Goal: Task Accomplishment & Management: Manage account settings

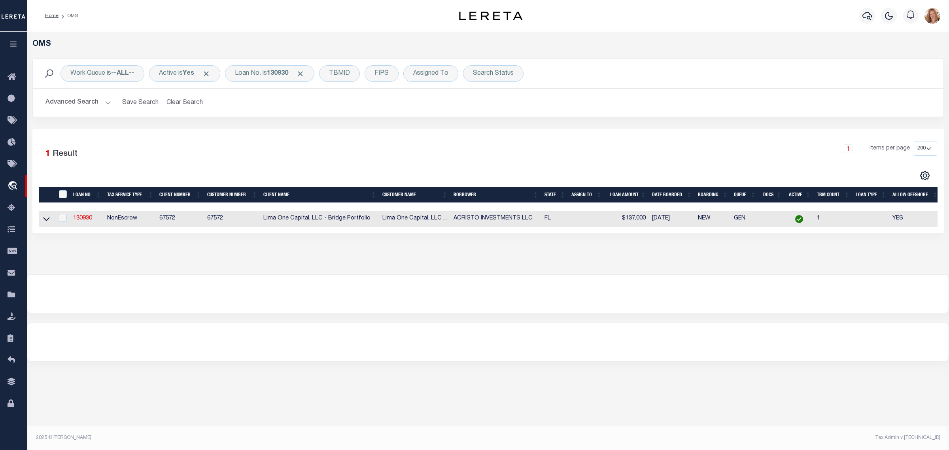
select select "200"
click at [259, 72] on div "Loan No. is 130930" at bounding box center [269, 73] width 89 height 17
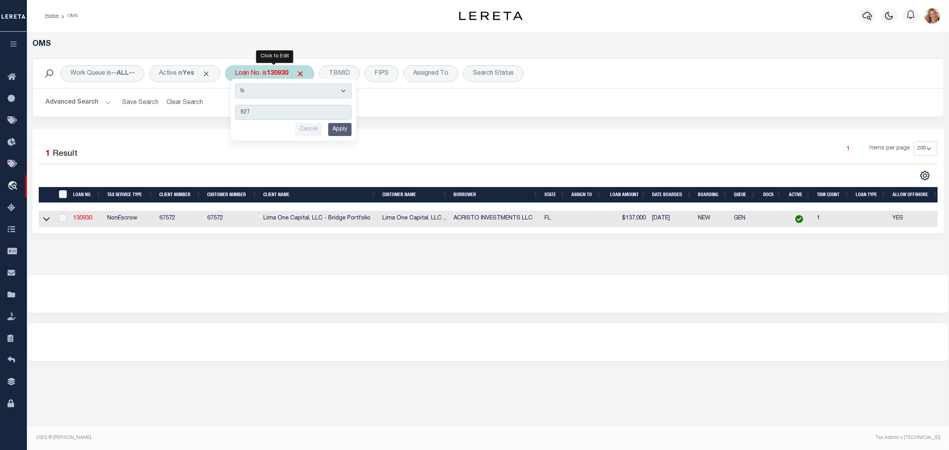
type input "9276"
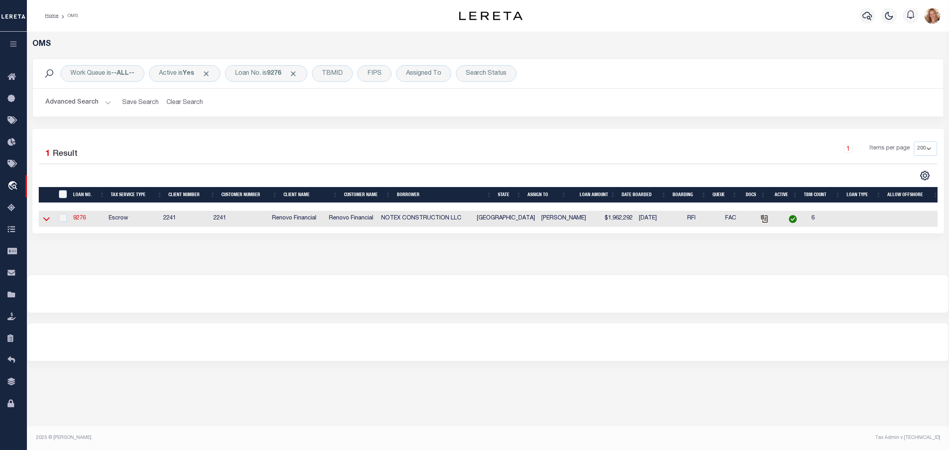
click at [47, 221] on icon at bounding box center [46, 219] width 7 height 4
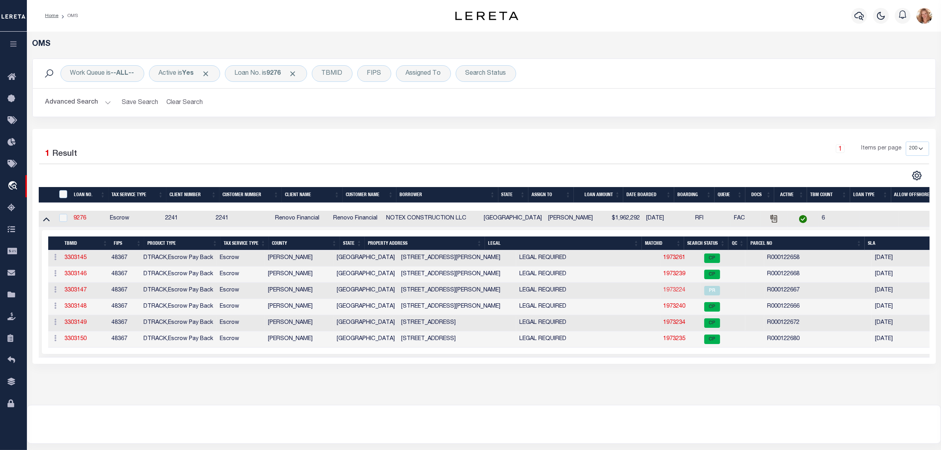
click at [664, 292] on link "1973224" at bounding box center [675, 290] width 22 height 6
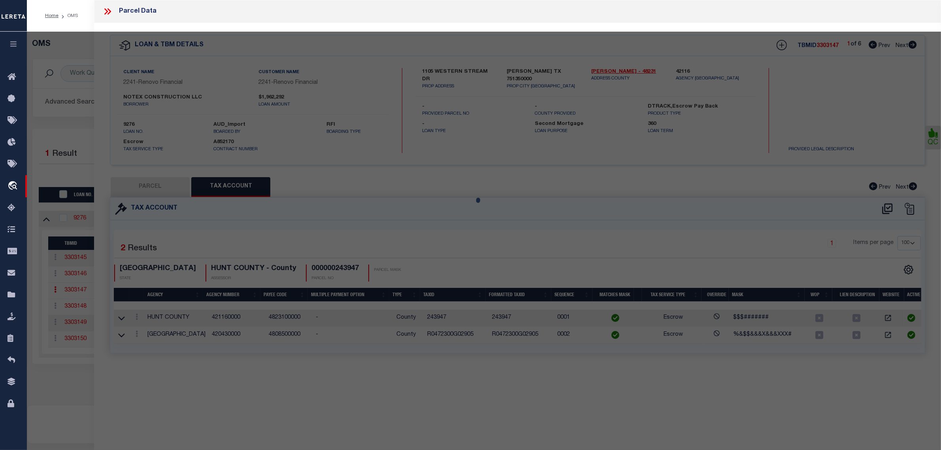
select select "AS"
select select
checkbox input "false"
select select "PR"
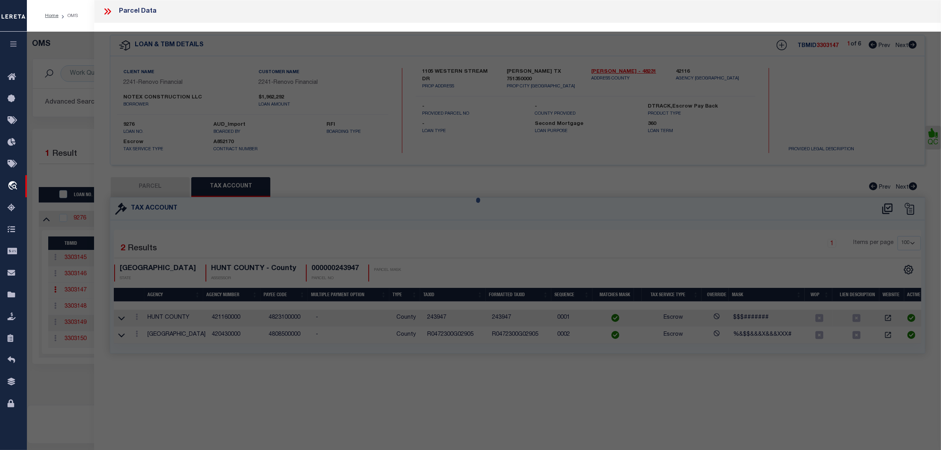
type input "NO TEX CONSTRUCTION LLC"
type input "R000122667"
select select "AGW"
select select
type input "120 NORENE LN"
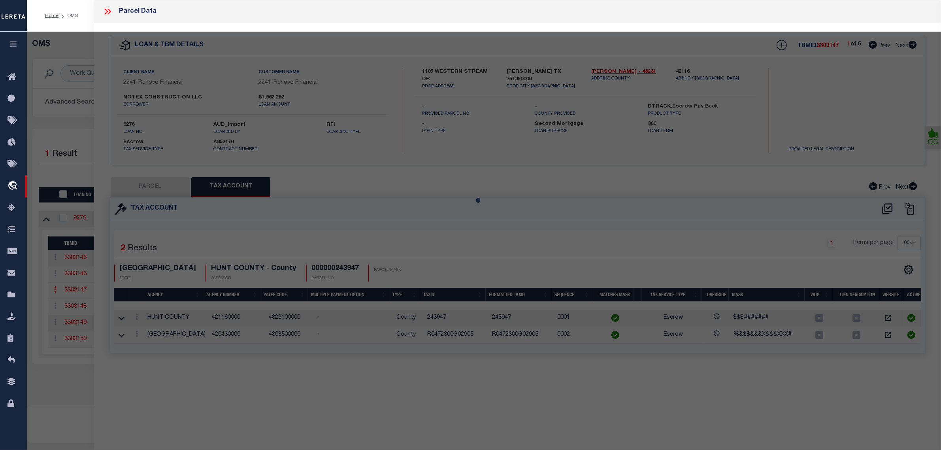
type input "[GEOGRAPHIC_DATA]"
type textarea "Acres: 2.000, Lot: 9, Subd: BARNETT RIDGE, F-164"
type textarea "Parcel released per customer's 9/10/2024 file. MLC 9/16/2024"
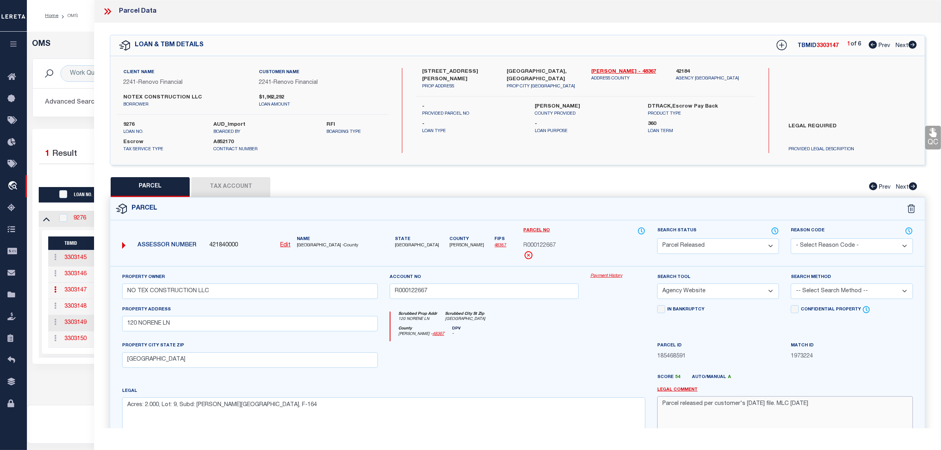
drag, startPoint x: 831, startPoint y: 404, endPoint x: 660, endPoint y: 403, distance: 171.1
click at [660, 403] on textarea "Parcel released per customer's 9/10/2024 file. MLC 9/16/2024" at bounding box center [785, 421] width 256 height 50
click at [85, 381] on div "OMS Work Queue is --ALL-- Active is Yes Loan No. is 9276 TBMID FIPS Assigned To…" at bounding box center [483, 210] width 909 height 341
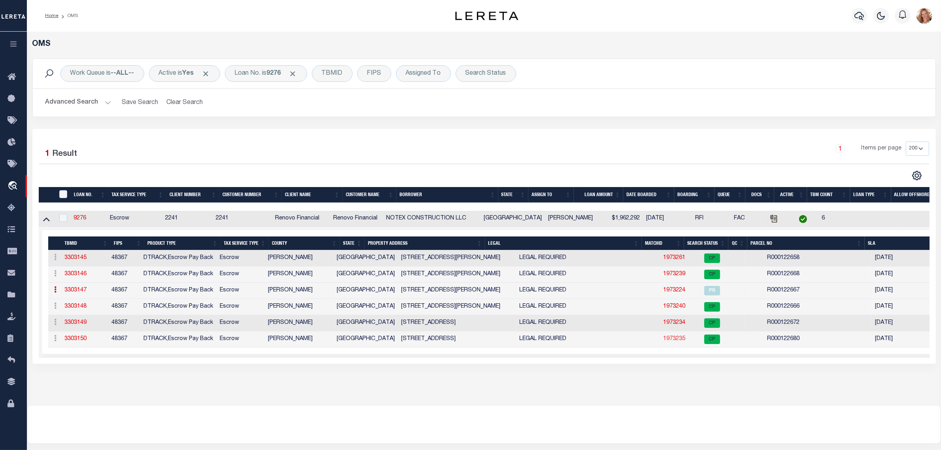
click at [664, 340] on link "1973235" at bounding box center [675, 339] width 22 height 6
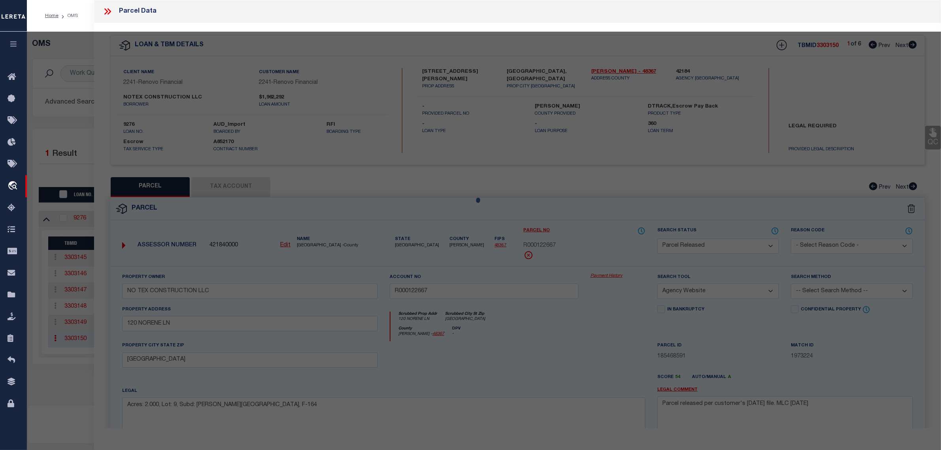
select select "AS"
select select
checkbox input "false"
select select "CP"
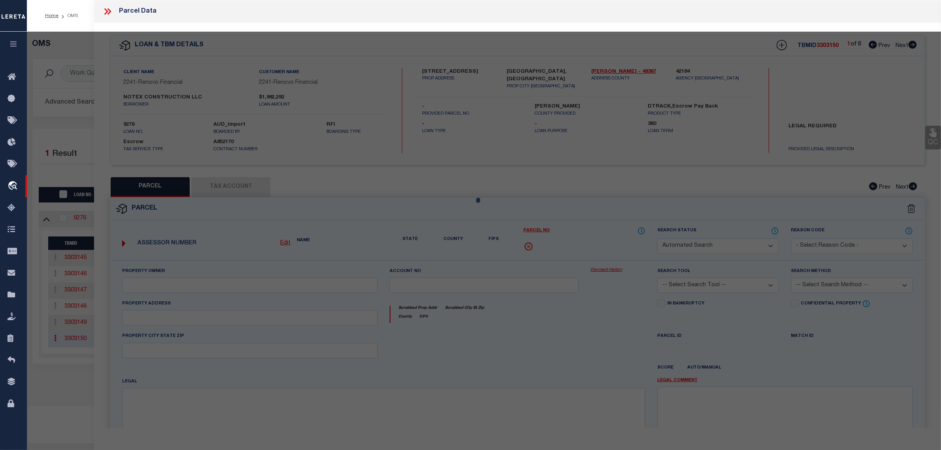
type input "NO TEX CONSTRUCTION LLC"
type input "R000122680"
select select "AGW"
select select
type input "225 JEFFERSON WAY"
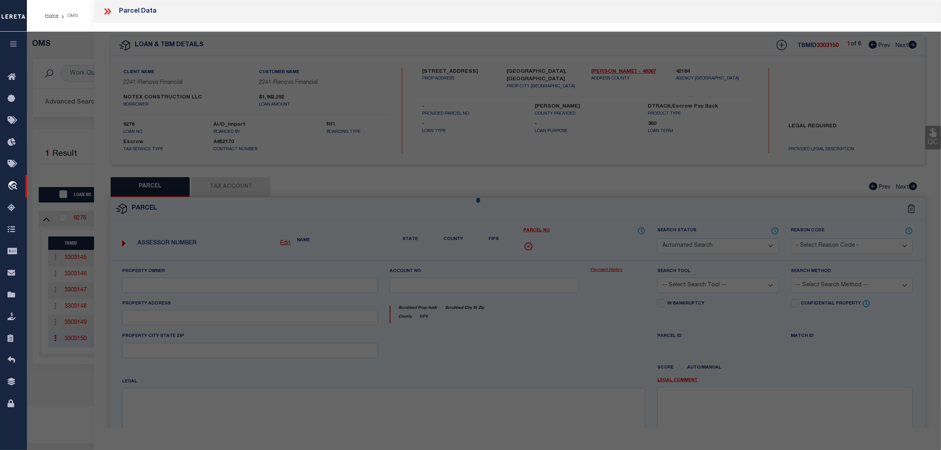
checkbox input "false"
type input "[GEOGRAPHIC_DATA]"
type textarea "Acres: 2.000, Lot: 20, Subd: BARNETT RIDGE, F-164"
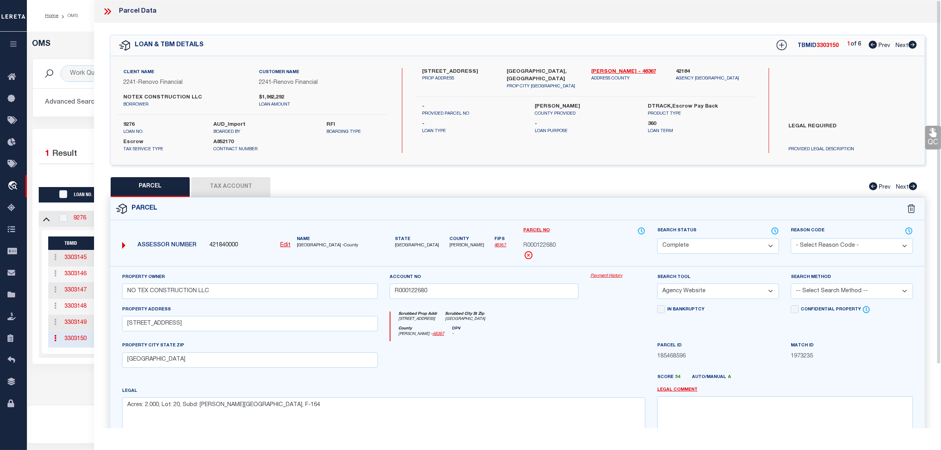
click at [690, 242] on select "Automated Search Bad Parcel Complete Duplicate Parcel High Dollar Reporting In …" at bounding box center [718, 245] width 122 height 15
select select "PR"
click at [657, 238] on select "Automated Search Bad Parcel Complete Duplicate Parcel High Dollar Reporting In …" at bounding box center [718, 245] width 122 height 15
click at [825, 240] on select "- Select Reason Code - 099 - Other (Provide additional detail) ACT - Agency Cha…" at bounding box center [852, 245] width 122 height 15
select select "RLS"
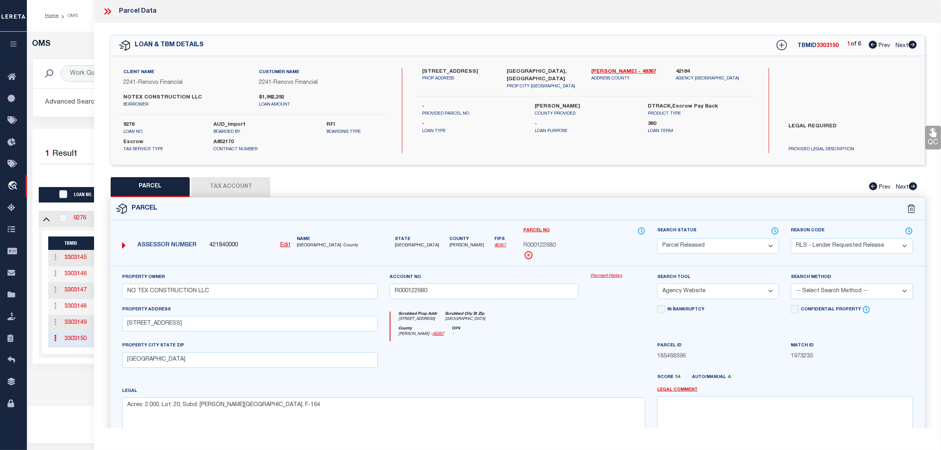
click at [791, 238] on select "- Select Reason Code - 099 - Other (Provide additional detail) ACT - Agency Cha…" at bounding box center [852, 245] width 122 height 15
click at [833, 406] on textarea at bounding box center [785, 421] width 256 height 50
paste textarea "Parcel released per customer's 9/10/2024 file. MLC 9/16/2024"
drag, startPoint x: 769, startPoint y: 404, endPoint x: 751, endPoint y: 404, distance: 17.8
click at [751, 404] on textarea "Parcel released per customer's 9/10/2024 file. MLC 9/16/2024" at bounding box center [785, 421] width 256 height 50
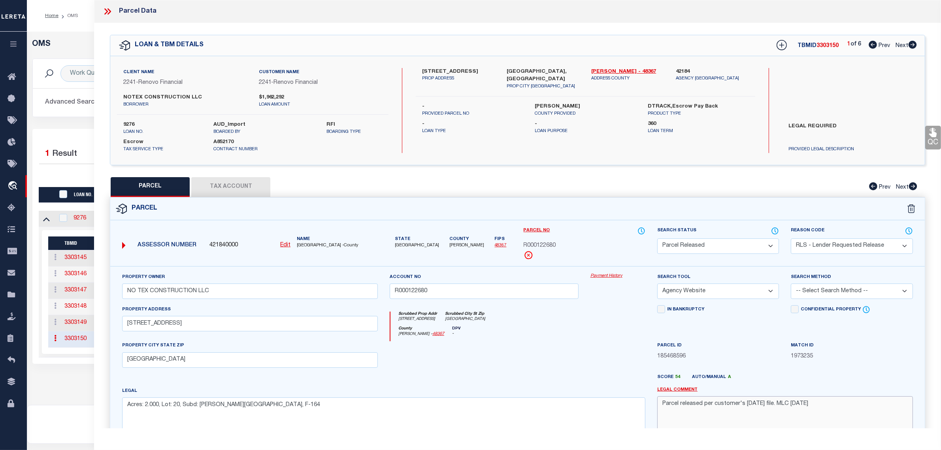
drag, startPoint x: 792, startPoint y: 406, endPoint x: 811, endPoint y: 406, distance: 19.0
click at [811, 406] on textarea "Parcel released per customer's 8/1/2025 file. MLC 9/16/2024" at bounding box center [785, 421] width 256 height 50
click at [794, 406] on textarea "Parcel released per customer's 8/1/2025 file. MLC 9/16/2024" at bounding box center [785, 421] width 256 height 50
type textarea "Parcel released per customer's 8/1/2025 file. MLC 8/12/2025"
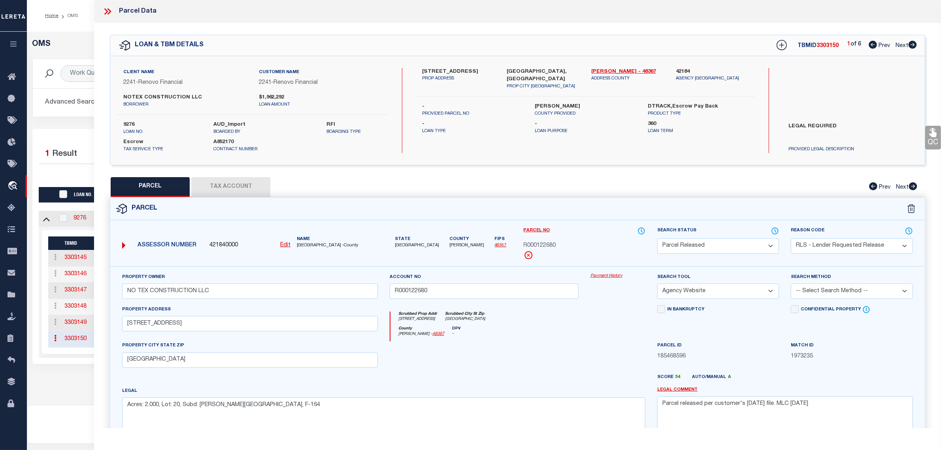
click at [775, 360] on span "185468596" at bounding box center [718, 356] width 122 height 9
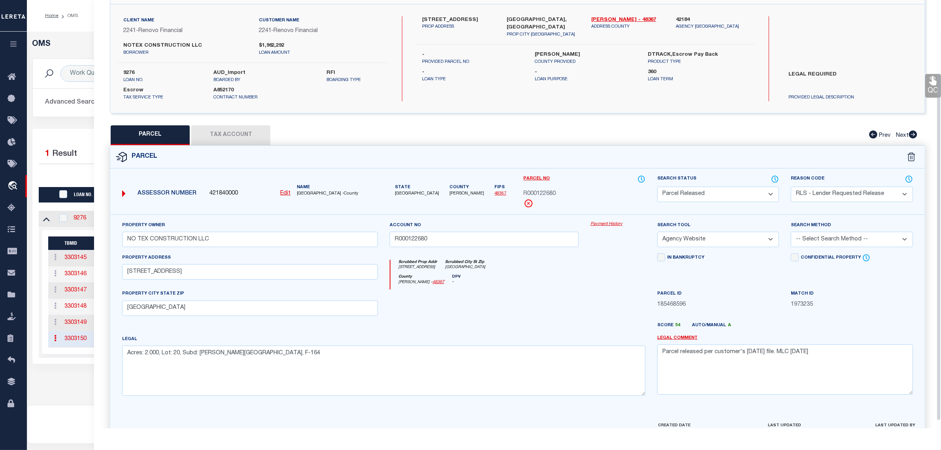
scroll to position [99, 0]
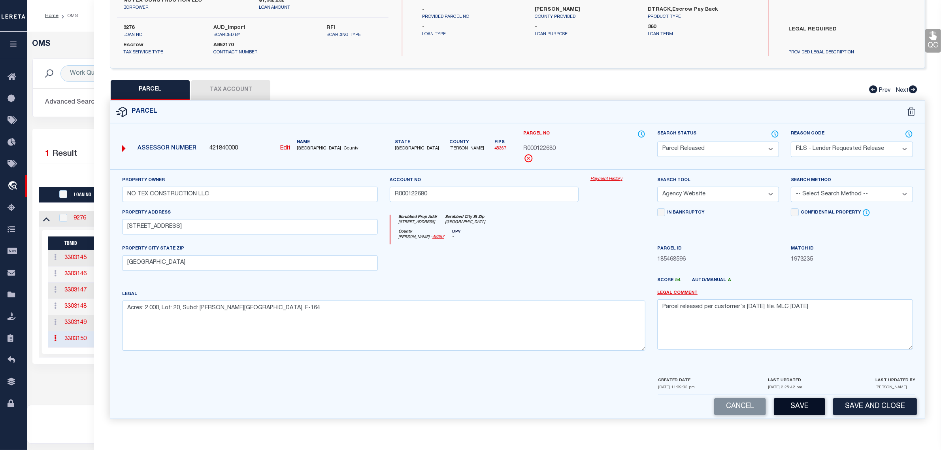
click at [798, 405] on button "Save" at bounding box center [799, 406] width 51 height 17
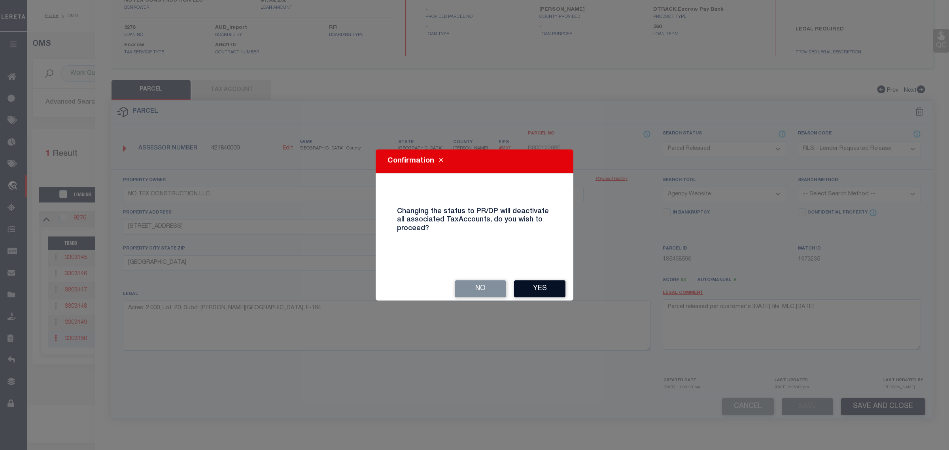
click at [541, 285] on button "Yes" at bounding box center [539, 288] width 51 height 17
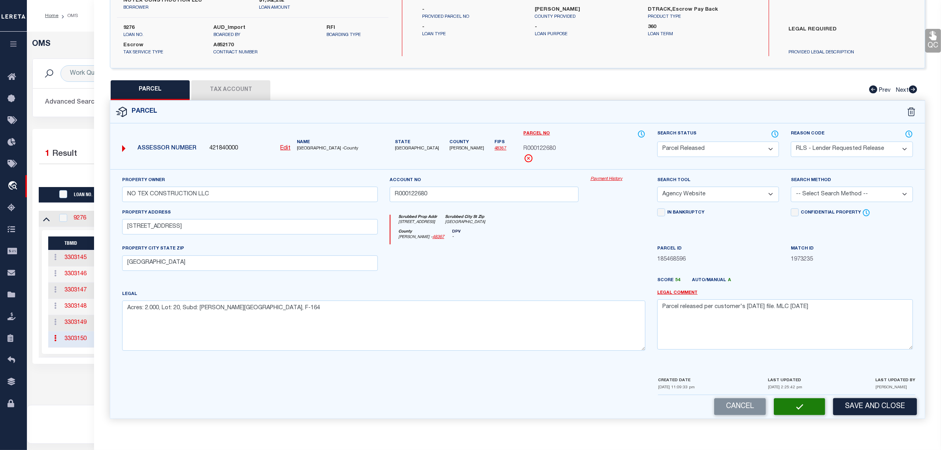
select select "AS"
select select
checkbox input "false"
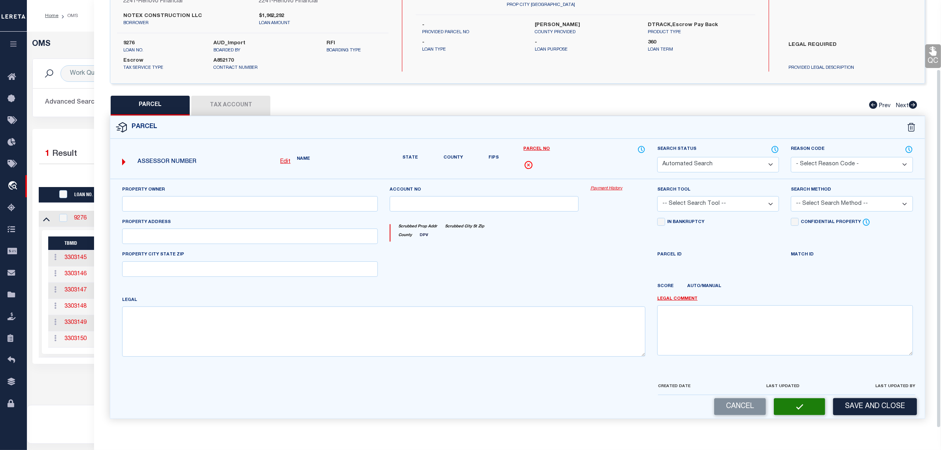
select select "PR"
select select "RLS"
type input "NO TEX CONSTRUCTION LLC"
type input "R000122680"
select select "AGW"
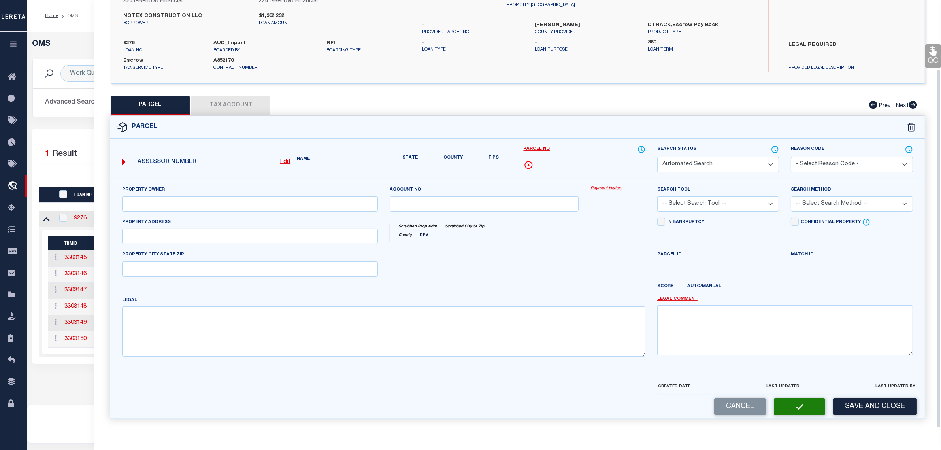
select select
type input "225 JEFFERSON WAY"
type input "[GEOGRAPHIC_DATA]"
type textarea "Acres: 2.000, Lot: 20, Subd: BARNETT RIDGE, F-164"
type textarea "Parcel released per customer's 8/1/2025 file. MLC 8/12/2025"
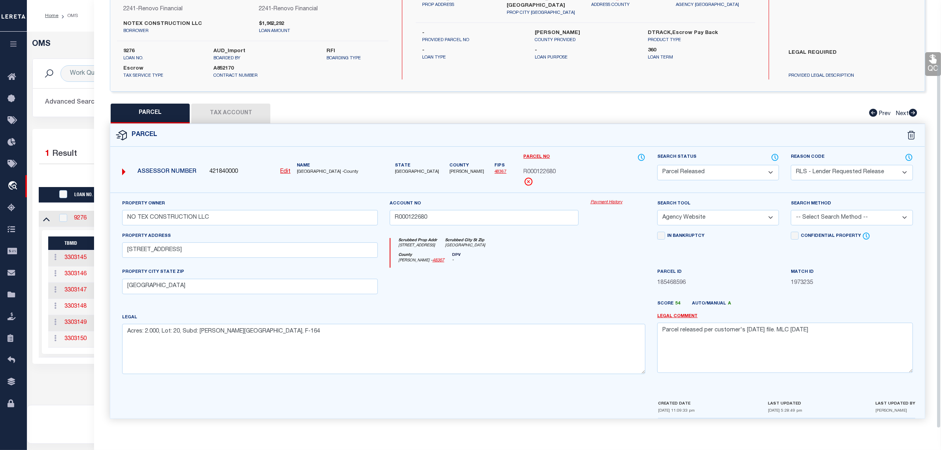
scroll to position [75, 0]
click at [73, 381] on div "OMS Work Queue is --ALL-- Active is Yes Loan No. is 9276 TBMID FIPS Assigned To…" at bounding box center [483, 210] width 909 height 341
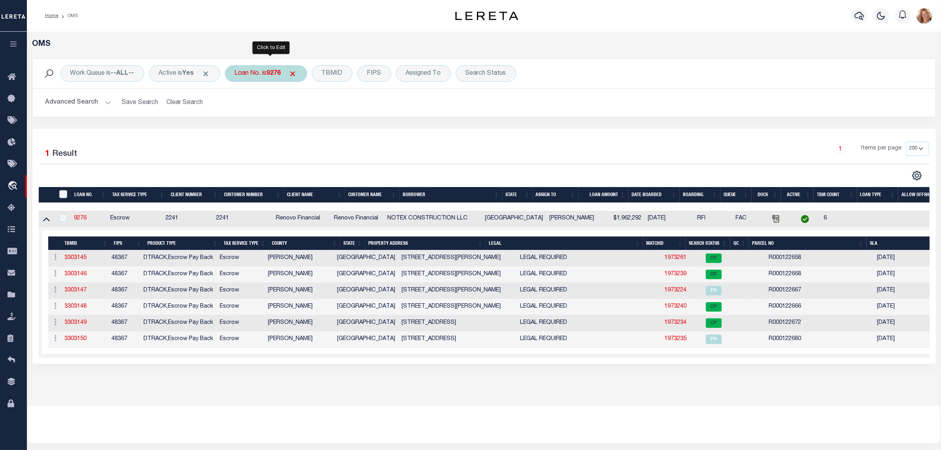
click at [264, 77] on div "Loan No. is 9276" at bounding box center [266, 73] width 82 height 17
type input "12632"
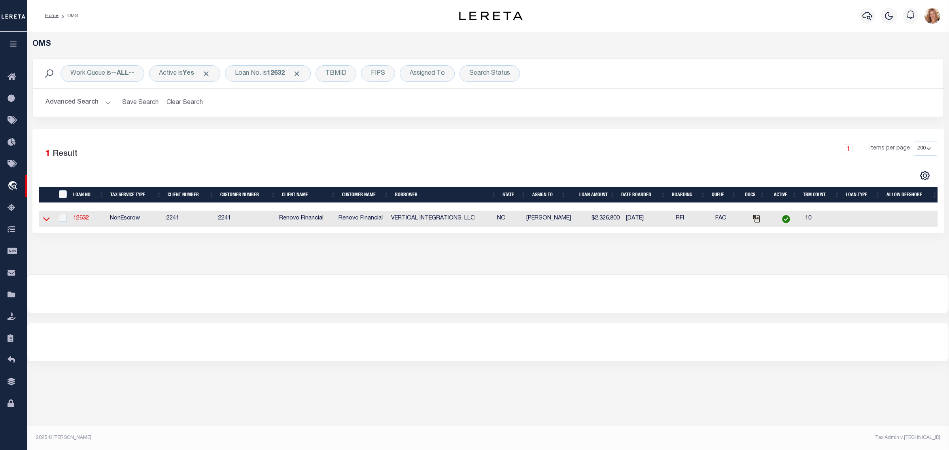
click at [45, 220] on icon at bounding box center [46, 219] width 7 height 8
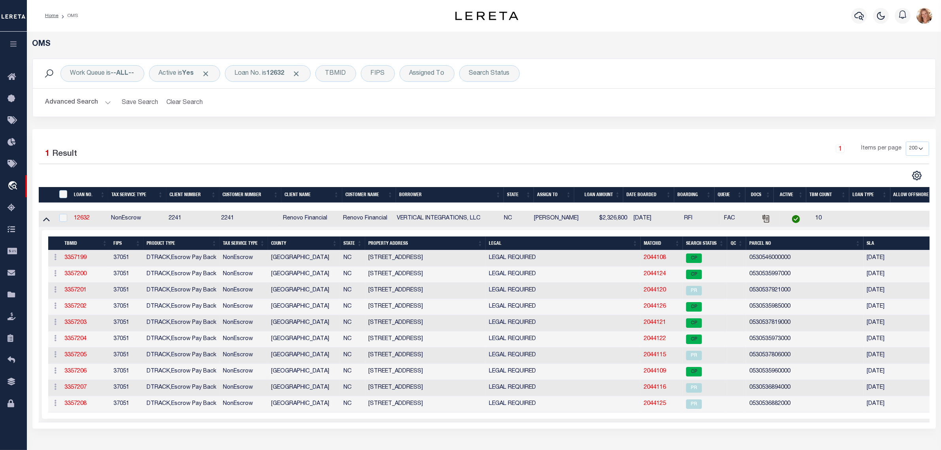
click at [399, 245] on th "PROPERTY ADDRESS" at bounding box center [425, 243] width 121 height 14
click at [651, 324] on link "2044121" at bounding box center [656, 323] width 22 height 6
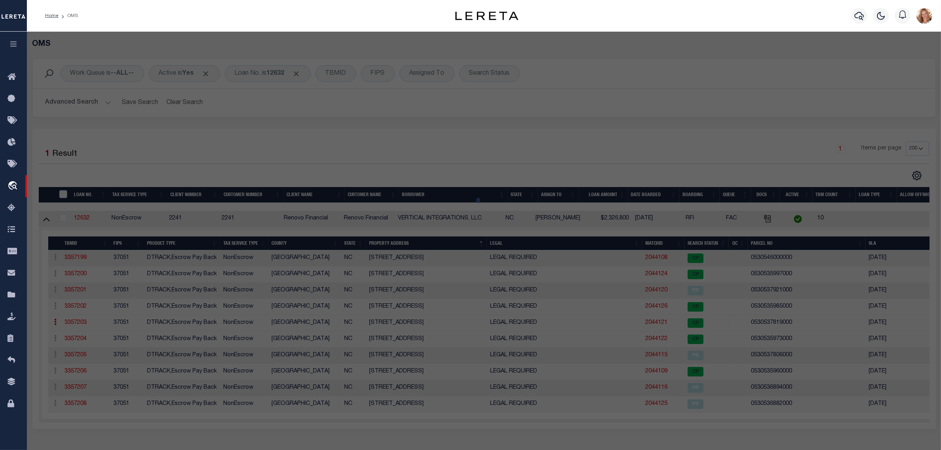
select select "AS"
select select
checkbox input "false"
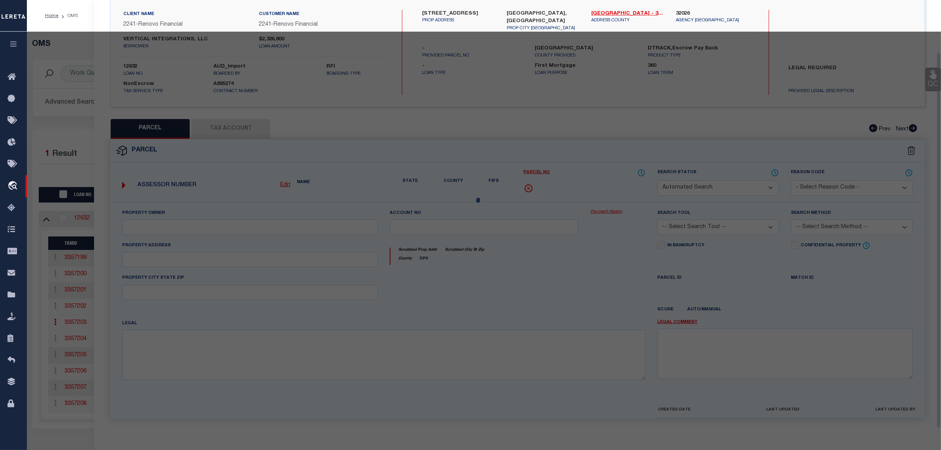
select select "CP"
type input "CANDLEWICK TOWNS LLC"
select select "AGW"
select select
type input "3029 CANDLELIGHT DR"
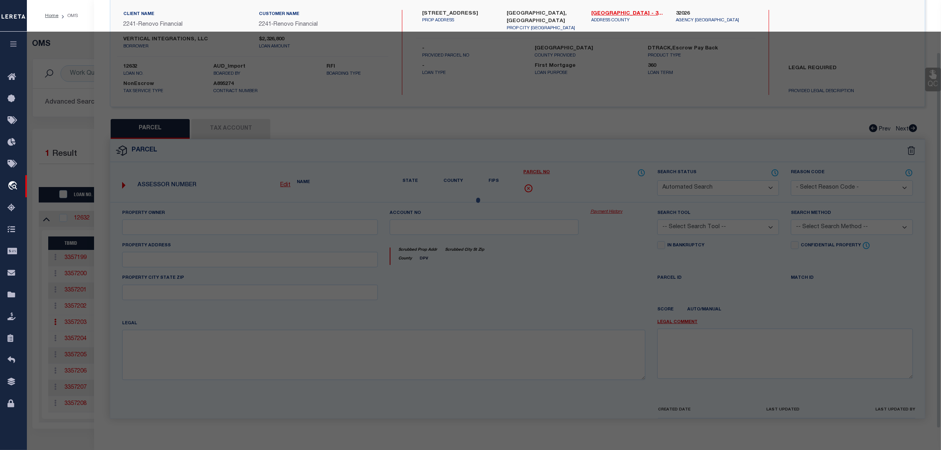
checkbox input "false"
type input "Fayetteville, NC 28311"
type textarea "CANDLEWICK TOWNHOMES LO:48 SE:01 PL:0120-0046 UN:03"
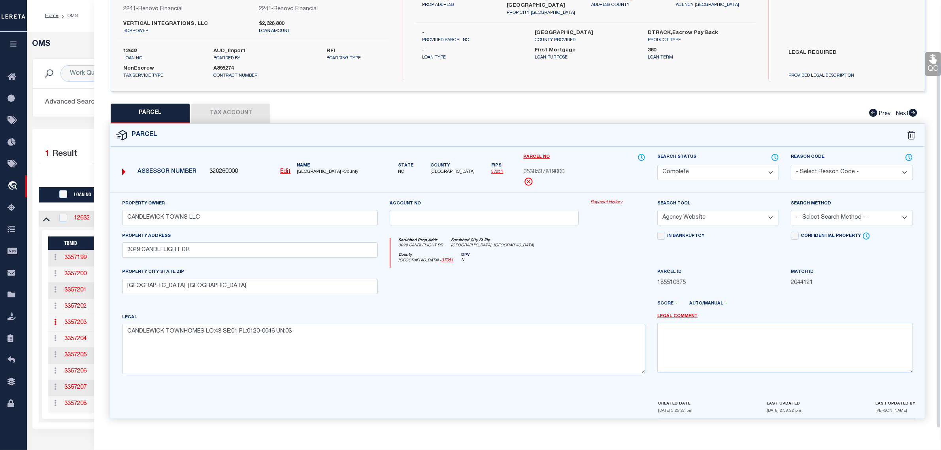
click at [736, 172] on select "Automated Search Bad Parcel Complete Duplicate Parcel High Dollar Reporting In …" at bounding box center [718, 172] width 122 height 15
select select "PR"
click at [657, 165] on select "Automated Search Bad Parcel Complete Duplicate Parcel High Dollar Reporting In …" at bounding box center [718, 172] width 122 height 15
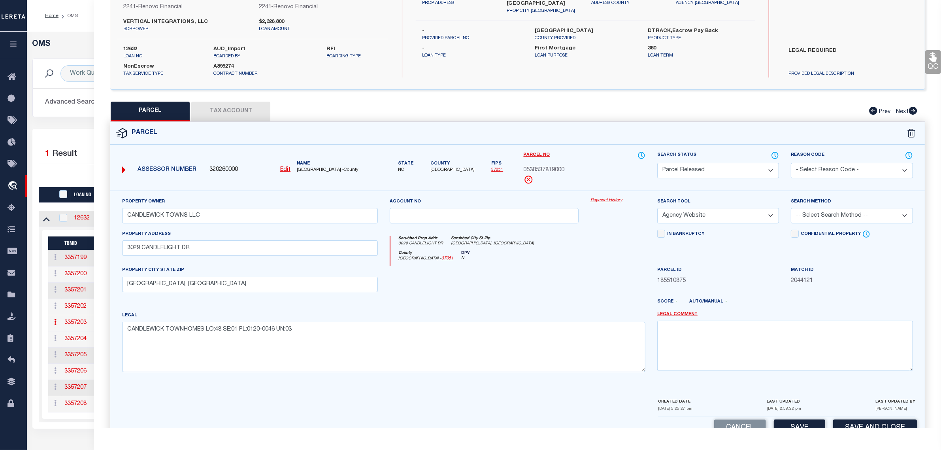
click at [828, 164] on select "- Select Reason Code - 099 - Other (Provide additional detail) ACT - Agency Cha…" at bounding box center [852, 170] width 122 height 15
select select "RLS"
click at [791, 163] on select "- Select Reason Code - 099 - Other (Provide additional detail) ACT - Agency Cha…" at bounding box center [852, 170] width 122 height 15
click at [828, 330] on textarea at bounding box center [785, 346] width 256 height 50
paste textarea "Parcel released per customer's 8/1/2025 file. MLC 8/12/2025"
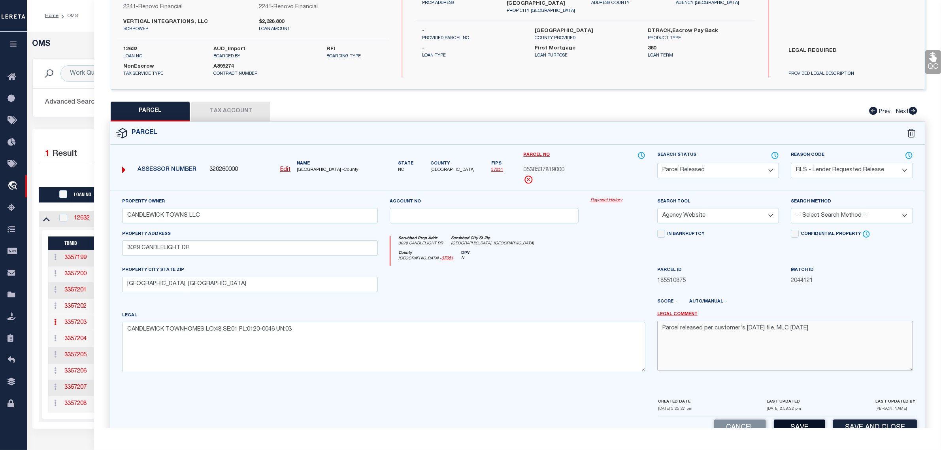
type textarea "Parcel released per customer's 8/1/2025 file. MLC 8/12/2025"
click at [819, 423] on button "Save" at bounding box center [799, 427] width 51 height 17
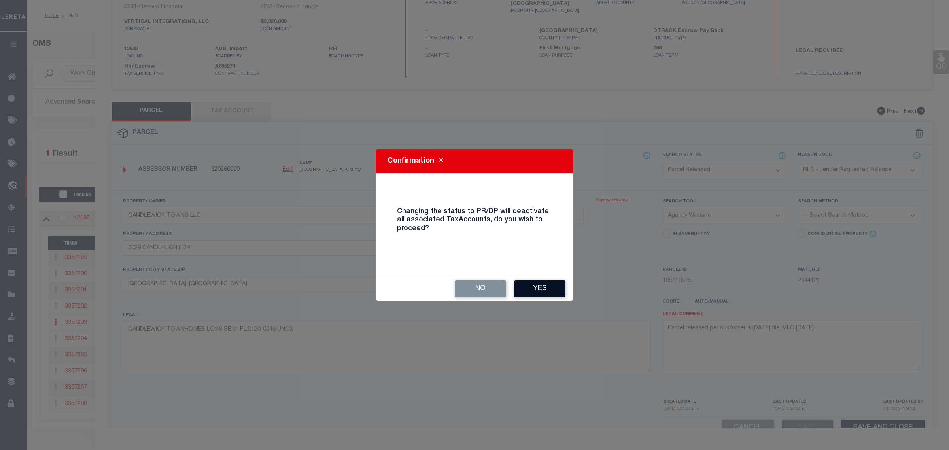
click at [542, 284] on button "Yes" at bounding box center [539, 288] width 51 height 17
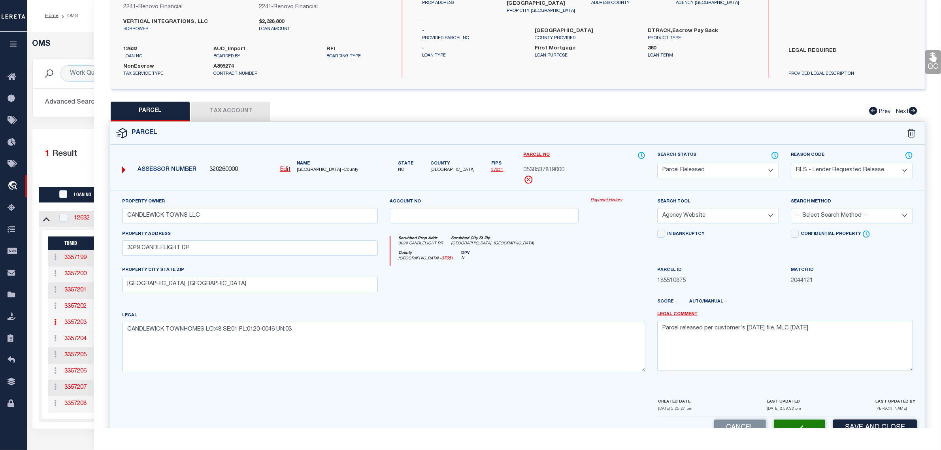
select select "AS"
select select
checkbox input "false"
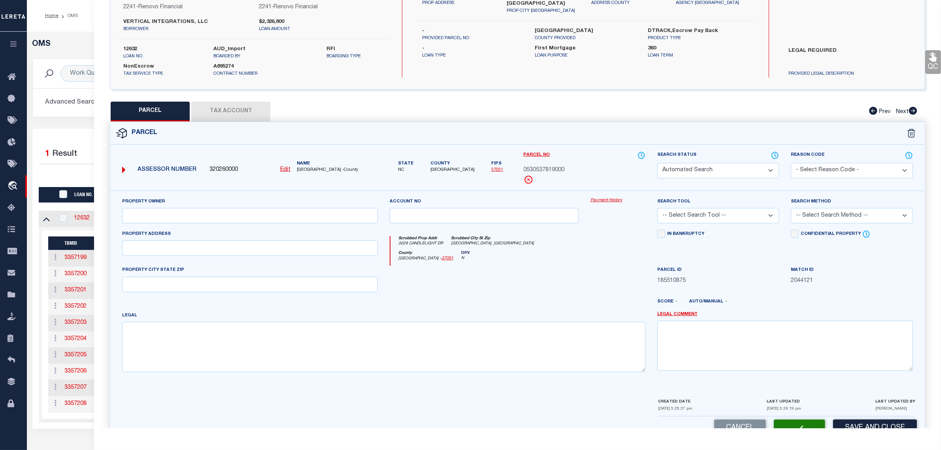
select select "PR"
select select "RLS"
type input "CANDLEWICK TOWNS LLC"
select select "AGW"
select select
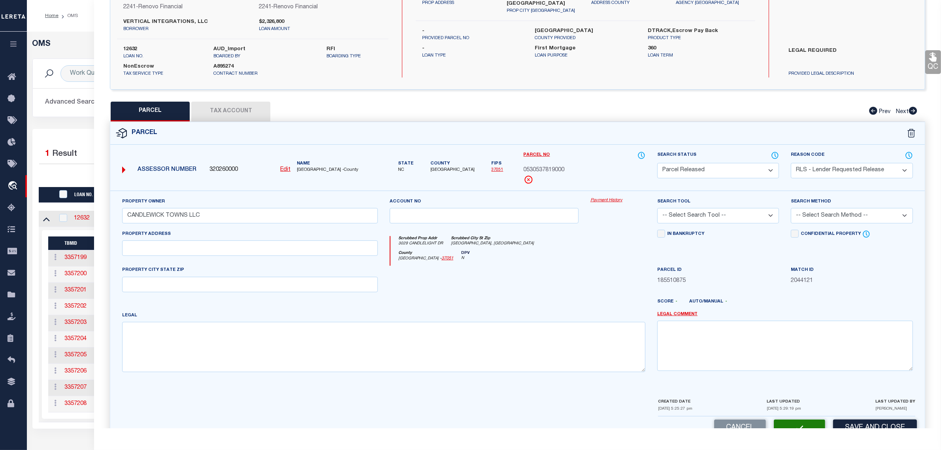
type input "3029 CANDLELIGHT DR"
type input "Fayetteville, NC 28311"
type textarea "CANDLEWICK TOWNHOMES LO:48 SE:01 PL:0120-0046 UN:03"
type textarea "Parcel released per customer's 8/1/2025 file. MLC 8/12/2025"
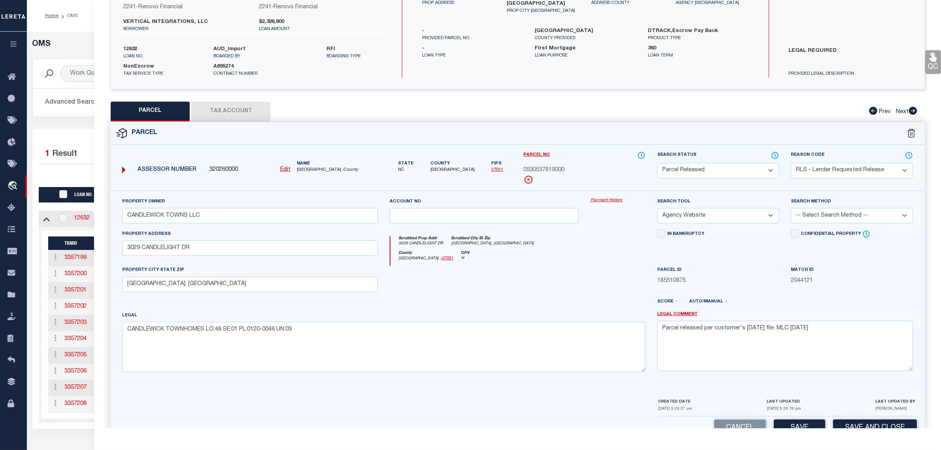
click at [78, 121] on div "Work Queue is --ALL-- Active is Yes Loan No. is 12632 TBMID FIPS Assigned To Se…" at bounding box center [483, 93] width 915 height 70
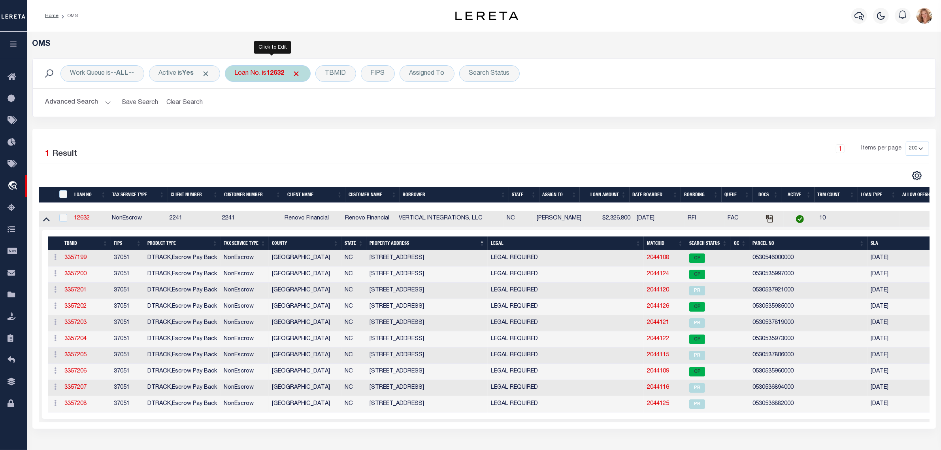
click at [261, 77] on div "Loan No. is 12632" at bounding box center [268, 73] width 86 height 17
type input "15958"
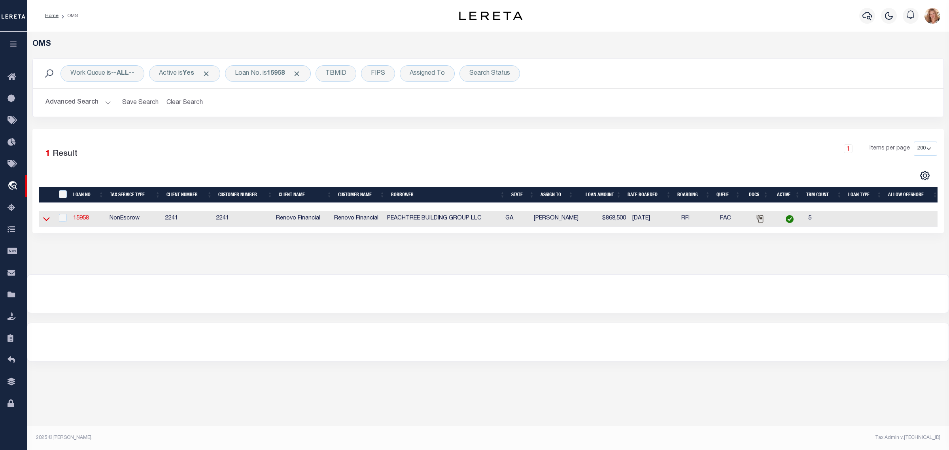
click at [48, 220] on icon at bounding box center [46, 219] width 7 height 4
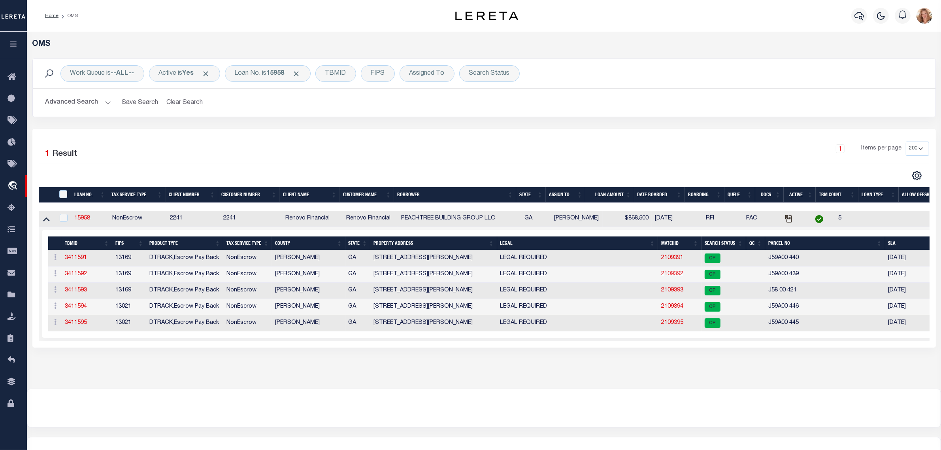
click at [669, 275] on link "2109392" at bounding box center [672, 274] width 22 height 6
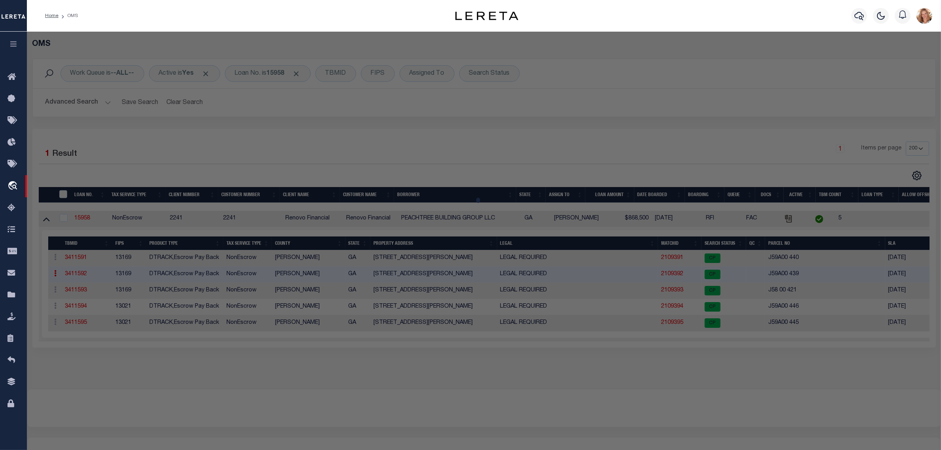
select select "AS"
select select
checkbox input "false"
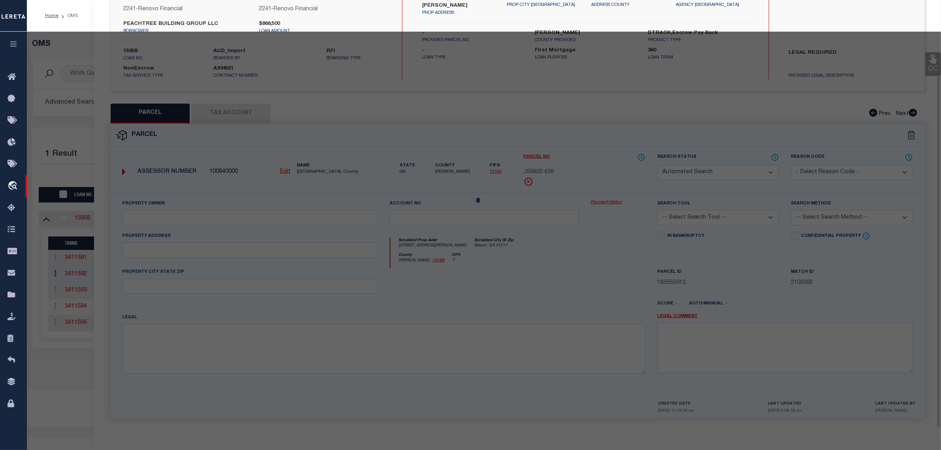
select select "CP"
type input "PEACHTREE BUILDING GROUP LLC"
select select "AGW"
select select
type input "124 Chapman Ridge Road"
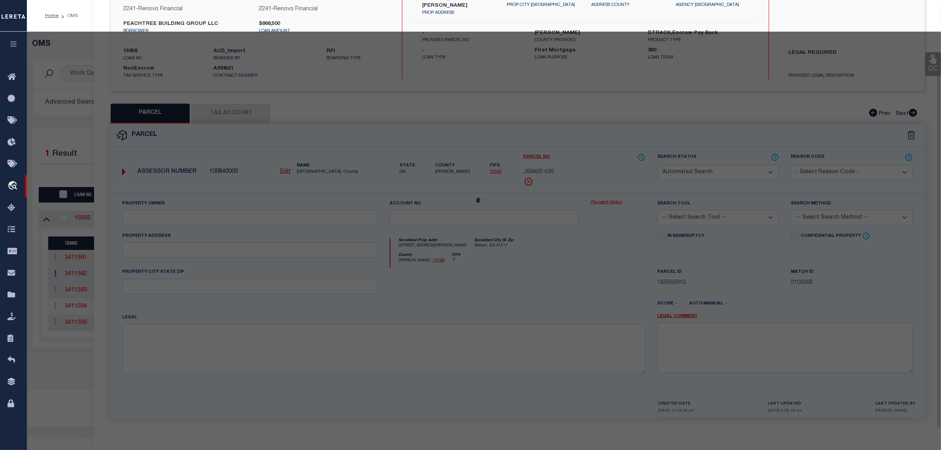
checkbox input "false"
type input "Macon, GA 31211"
type textarea "LOT 39 CHAPMAN RDG PB 19/265 DB 1153/44"
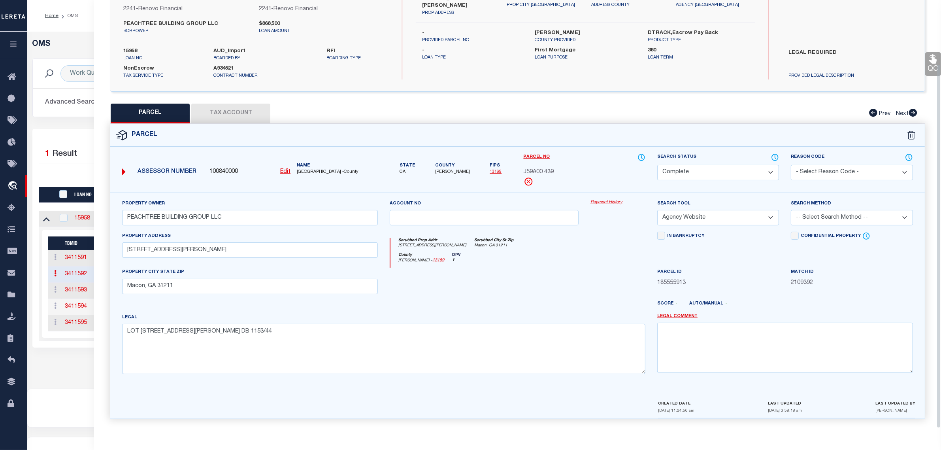
click at [715, 168] on select "Automated Search Bad Parcel Complete Duplicate Parcel High Dollar Reporting In …" at bounding box center [718, 172] width 122 height 15
select select "PR"
click at [657, 165] on select "Automated Search Bad Parcel Complete Duplicate Parcel High Dollar Reporting In …" at bounding box center [718, 172] width 122 height 15
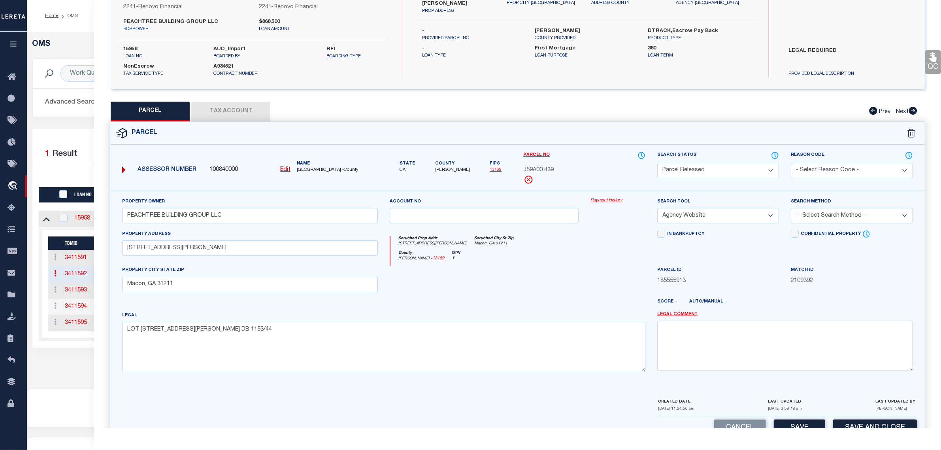
click at [850, 173] on select "- Select Reason Code - 099 - Other (Provide additional detail) ACT - Agency Cha…" at bounding box center [852, 170] width 122 height 15
select select "RLS"
click at [791, 163] on select "- Select Reason Code - 099 - Other (Provide additional detail) ACT - Agency Cha…" at bounding box center [852, 170] width 122 height 15
click at [795, 352] on textarea at bounding box center [785, 346] width 256 height 50
paste textarea "Parcel released per customer's 8/1/2025 file. MLC 8/12/2025"
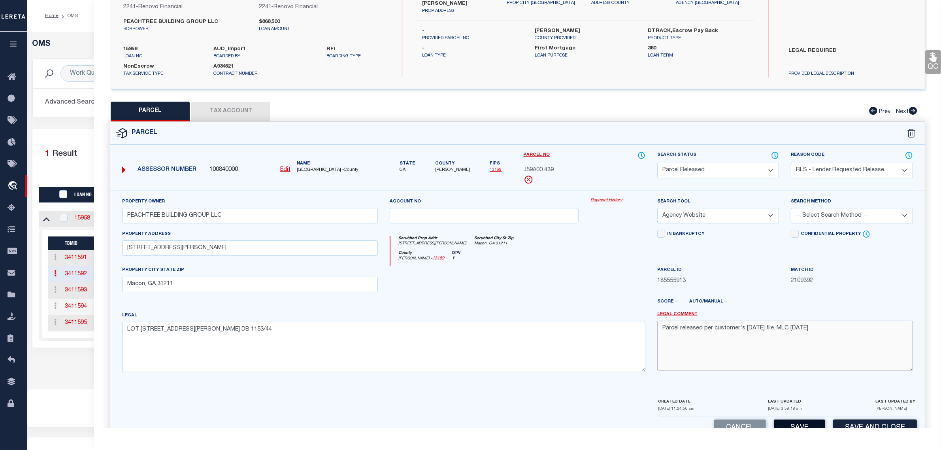
type textarea "Parcel released per customer's 8/1/2025 file. MLC 8/12/2025"
click at [796, 425] on button "Save" at bounding box center [799, 427] width 51 height 17
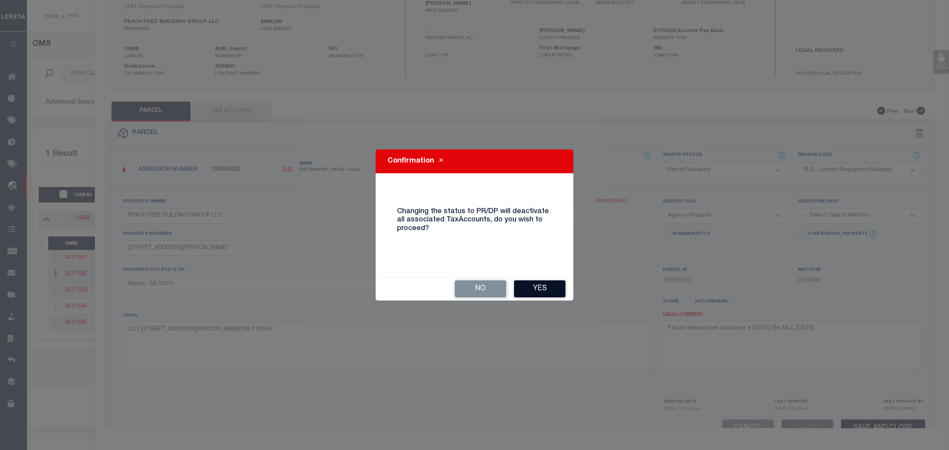
click at [517, 287] on button "Yes" at bounding box center [539, 288] width 51 height 17
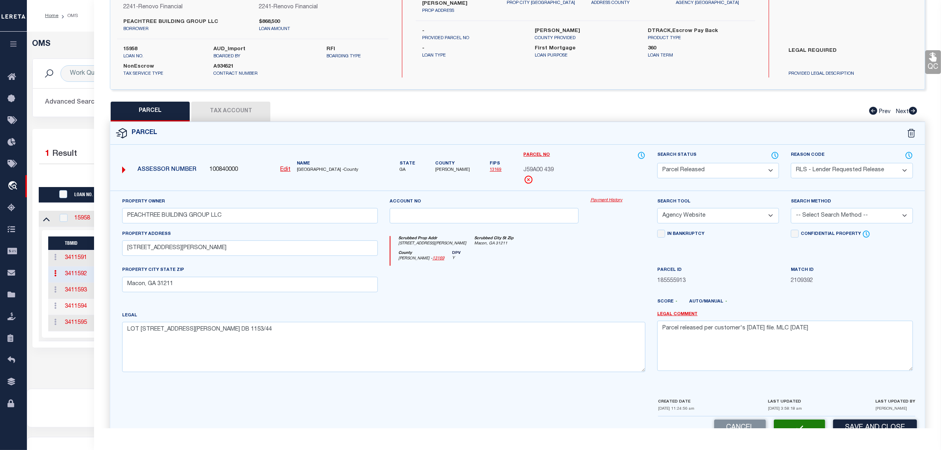
select select "AS"
select select
checkbox input "false"
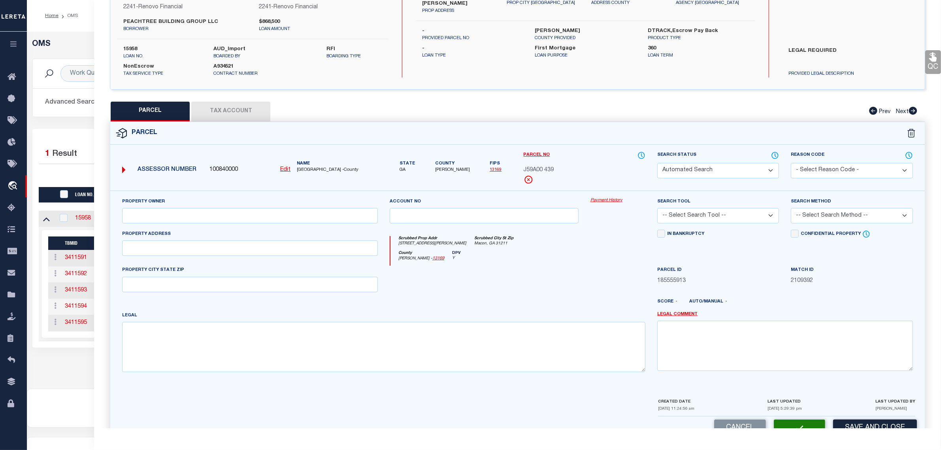
select select "PR"
select select "RLS"
type input "PEACHTREE BUILDING GROUP LLC"
select select "AGW"
select select
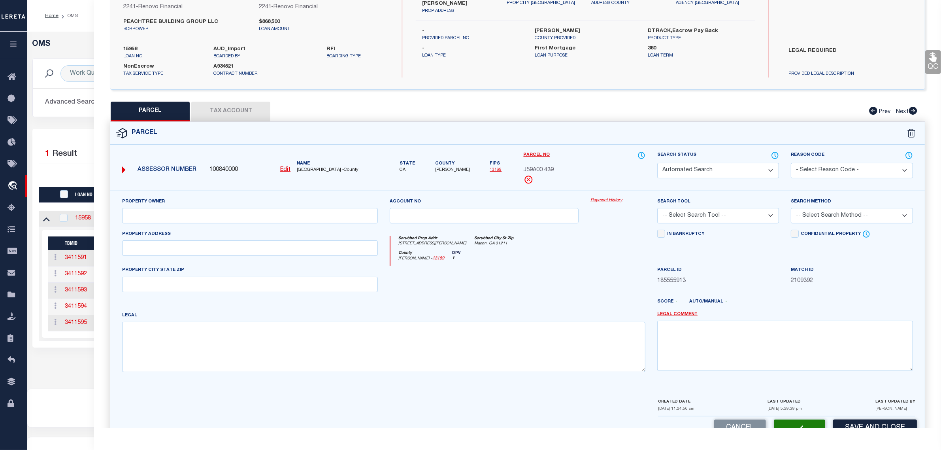
type input "124 Chapman Ridge Road"
type input "Macon, GA 31211"
type textarea "LOT 39 CHAPMAN RDG PB 19/265 DB 1153/44"
type textarea "Parcel released per customer's 8/1/2025 file. MLC 8/12/2025"
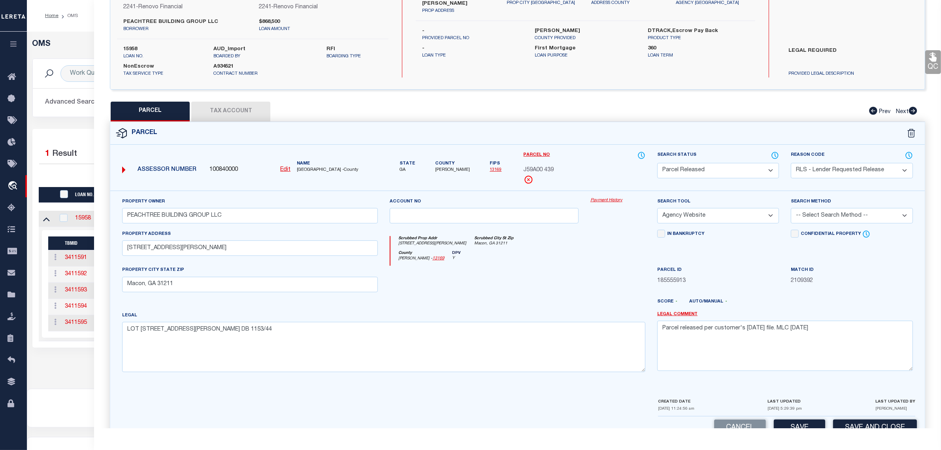
click at [57, 389] on div "OMS Work Queue is --ALL-- Active is Yes Loan No. is 15958 TBMID FIPS Assigned T…" at bounding box center [484, 210] width 914 height 357
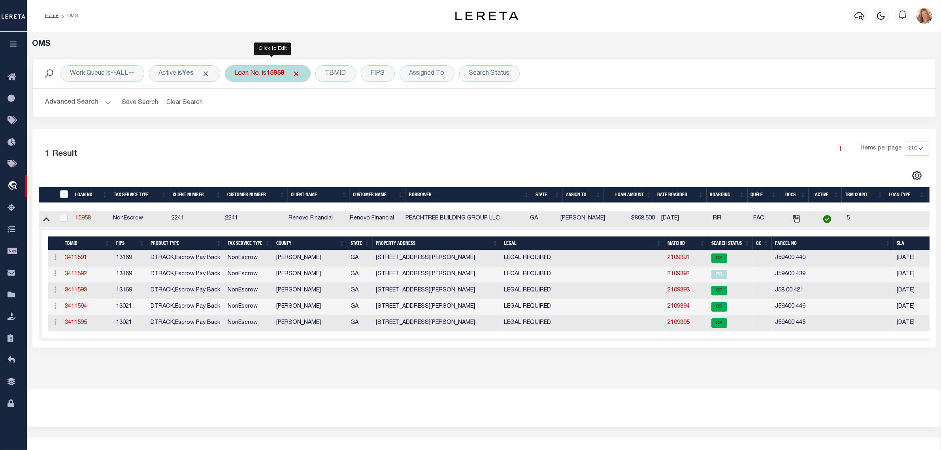
click at [256, 69] on div "Loan No. is 15958" at bounding box center [268, 73] width 86 height 17
type input "16508"
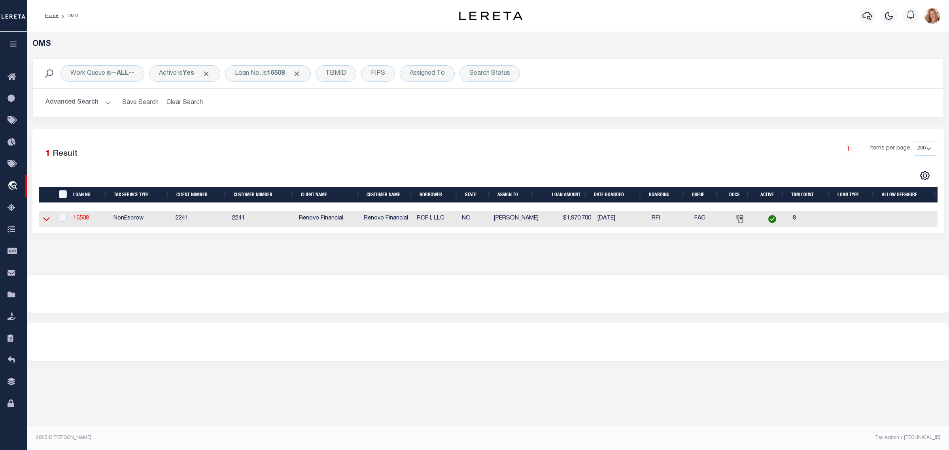
click at [44, 223] on icon at bounding box center [46, 219] width 7 height 8
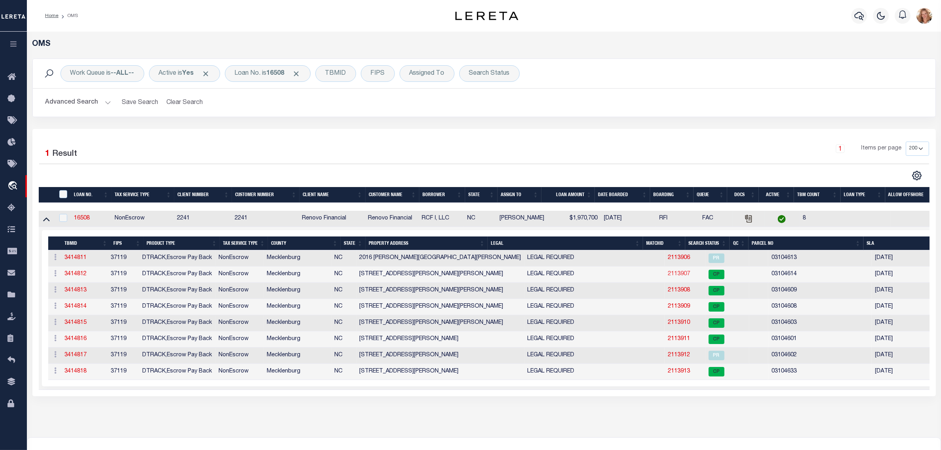
click at [668, 277] on link "2113907" at bounding box center [679, 274] width 22 height 6
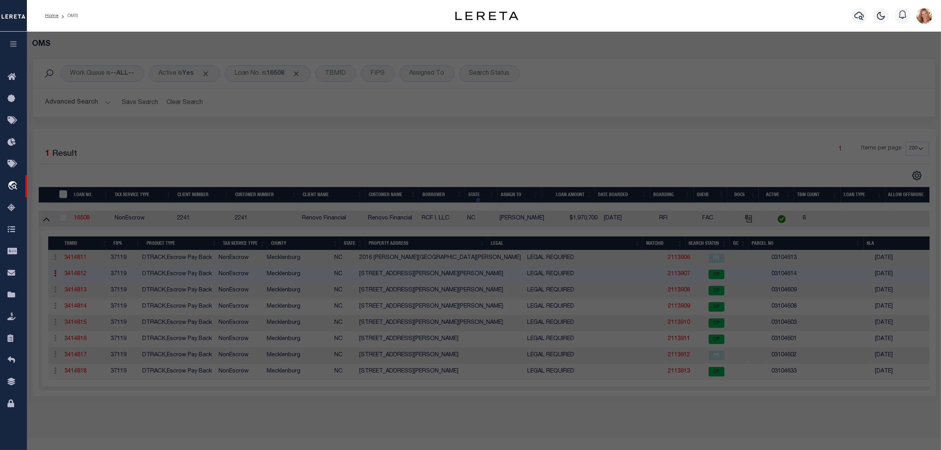
select select "AS"
select select
checkbox input "false"
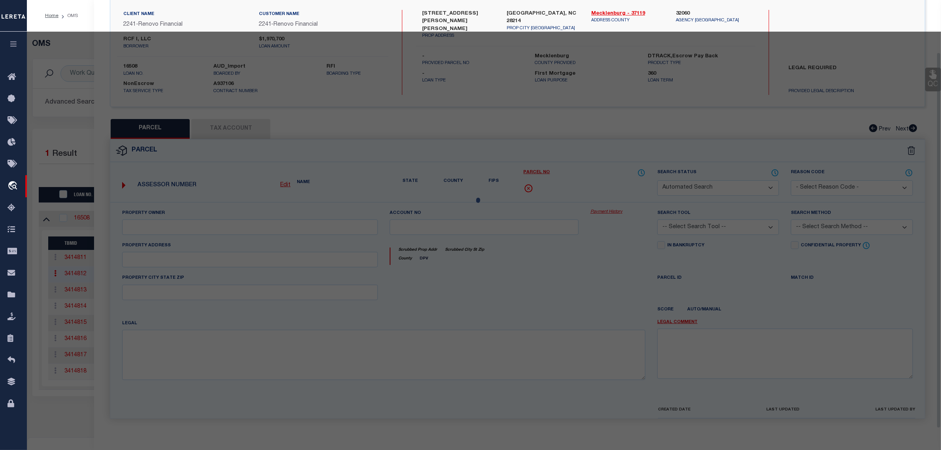
select select "CP"
type input "RFC I LLC"
select select "AGW"
select select
type input "2020 SADLER WOODS LN"
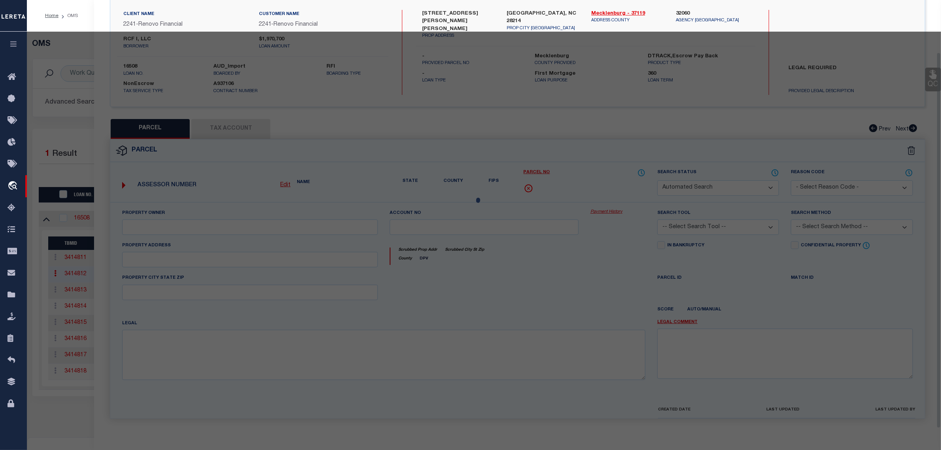
checkbox input "false"
type input "CHARLOTTE NC 28214"
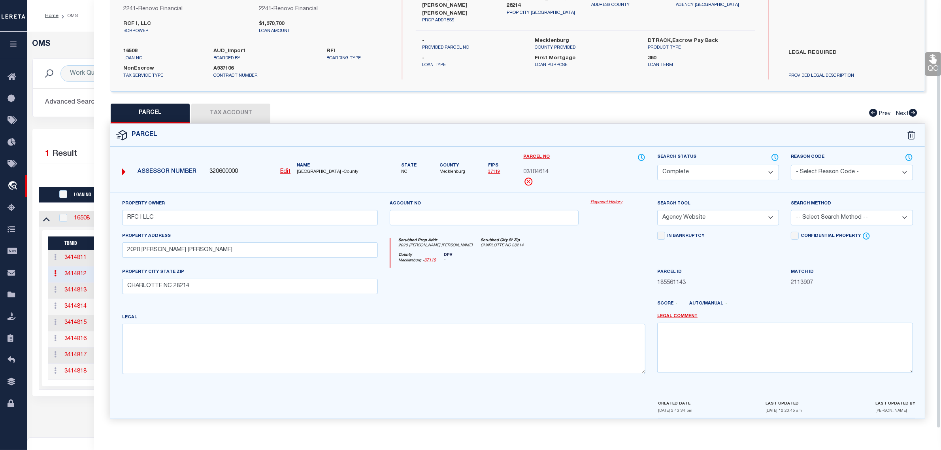
drag, startPoint x: 739, startPoint y: 170, endPoint x: 738, endPoint y: 177, distance: 6.5
click at [739, 170] on select "Automated Search Bad Parcel Complete Duplicate Parcel High Dollar Reporting In …" at bounding box center [718, 172] width 122 height 15
select select "PR"
click at [657, 165] on select "Automated Search Bad Parcel Complete Duplicate Parcel High Dollar Reporting In …" at bounding box center [718, 172] width 122 height 15
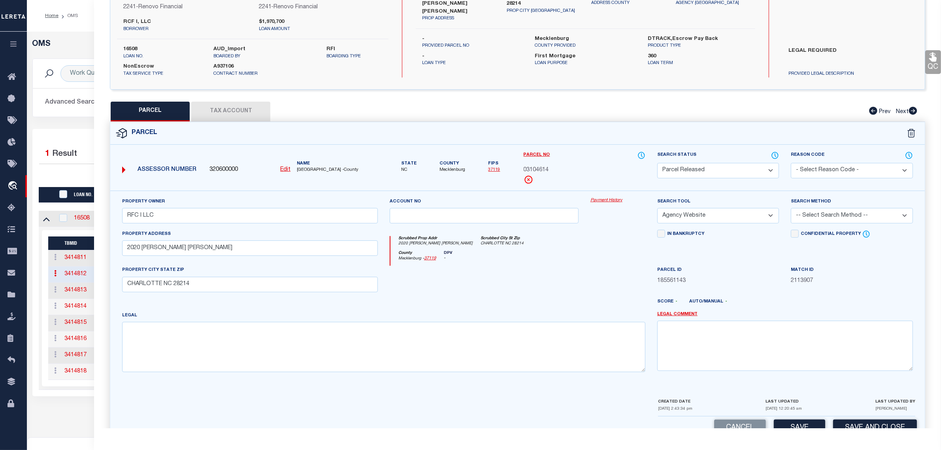
click at [811, 170] on select "- Select Reason Code - 099 - Other (Provide additional detail) ACT - Agency Cha…" at bounding box center [852, 170] width 122 height 15
select select "RLS"
click at [791, 163] on select "- Select Reason Code - 099 - Other (Provide additional detail) ACT - Agency Cha…" at bounding box center [852, 170] width 122 height 15
drag, startPoint x: 799, startPoint y: 355, endPoint x: 798, endPoint y: 363, distance: 8.0
click at [799, 356] on textarea at bounding box center [785, 346] width 256 height 50
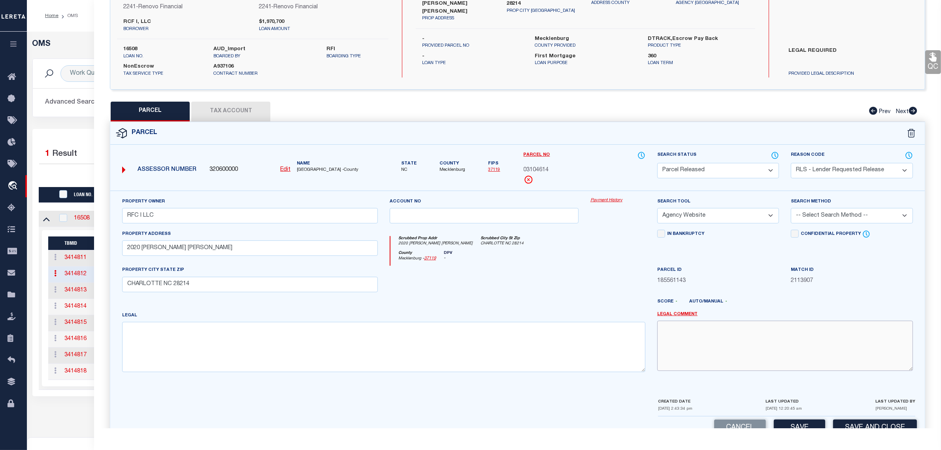
paste textarea "Parcel released per customer's 8/1/2025 file. MLC 8/12/2025"
type textarea "Parcel released per customer's 8/1/2025 file. MLC 8/12/2025"
click at [792, 422] on button "Save" at bounding box center [799, 427] width 51 height 17
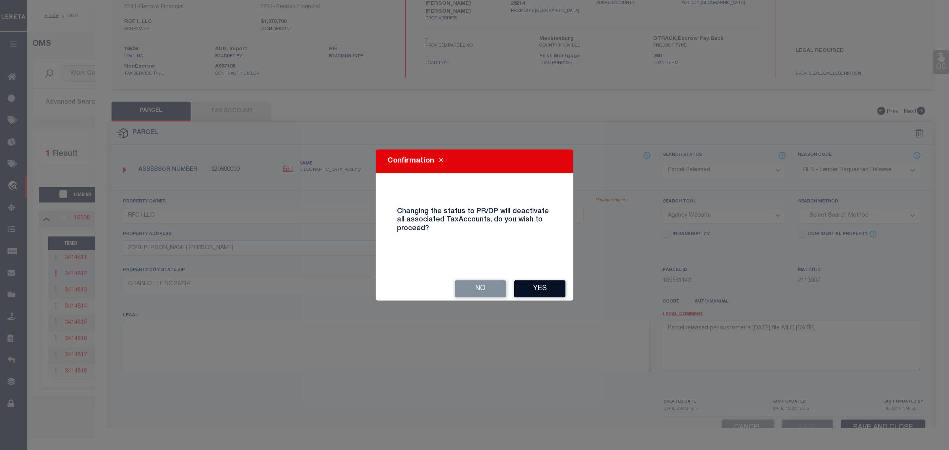
click at [554, 289] on button "Yes" at bounding box center [539, 288] width 51 height 17
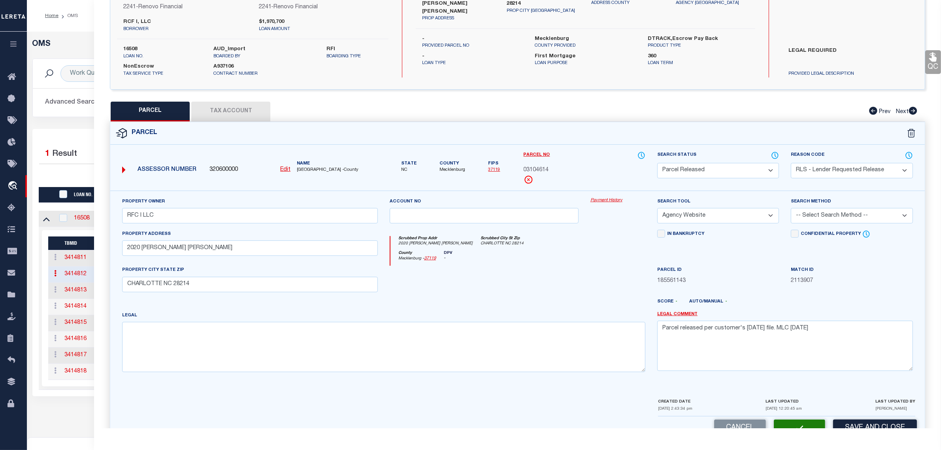
select select "AS"
select select
checkbox input "false"
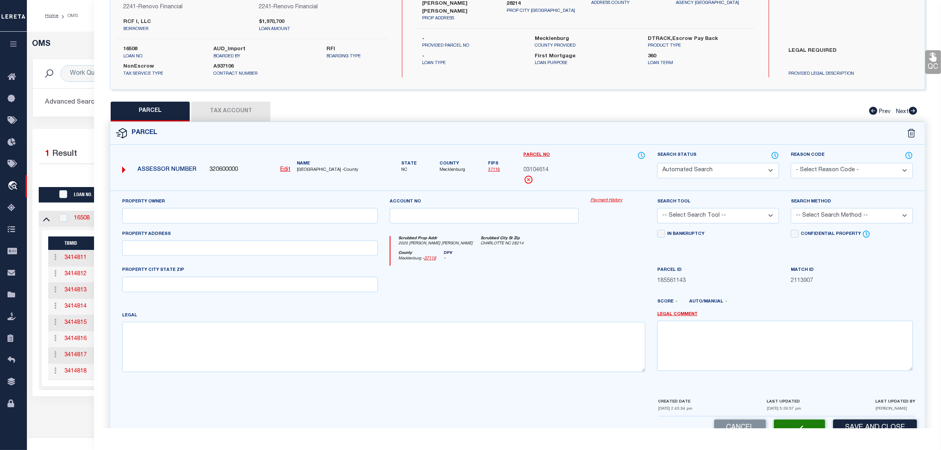
select select "PR"
select select "RLS"
type input "RFC I LLC"
select select "AGW"
select select
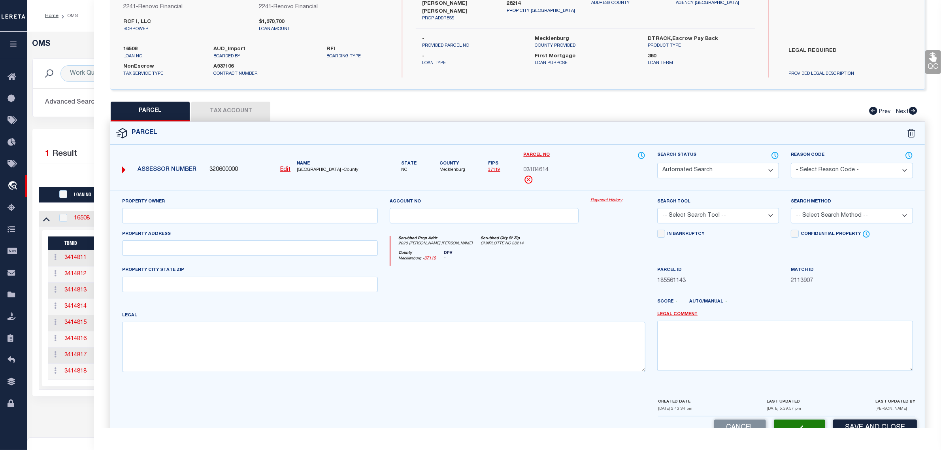
type input "2020 SADLER WOODS LN"
type input "CHARLOTTE NC 28214"
type textarea "Parcel released per customer's 8/1/2025 file. MLC 8/12/2025"
click at [59, 413] on div "OMS Work Queue is --ALL-- Active is Yes Loan No. is 16508 TBMID FIPS Assigned T…" at bounding box center [483, 227] width 909 height 374
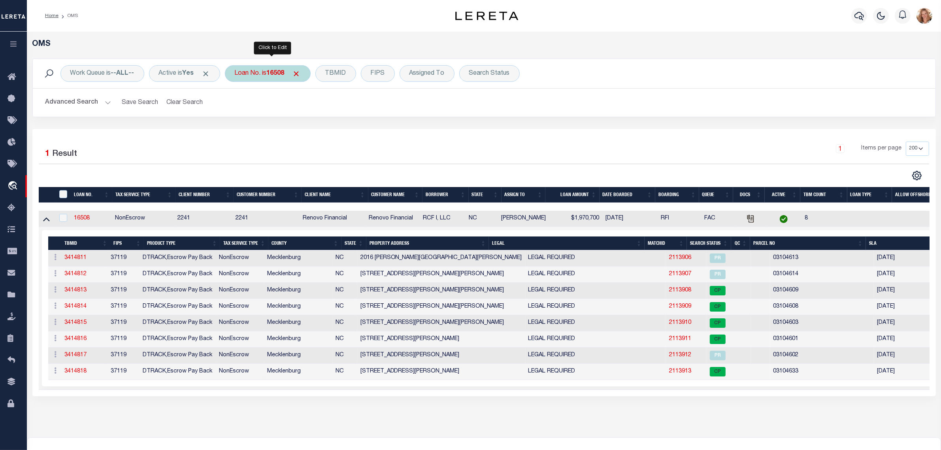
click at [275, 74] on b "16508" at bounding box center [276, 73] width 18 height 6
type input "17944"
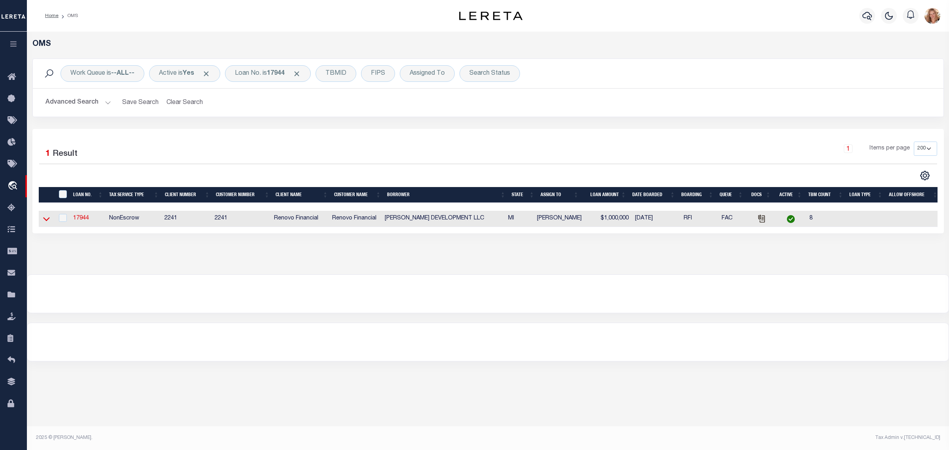
click at [47, 221] on icon at bounding box center [46, 219] width 7 height 4
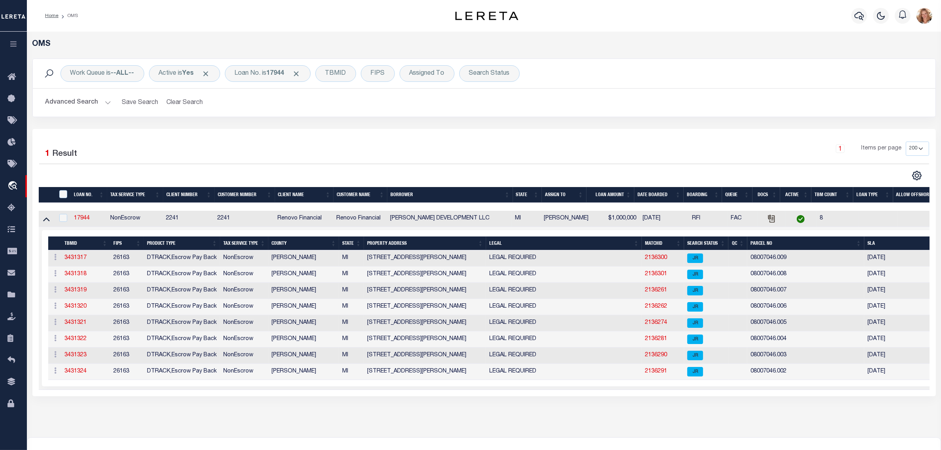
click at [418, 246] on th "PROPERTY ADDRESS" at bounding box center [425, 243] width 122 height 14
click at [658, 374] on link "2136291" at bounding box center [658, 371] width 22 height 6
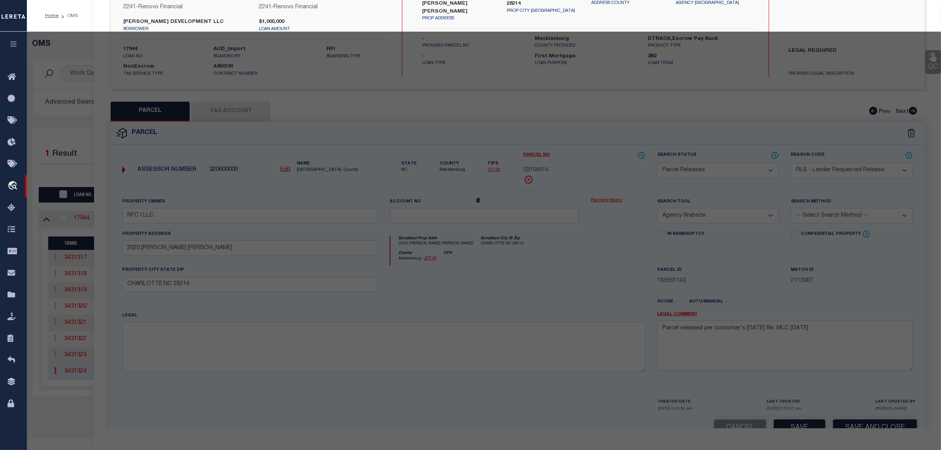
select select "AS"
select select
checkbox input "false"
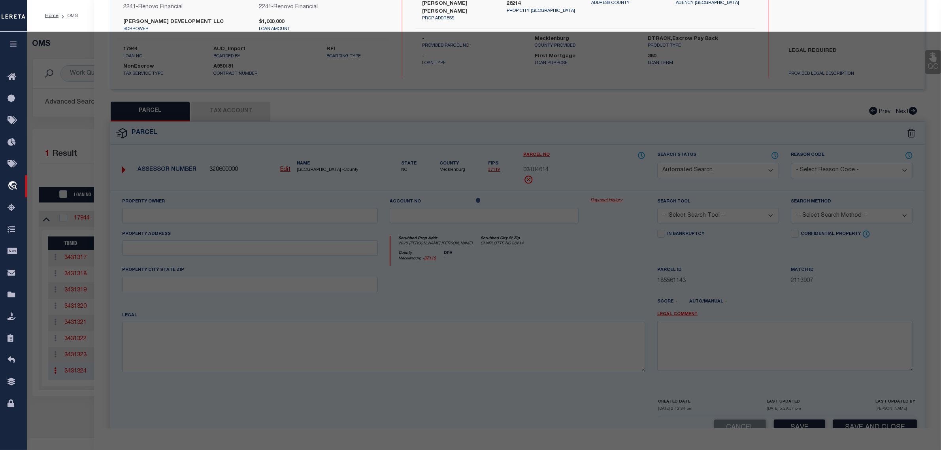
select select "JR"
type input "AVERY MERRICK DEVELOPMENT"
select select "AGW"
select select "LEG"
type input "5234 AVERY"
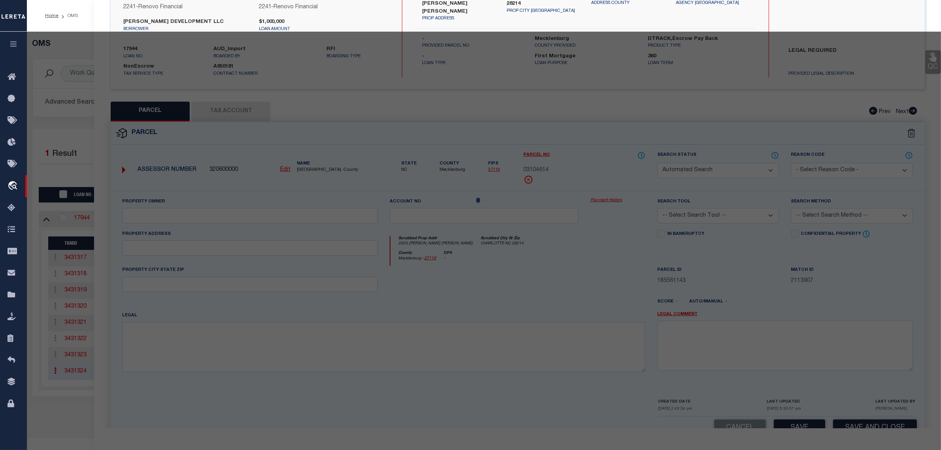
type input "Detroit, MI 48208"
type textarea "PROPERTY EXEMPT FROM AD VALOREM TAXES AND ASSESSED ON THE SPECIAL ACT ROLL PURS…"
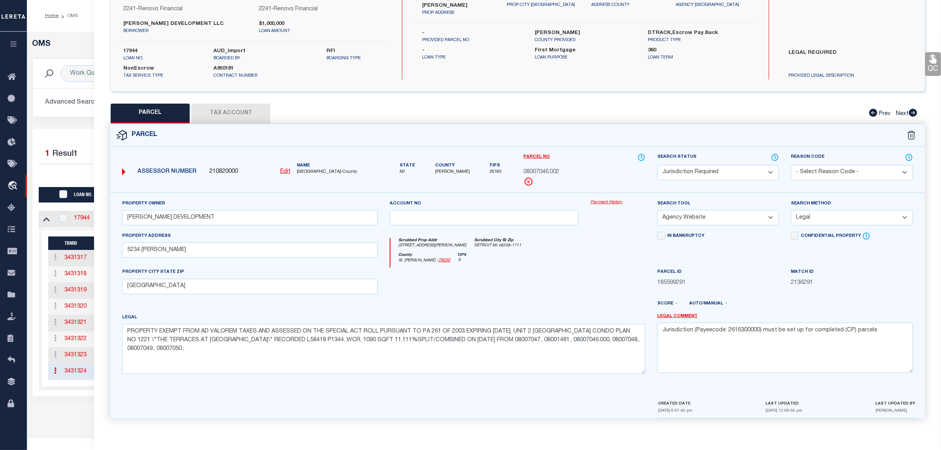
click at [749, 167] on select "Automated Search Bad Parcel Complete Duplicate Parcel High Dollar Reporting In …" at bounding box center [718, 172] width 122 height 15
click at [657, 165] on select "Automated Search Bad Parcel Complete Duplicate Parcel High Dollar Reporting In …" at bounding box center [718, 172] width 122 height 15
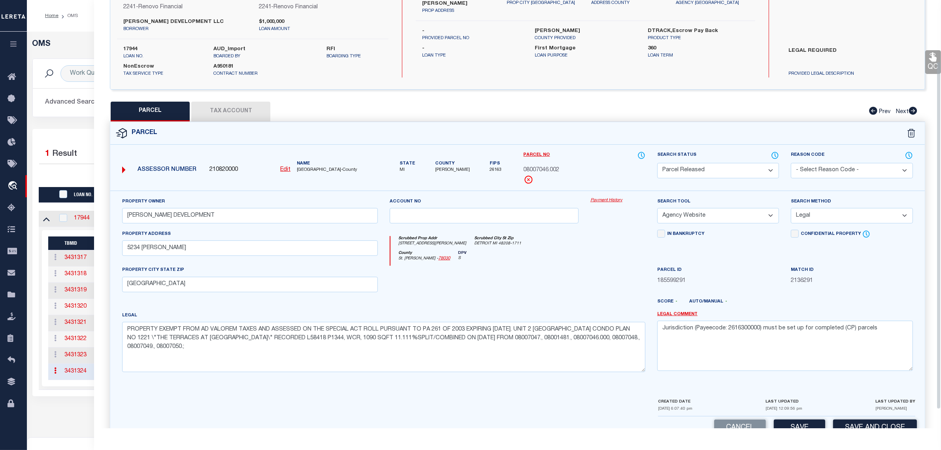
drag, startPoint x: 861, startPoint y: 165, endPoint x: 861, endPoint y: 174, distance: 9.1
click at [861, 165] on select "- Select Reason Code - 099 - Other (Provide additional detail) ACT - Agency Cha…" at bounding box center [852, 170] width 122 height 15
click at [791, 163] on select "- Select Reason Code - 099 - Other (Provide additional detail) ACT - Agency Cha…" at bounding box center [852, 170] width 122 height 15
click at [842, 327] on textarea "Jurisdiction (Payeecode: 2616300000) must be set up for completed (CP) parcels" at bounding box center [785, 346] width 256 height 50
paste textarea "Parcel released per customer's 8/1/2025 file. MLC 8/12/2025"
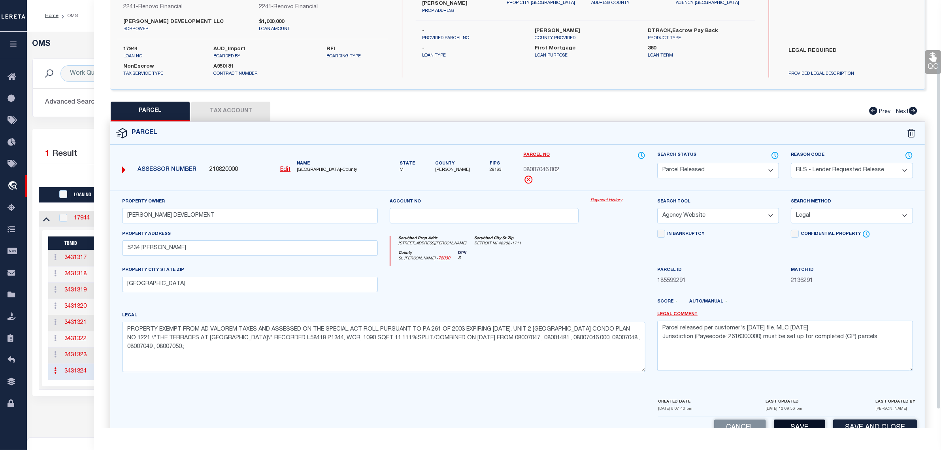
click at [795, 427] on button "Save" at bounding box center [799, 427] width 51 height 17
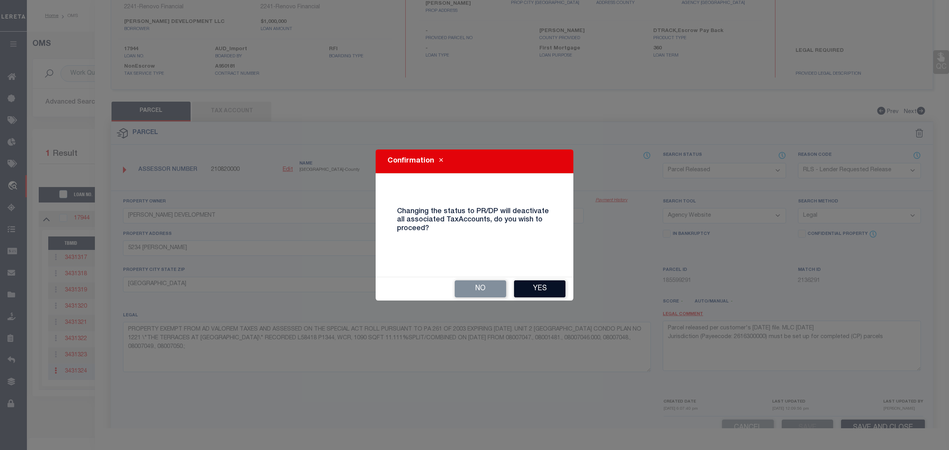
click at [554, 287] on button "Yes" at bounding box center [539, 288] width 51 height 17
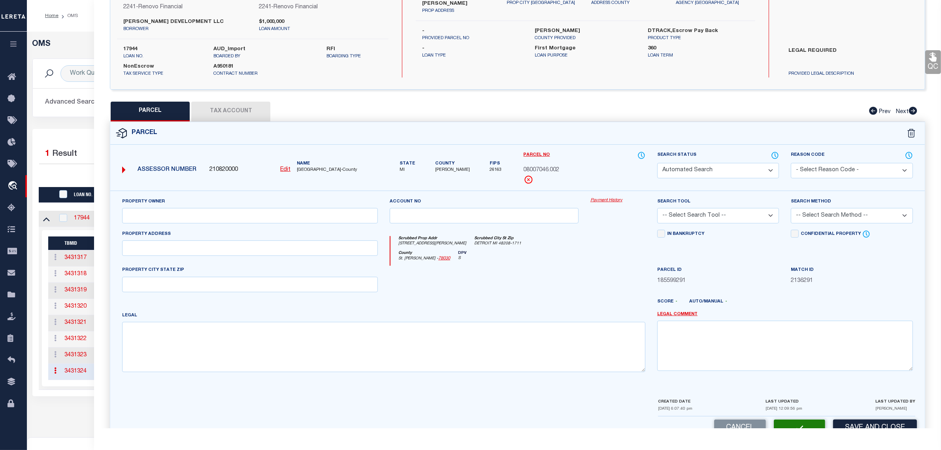
click at [70, 132] on div "1 Selected 1 Result 1 Items per page 10 25 50 100 200" at bounding box center [484, 262] width 904 height 267
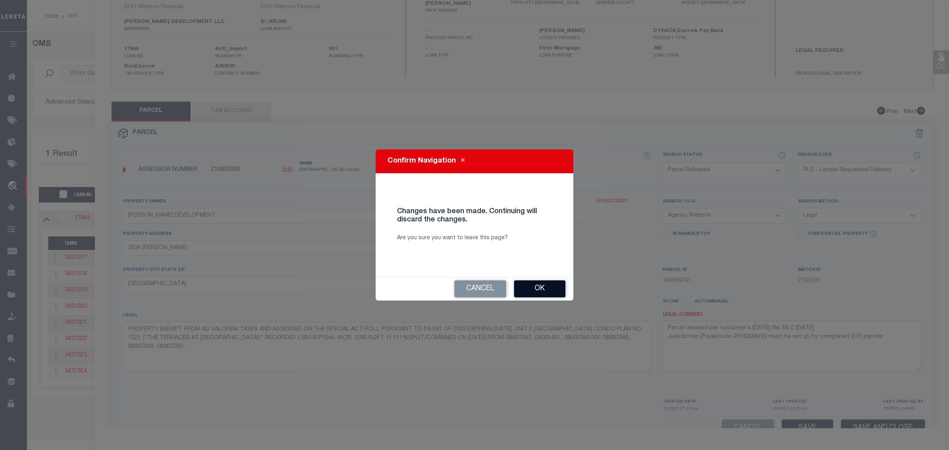
click at [528, 287] on button "Ok" at bounding box center [539, 288] width 51 height 17
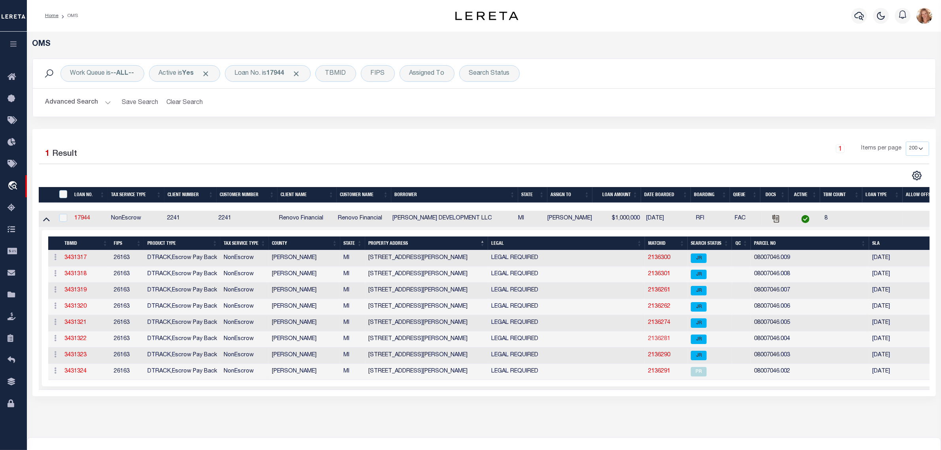
click at [662, 340] on link "2136281" at bounding box center [659, 339] width 22 height 6
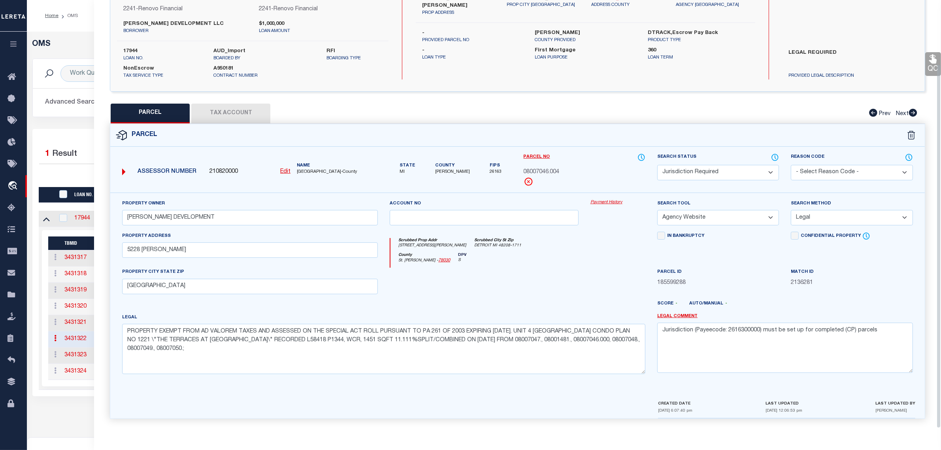
click at [736, 165] on select "Automated Search Bad Parcel Complete Duplicate Parcel High Dollar Reporting In …" at bounding box center [718, 172] width 122 height 15
click at [657, 165] on select "Automated Search Bad Parcel Complete Duplicate Parcel High Dollar Reporting In …" at bounding box center [718, 172] width 122 height 15
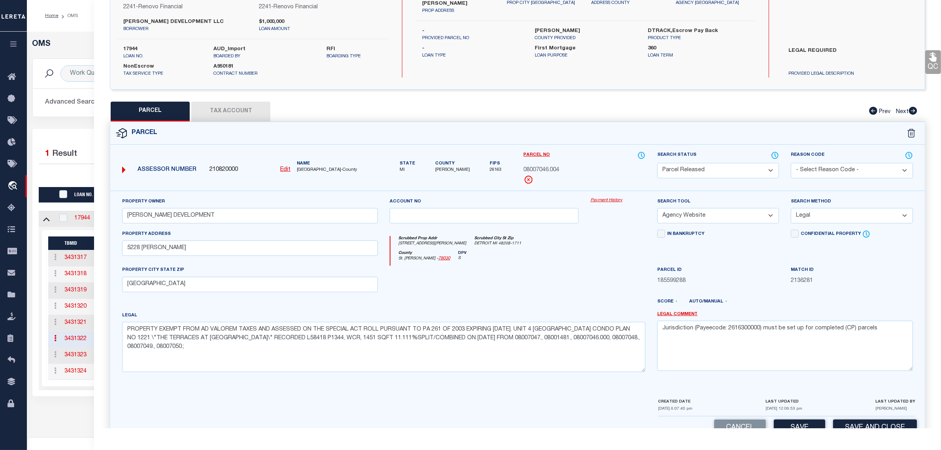
click at [813, 174] on select "- Select Reason Code - 099 - Other (Provide additional detail) ACT - Agency Cha…" at bounding box center [852, 170] width 122 height 15
click at [791, 163] on select "- Select Reason Code - 099 - Other (Provide additional detail) ACT - Agency Cha…" at bounding box center [852, 170] width 122 height 15
click at [809, 324] on textarea "Jurisdiction (Payeecode: 2616300000) must be set up for completed (CP) parcels" at bounding box center [785, 346] width 256 height 50
paste textarea "Parcel released per customer's 8/1/2025 file. MLC 8/12/2025"
click at [802, 424] on button "Save" at bounding box center [799, 427] width 51 height 17
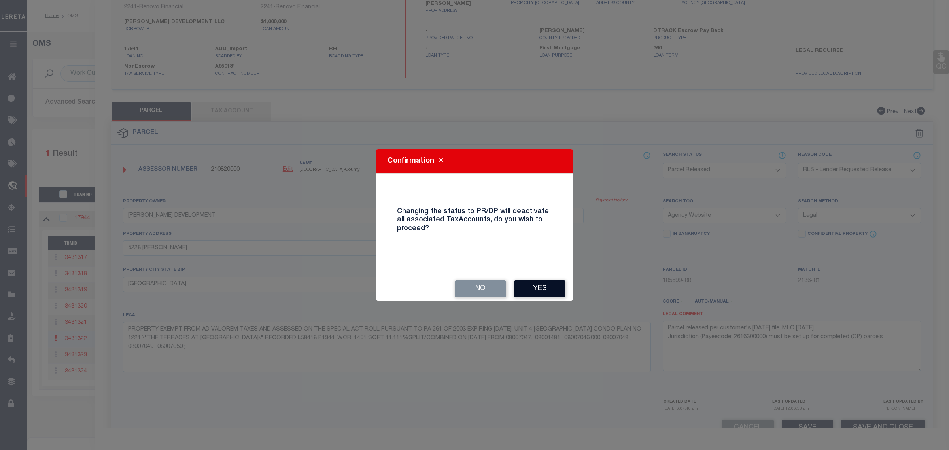
click at [552, 294] on button "Yes" at bounding box center [539, 288] width 51 height 17
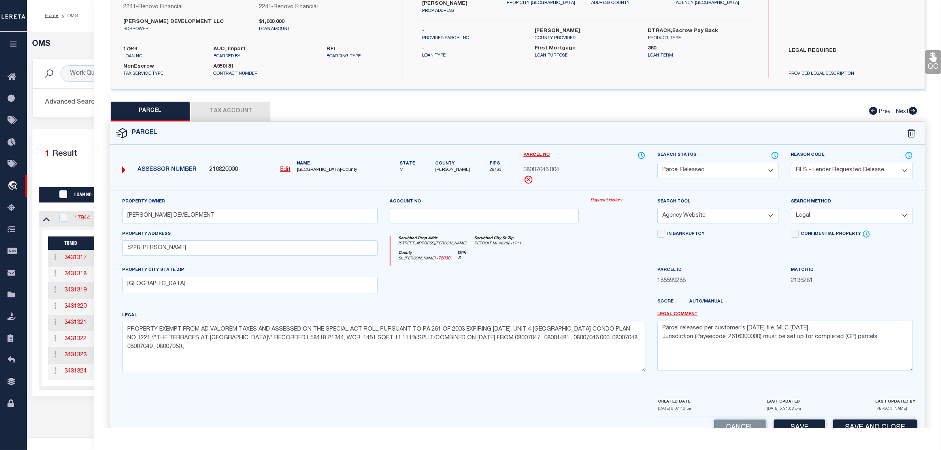
click at [40, 423] on div "OMS Work Queue is --ALL-- Active is Yes Loan No. is 17944 TBMID FIPS Assigned T…" at bounding box center [484, 235] width 914 height 406
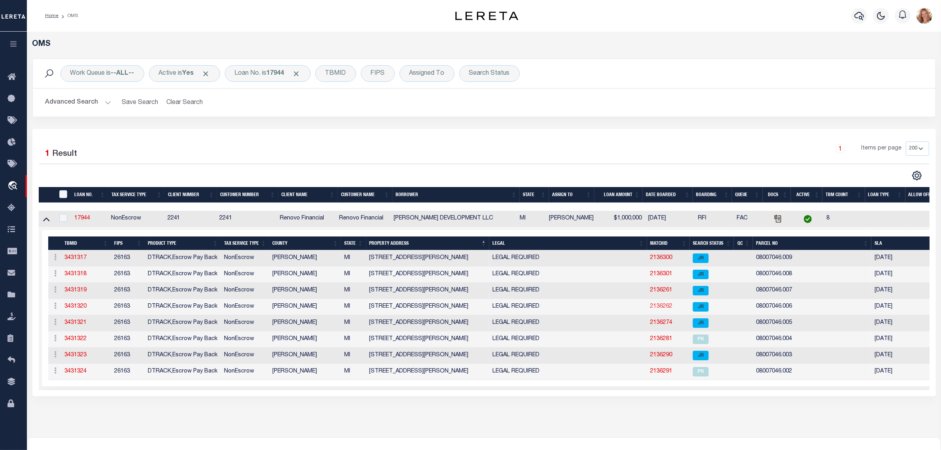
click at [657, 309] on link "2136262" at bounding box center [661, 307] width 22 height 6
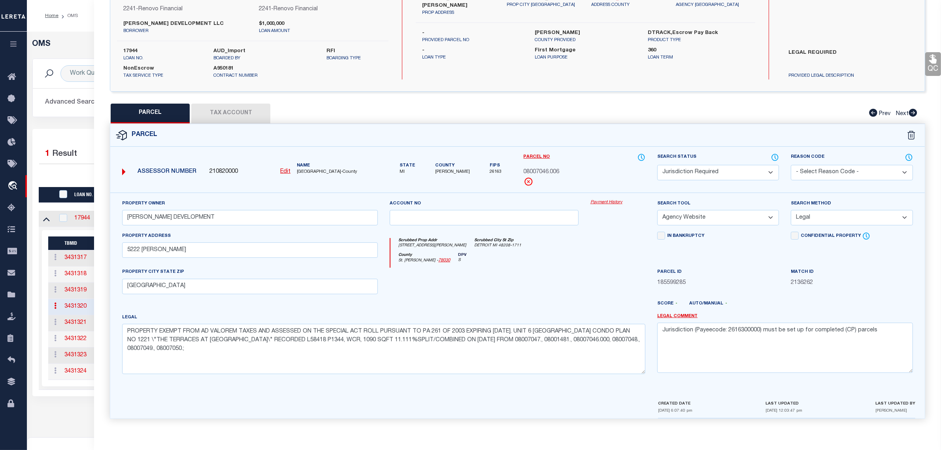
click at [681, 169] on select "Automated Search Bad Parcel Complete Duplicate Parcel High Dollar Reporting In …" at bounding box center [718, 172] width 122 height 15
click at [657, 165] on select "Automated Search Bad Parcel Complete Duplicate Parcel High Dollar Reporting In …" at bounding box center [718, 172] width 122 height 15
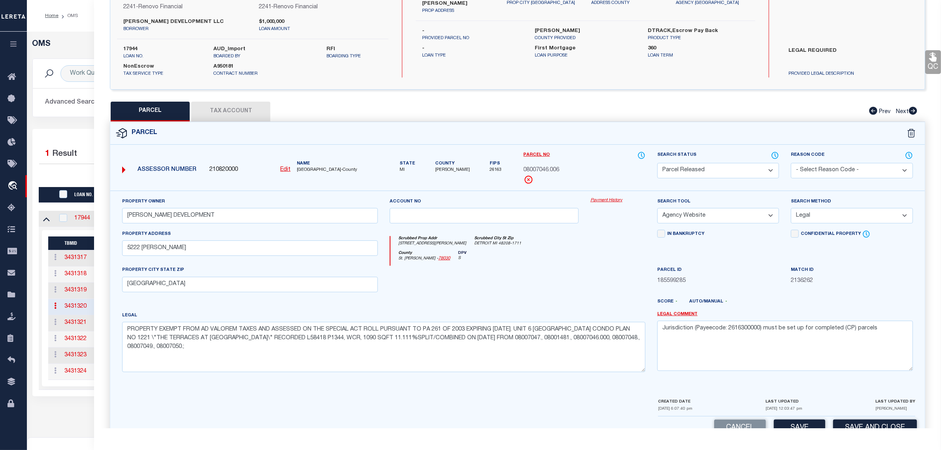
click at [845, 168] on select "- Select Reason Code - 099 - Other (Provide additional detail) ACT - Agency Cha…" at bounding box center [852, 170] width 122 height 15
click at [791, 163] on select "- Select Reason Code - 099 - Other (Provide additional detail) ACT - Agency Cha…" at bounding box center [852, 170] width 122 height 15
click at [831, 333] on textarea "Jurisdiction (Payeecode: 2616300000) must be set up for completed (CP) parcels" at bounding box center [785, 346] width 256 height 50
paste textarea "Parcel released per customer's 8/1/2025 file. MLC 8/12/2025"
click at [817, 427] on button "Save" at bounding box center [799, 427] width 51 height 17
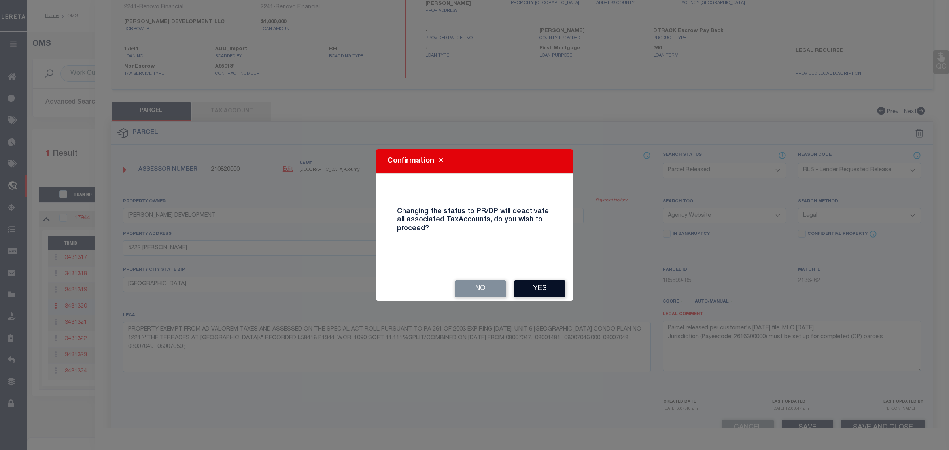
click at [530, 287] on button "Yes" at bounding box center [539, 288] width 51 height 17
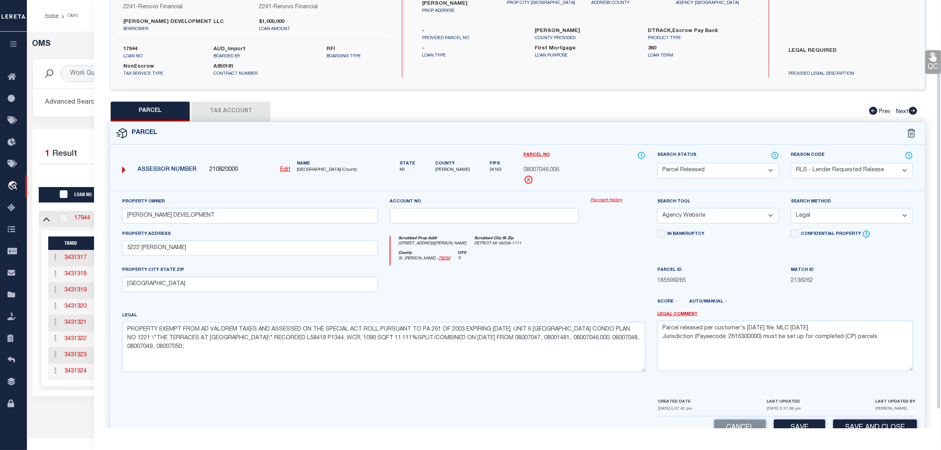
click at [85, 409] on div "OMS Work Queue is --ALL-- Active is Yes Loan No. is 17944 TBMID FIPS Assigned T…" at bounding box center [483, 227] width 909 height 374
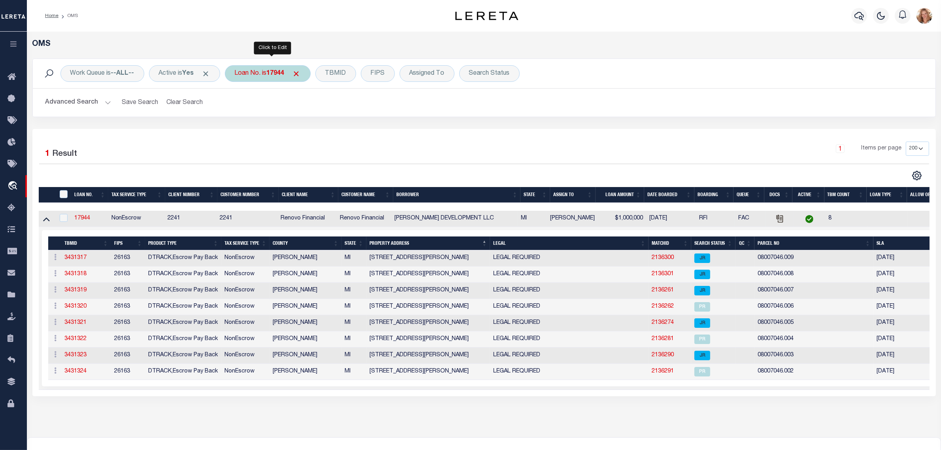
click at [251, 80] on div "Loan No. is 17944" at bounding box center [268, 73] width 86 height 17
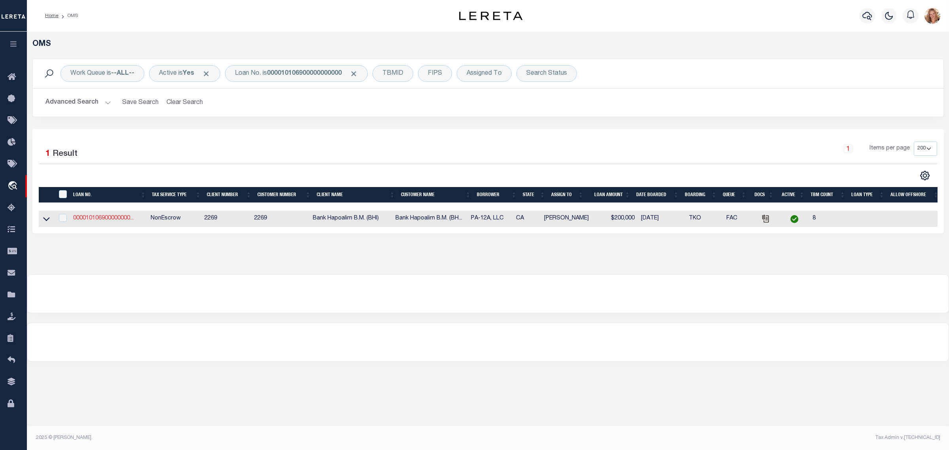
click at [126, 221] on link "000010106900000000..." at bounding box center [103, 218] width 60 height 6
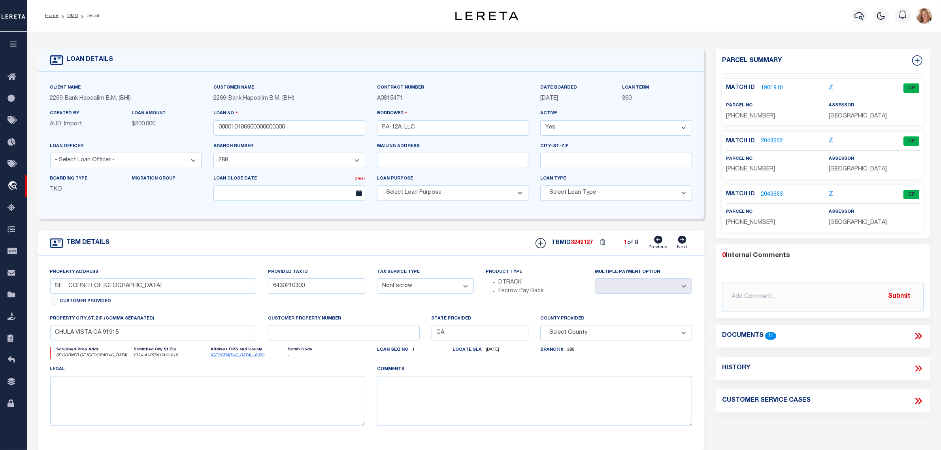
click at [555, 129] on select "Yes No" at bounding box center [616, 127] width 152 height 15
click at [545, 121] on select "Yes No" at bounding box center [616, 127] width 152 height 15
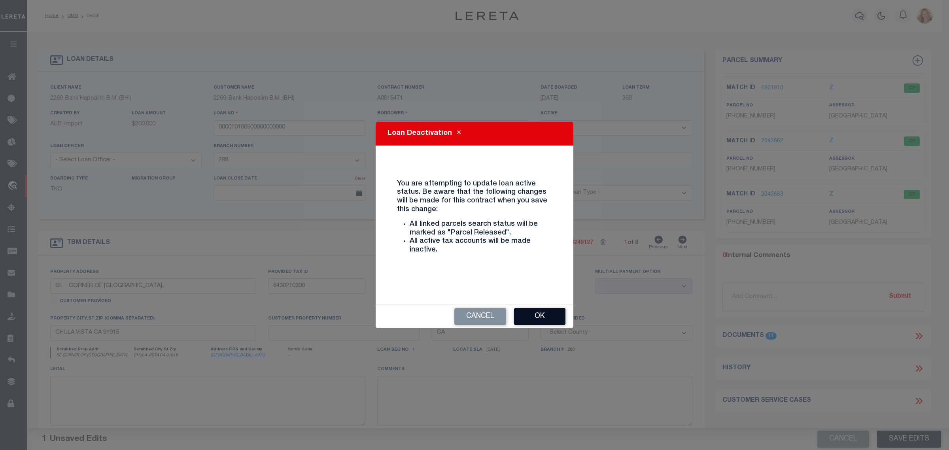
click at [526, 315] on button "Ok" at bounding box center [539, 316] width 51 height 17
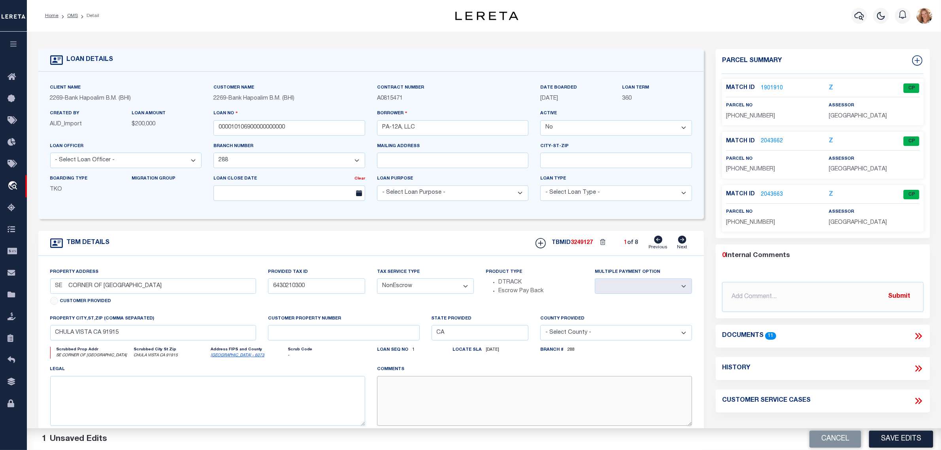
click at [499, 393] on textarea at bounding box center [534, 401] width 315 height 50
click at [922, 438] on button "Save Edits" at bounding box center [901, 438] width 64 height 17
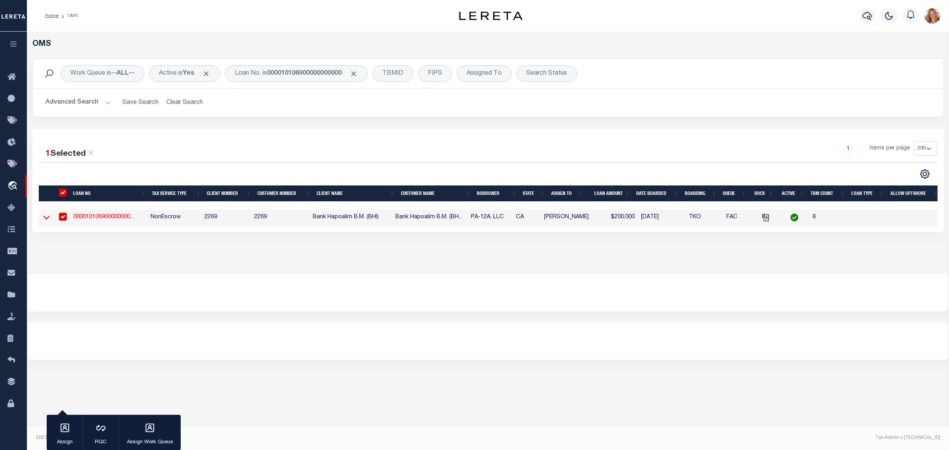
click at [43, 218] on icon at bounding box center [46, 217] width 7 height 8
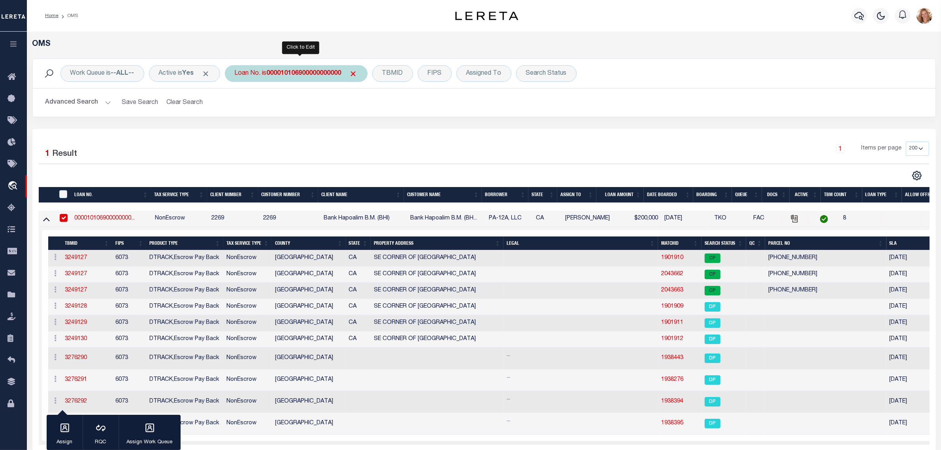
click at [335, 72] on b "000010106900000000000" at bounding box center [304, 73] width 75 height 6
click at [343, 131] on input "Apply" at bounding box center [339, 129] width 23 height 13
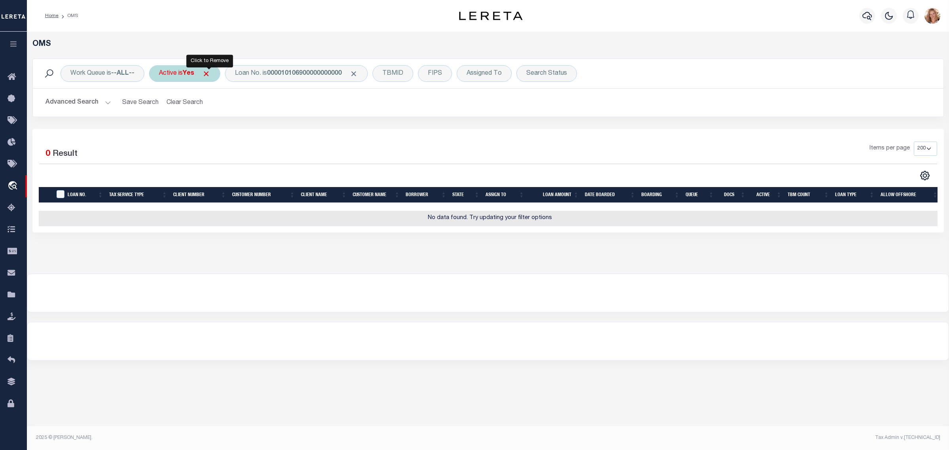
click at [208, 73] on span "Click to Remove" at bounding box center [206, 74] width 8 height 8
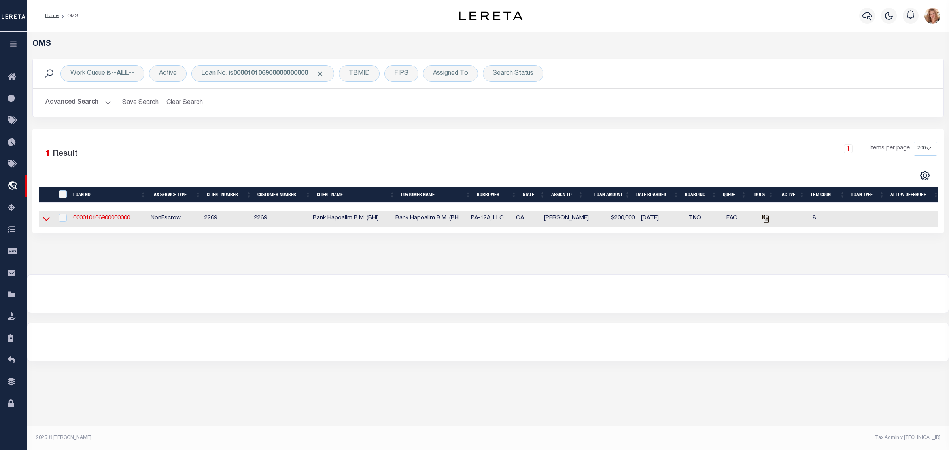
click at [45, 219] on icon at bounding box center [46, 219] width 7 height 8
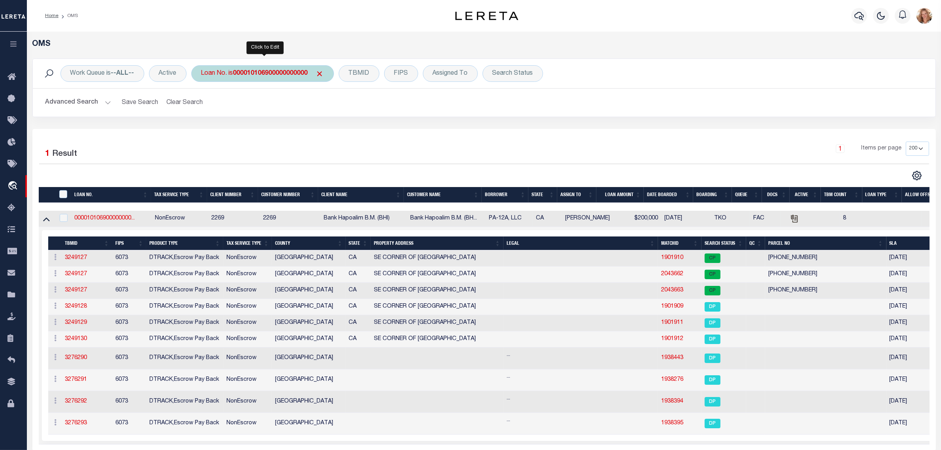
click at [276, 73] on b "000010106900000000000" at bounding box center [270, 73] width 75 height 6
click at [305, 130] on input "Apply" at bounding box center [305, 129] width 23 height 13
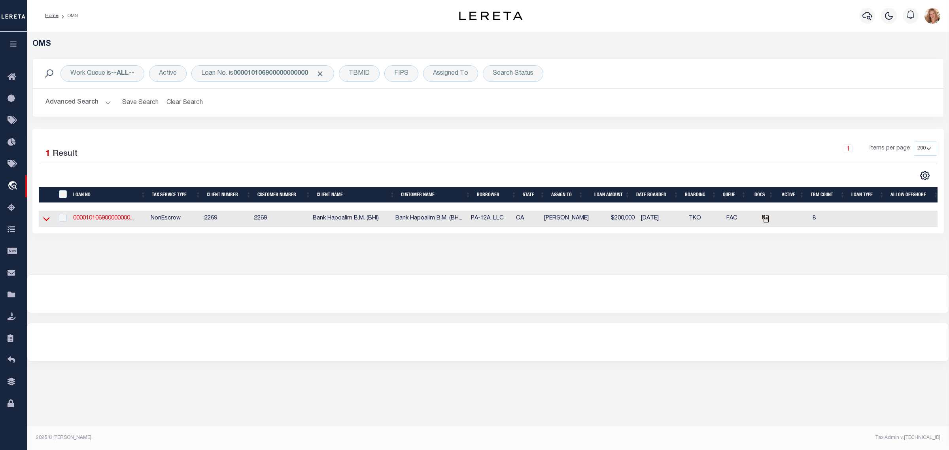
click at [49, 221] on icon at bounding box center [46, 219] width 7 height 8
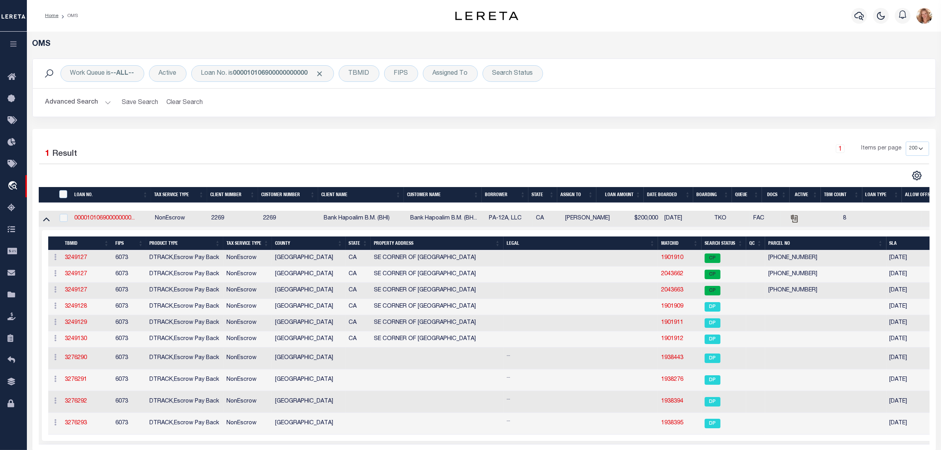
click at [136, 145] on div "1 Selected 1 Result" at bounding box center [146, 152] width 214 height 22
click at [233, 81] on div "Loan No. is 000010106900000000000" at bounding box center [262, 73] width 143 height 17
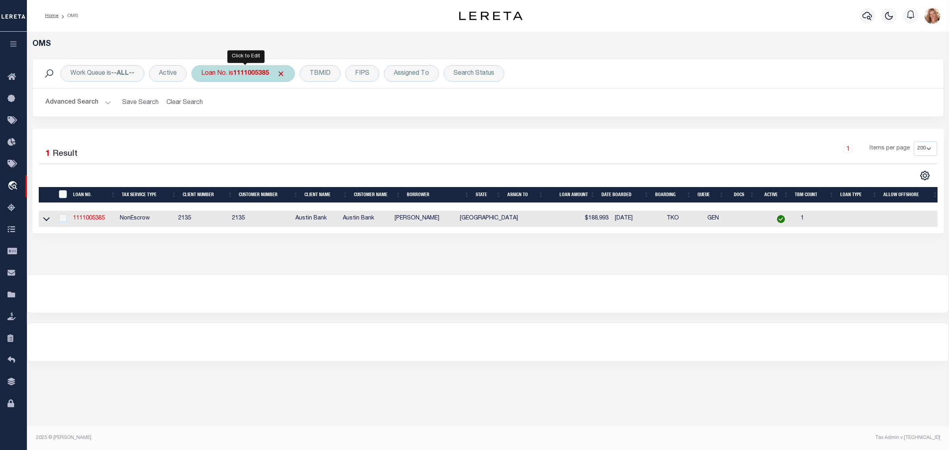
click at [230, 71] on div "Loan No. is 1111005385" at bounding box center [243, 73] width 104 height 17
click at [303, 130] on input "Apply" at bounding box center [305, 129] width 23 height 13
click at [230, 74] on div "Loan No. is 100001474" at bounding box center [241, 73] width 100 height 17
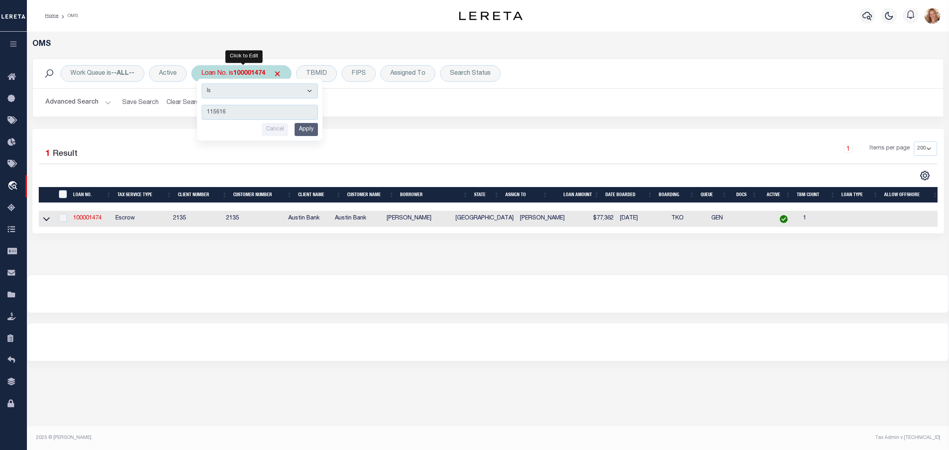
click at [245, 90] on select "Is Contains" at bounding box center [260, 90] width 116 height 15
click at [203, 83] on select "Is Contains" at bounding box center [260, 90] width 116 height 15
click at [311, 128] on input "Apply" at bounding box center [305, 129] width 23 height 13
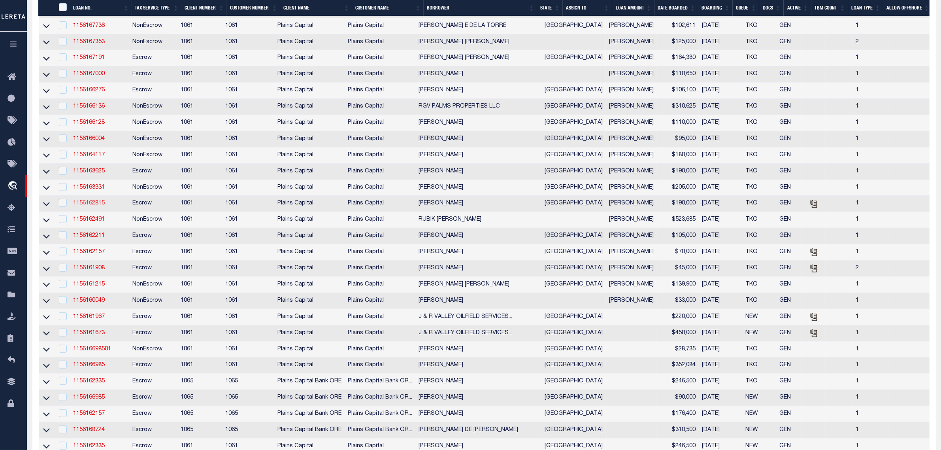
click at [91, 206] on link "1156162815" at bounding box center [89, 203] width 32 height 6
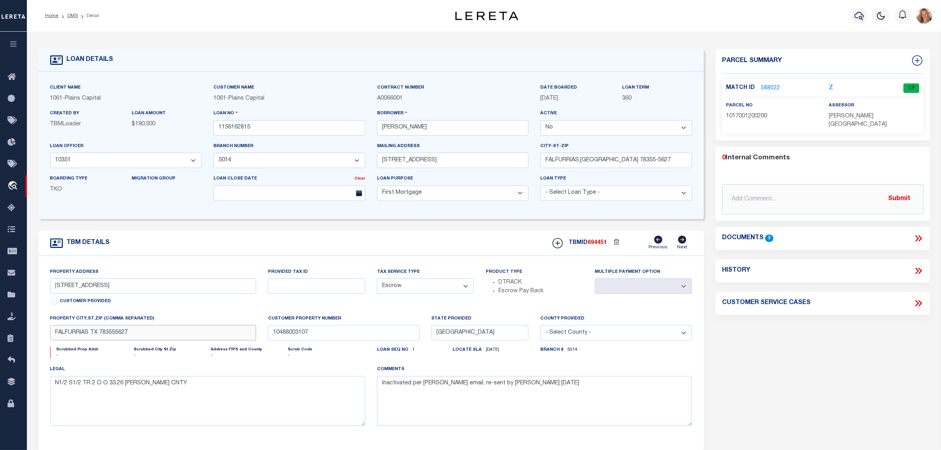
drag, startPoint x: 100, startPoint y: 335, endPoint x: 115, endPoint y: 335, distance: 15.4
click at [115, 335] on input "FALFURRIAS TX 783555627" at bounding box center [153, 332] width 206 height 15
click at [236, 132] on input "1156162815" at bounding box center [289, 127] width 152 height 15
click at [916, 266] on icon at bounding box center [918, 271] width 10 height 10
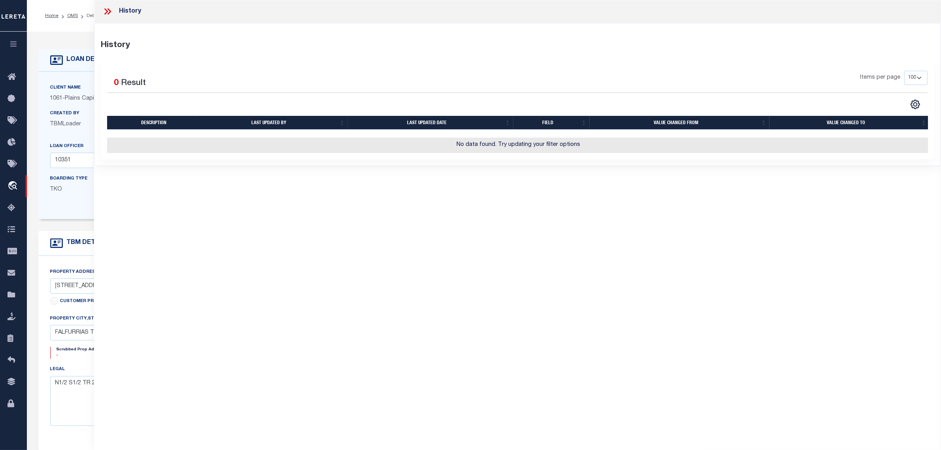
click at [79, 45] on div "LOAN DETAILS Client Name 1061 - Plains Capital 1061 -" at bounding box center [484, 260] width 904 height 441
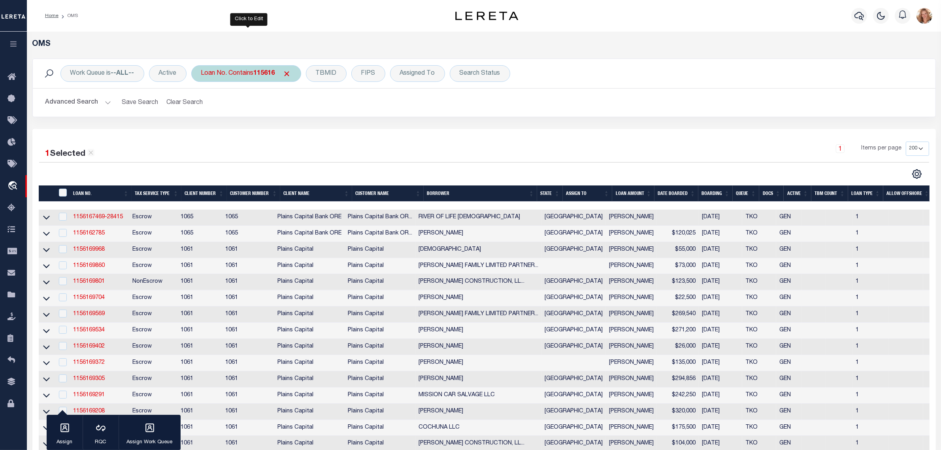
click at [222, 76] on div "Loan No. Contains 115616" at bounding box center [246, 73] width 110 height 17
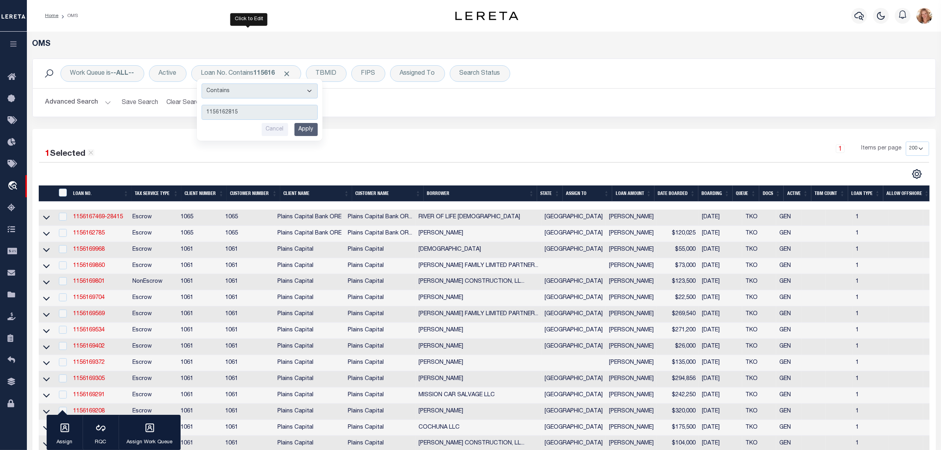
click at [304, 130] on input "Apply" at bounding box center [305, 129] width 23 height 13
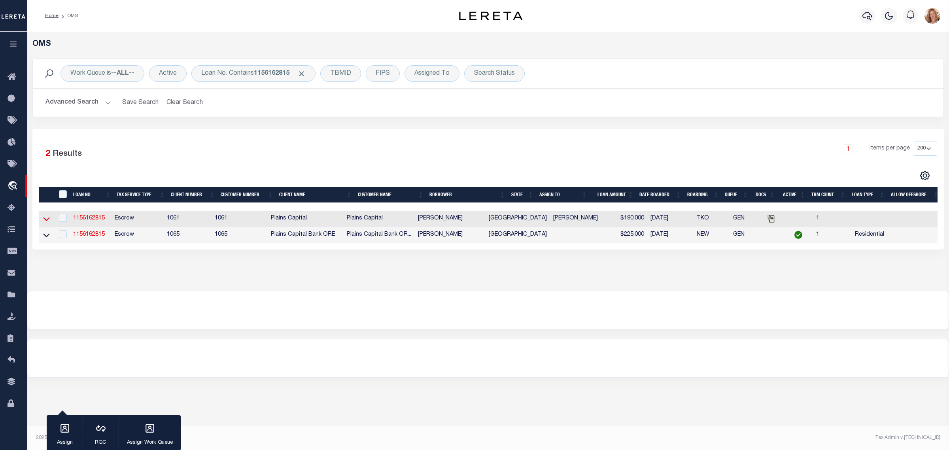
click at [43, 220] on icon at bounding box center [46, 219] width 7 height 4
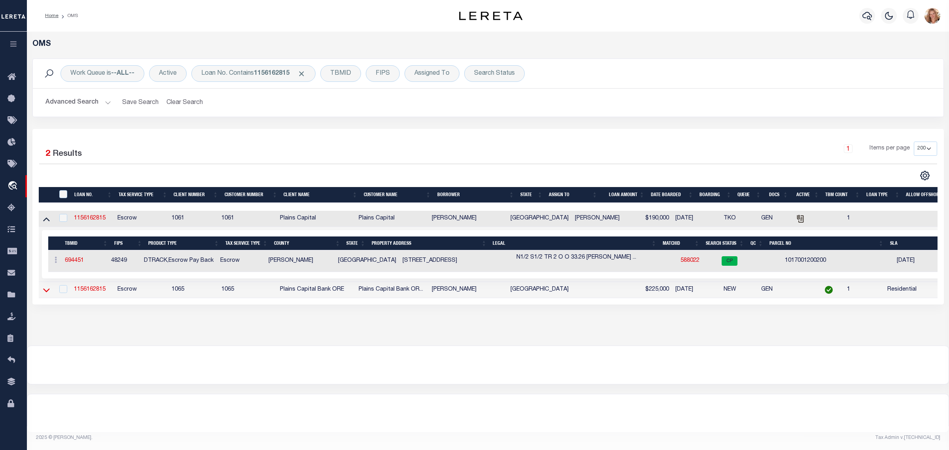
click at [48, 292] on icon at bounding box center [46, 290] width 7 height 4
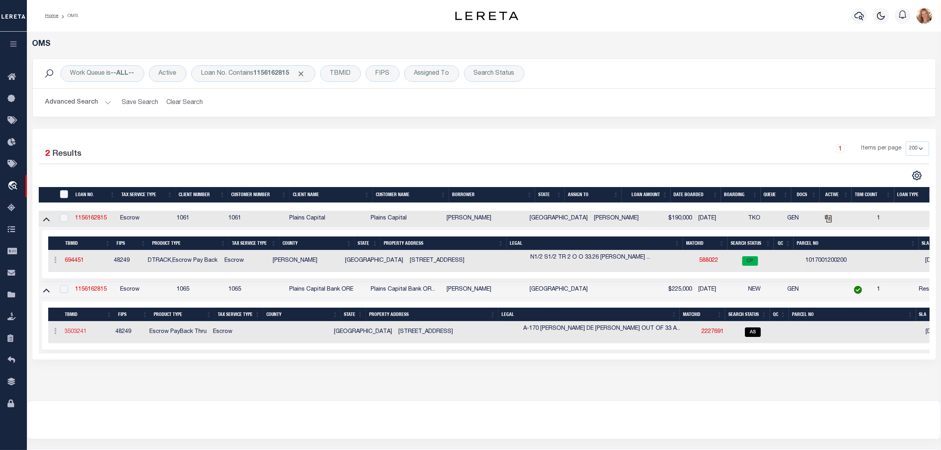
click at [77, 334] on link "3503241" at bounding box center [76, 332] width 22 height 6
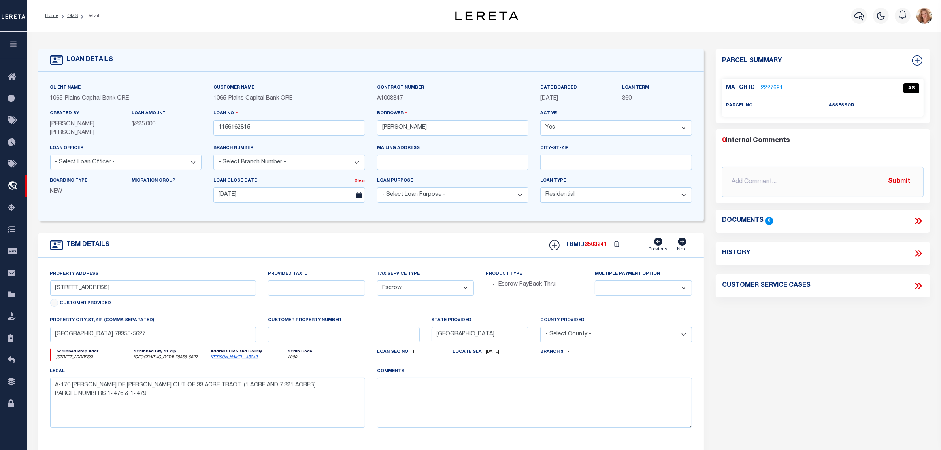
click at [768, 85] on link "2227691" at bounding box center [772, 88] width 22 height 8
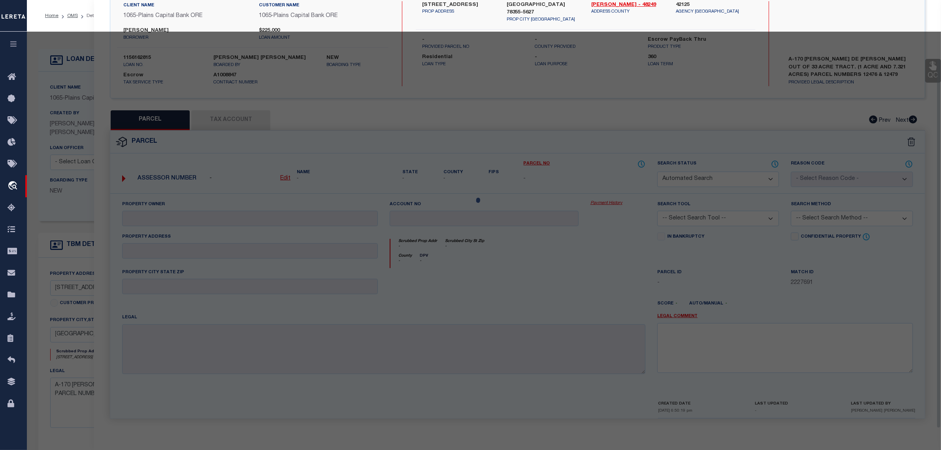
scroll to position [68, 0]
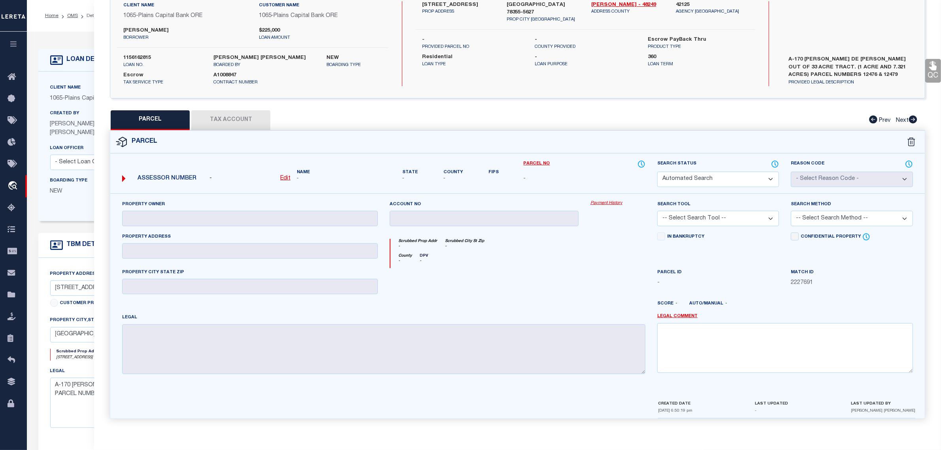
click at [50, 27] on div "Home OMS Detail Profile Sign out" at bounding box center [484, 16] width 914 height 32
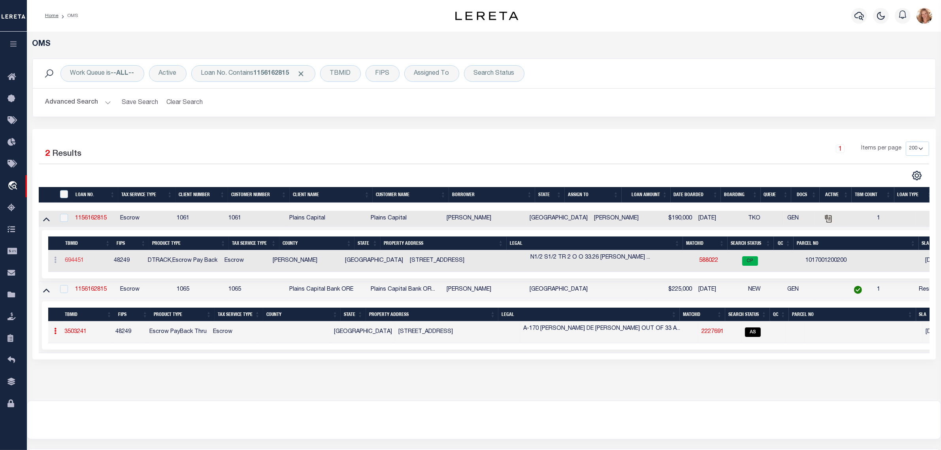
click at [74, 262] on link "694451" at bounding box center [74, 261] width 19 height 6
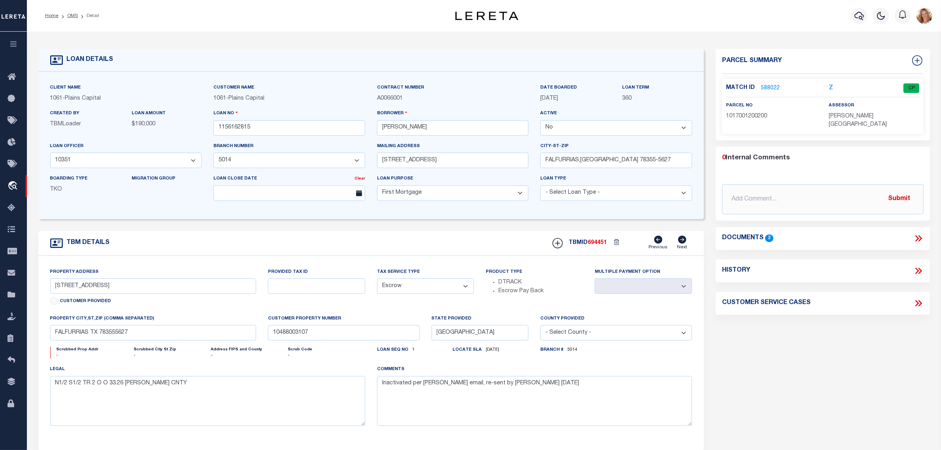
click at [769, 87] on link "588022" at bounding box center [770, 88] width 19 height 8
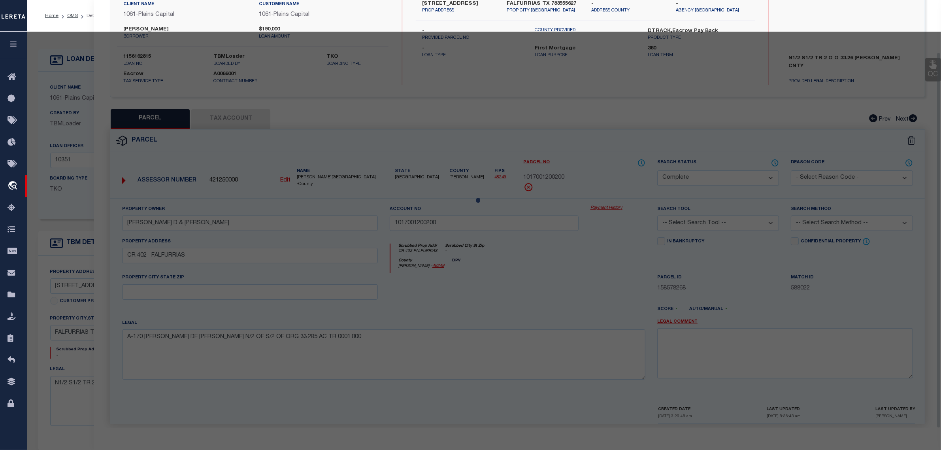
scroll to position [68, 0]
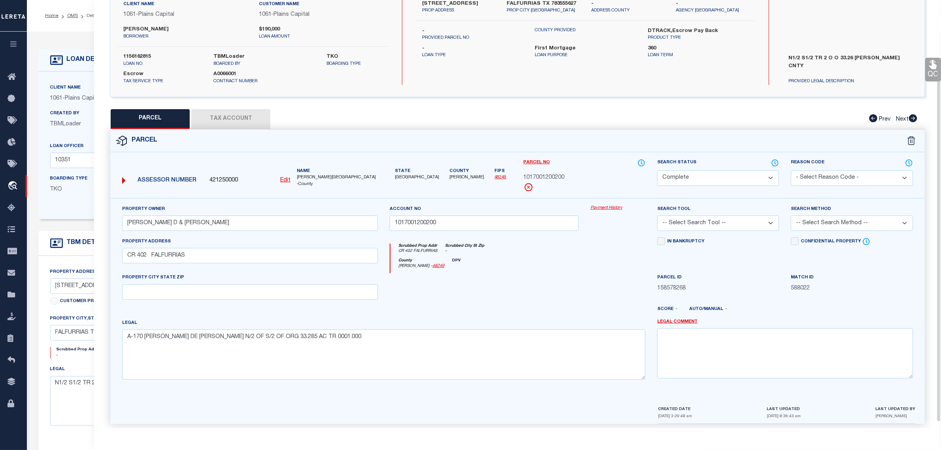
click at [72, 222] on form "LOAN DETAILS Client Name 1061 - Plains Capital" at bounding box center [371, 265] width 666 height 432
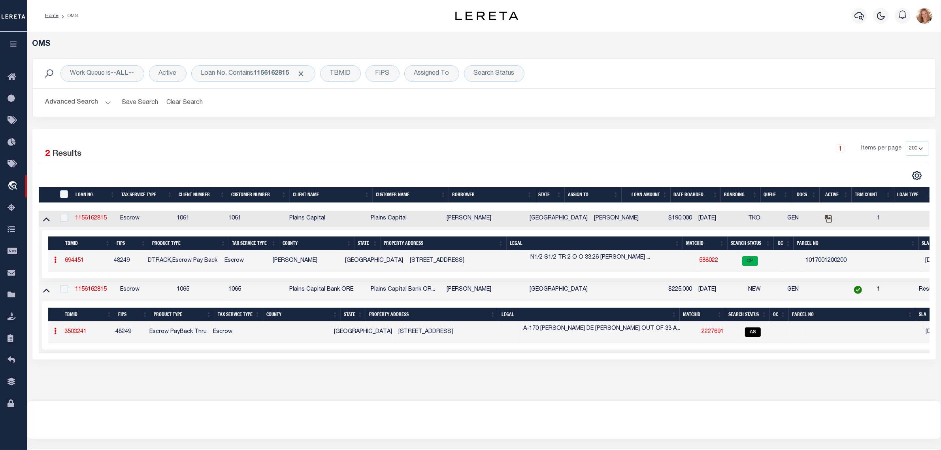
click at [72, 333] on link "3503241" at bounding box center [76, 332] width 22 height 6
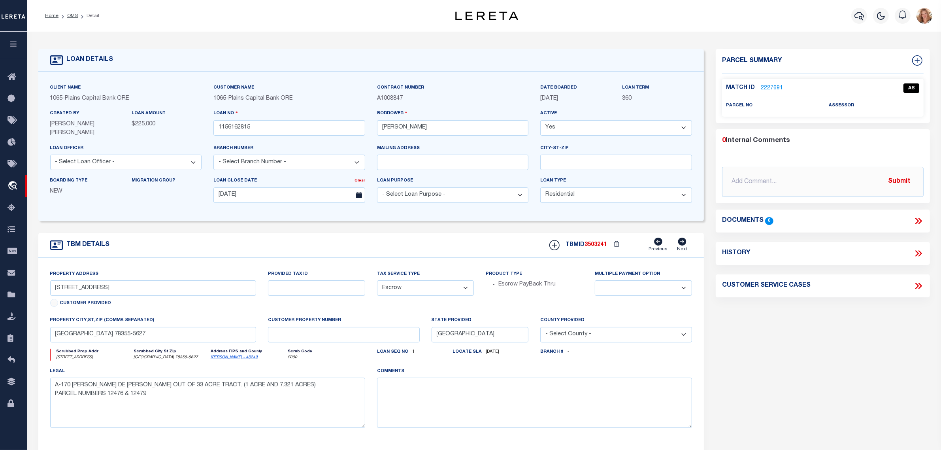
click at [766, 88] on link "2227691" at bounding box center [772, 88] width 22 height 8
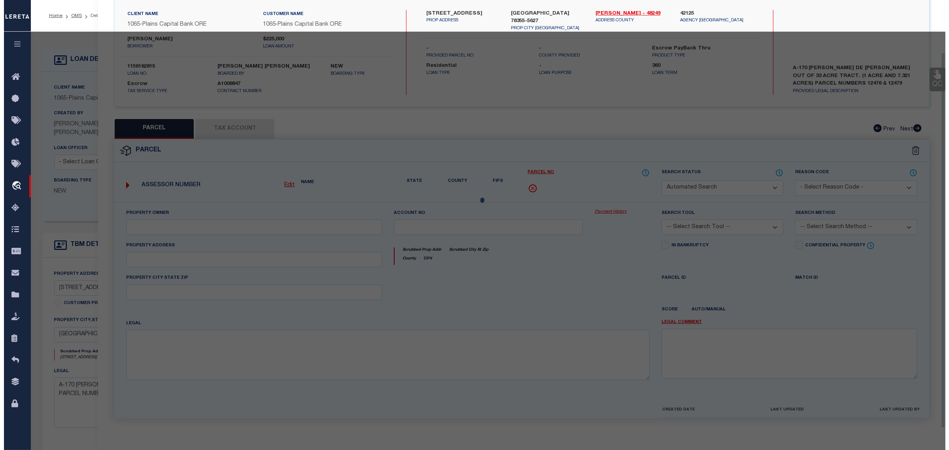
scroll to position [68, 0]
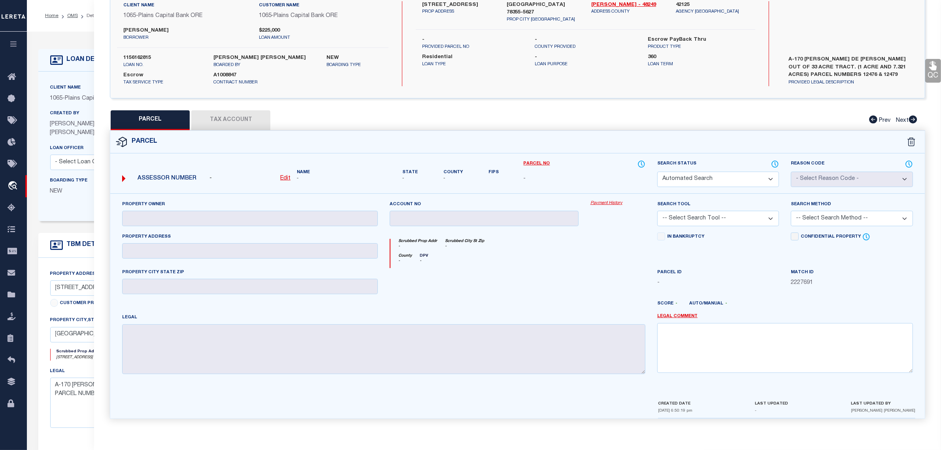
click at [285, 178] on u "Edit" at bounding box center [285, 178] width 10 height 6
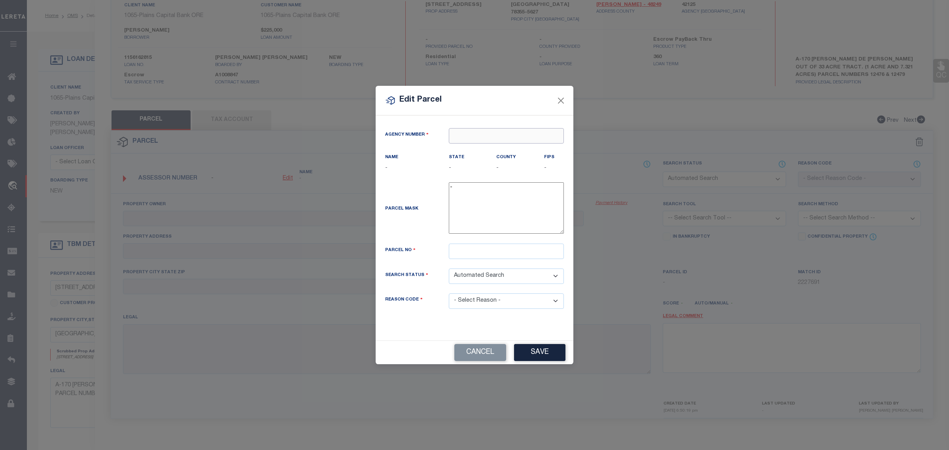
click at [482, 132] on input "text" at bounding box center [506, 135] width 115 height 15
click at [479, 149] on div "421250000 : JIM WELLS COUNTY" at bounding box center [506, 154] width 115 height 23
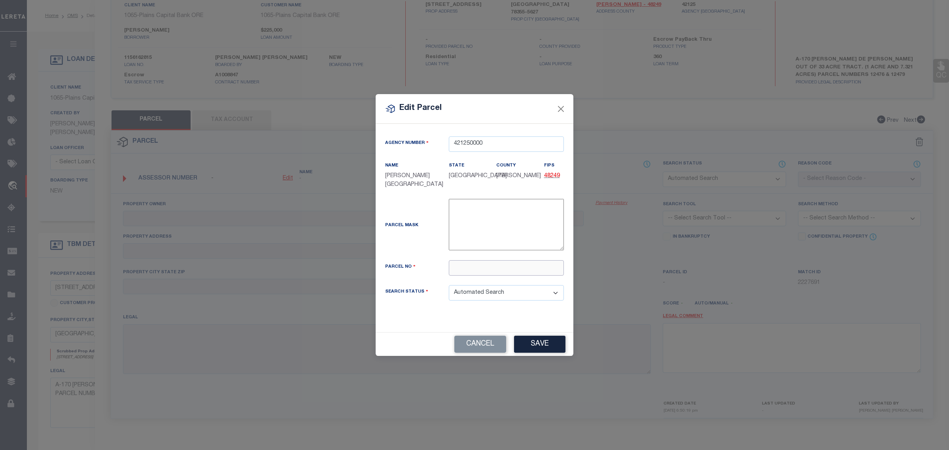
click at [500, 262] on input "text" at bounding box center [506, 267] width 115 height 15
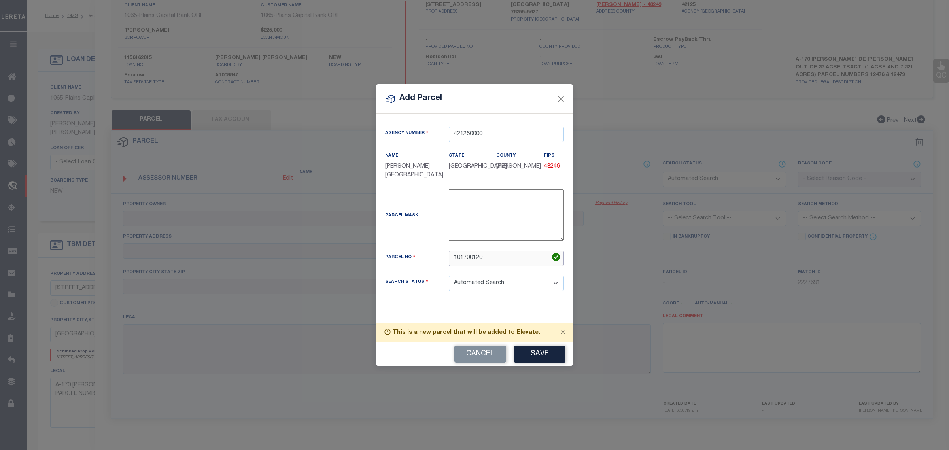
click at [468, 261] on input "101700120" at bounding box center [506, 258] width 115 height 15
paste input "0200"
click at [490, 290] on select "Automated Search Bad Parcel Complete Duplicate Parcel High Dollar Reporting In …" at bounding box center [506, 282] width 115 height 15
click at [449, 276] on select "Automated Search Bad Parcel Complete Duplicate Parcel High Dollar Reporting In …" at bounding box center [506, 282] width 115 height 15
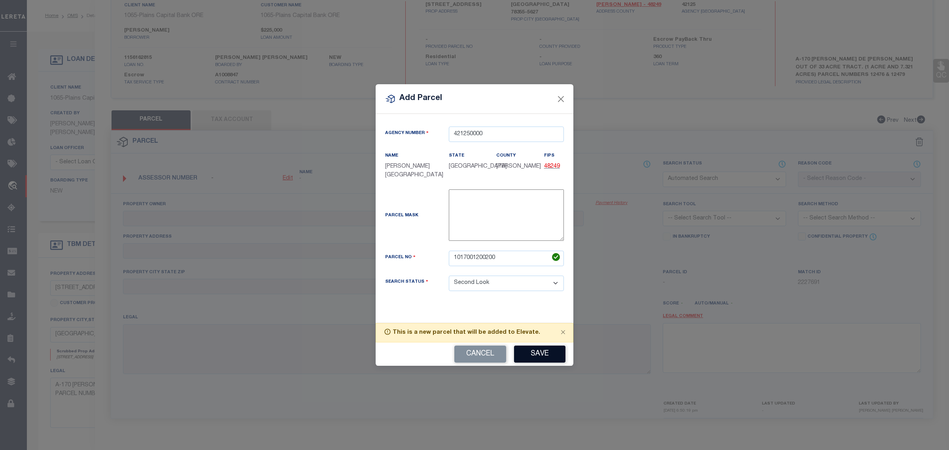
click at [534, 350] on button "Save" at bounding box center [539, 353] width 51 height 17
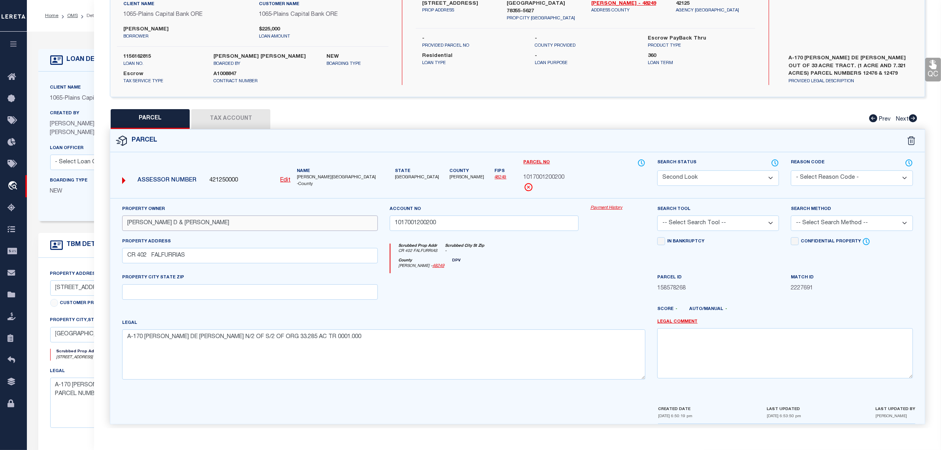
drag, startPoint x: 224, startPoint y: 228, endPoint x: 117, endPoint y: 220, distance: 107.0
click at [117, 220] on div "Property Owner VILLARREAL DEBRA D & DANTE" at bounding box center [250, 221] width 268 height 32
paste input "CANALES MICHAEL RAY"
drag, startPoint x: 195, startPoint y: 257, endPoint x: 115, endPoint y: 257, distance: 79.8
click at [115, 257] on div "Property Owner CANALES MICHAEL RAY Account no 1017001200200 Payment History Sea…" at bounding box center [517, 301] width 815 height 207
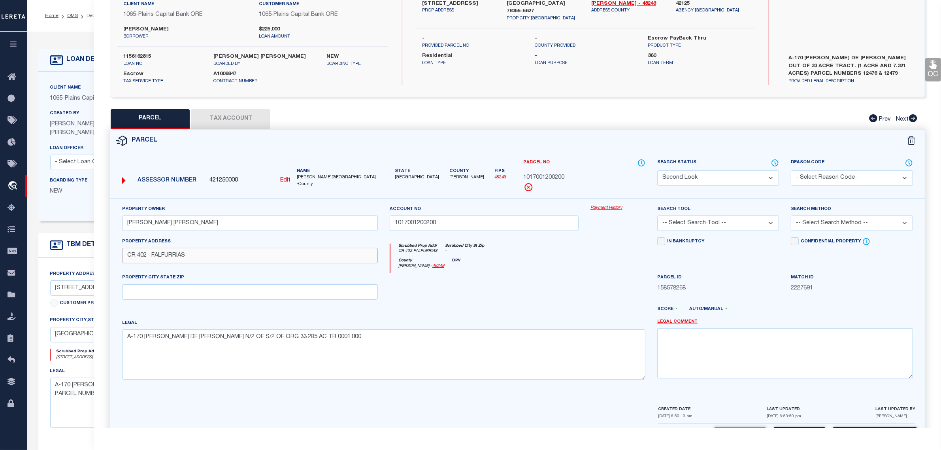
paste input "text"
click at [140, 290] on input "text" at bounding box center [250, 291] width 256 height 15
click at [485, 305] on div at bounding box center [484, 289] width 201 height 32
click at [781, 292] on div "Parcel ID 158578268" at bounding box center [718, 289] width 134 height 32
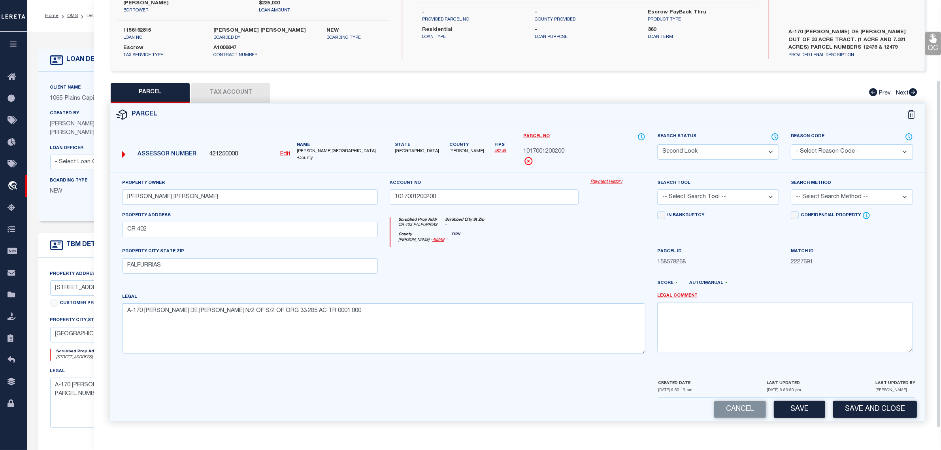
scroll to position [99, 0]
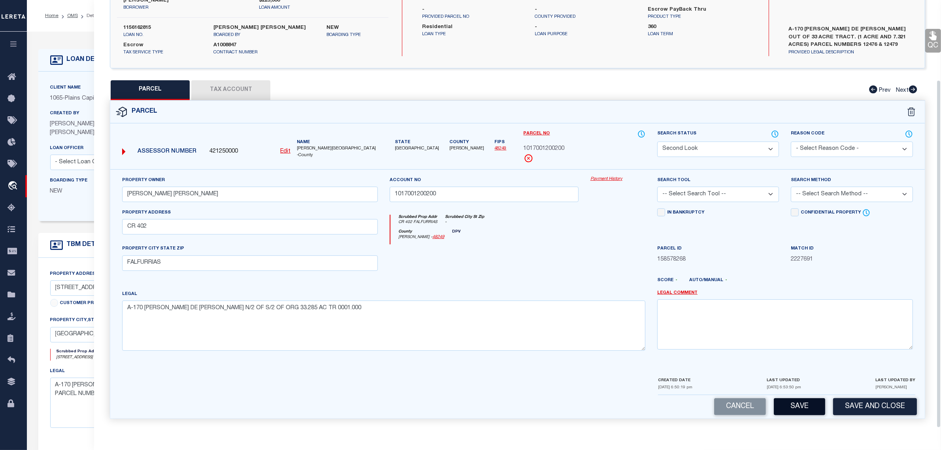
click at [797, 405] on button "Save" at bounding box center [799, 406] width 51 height 17
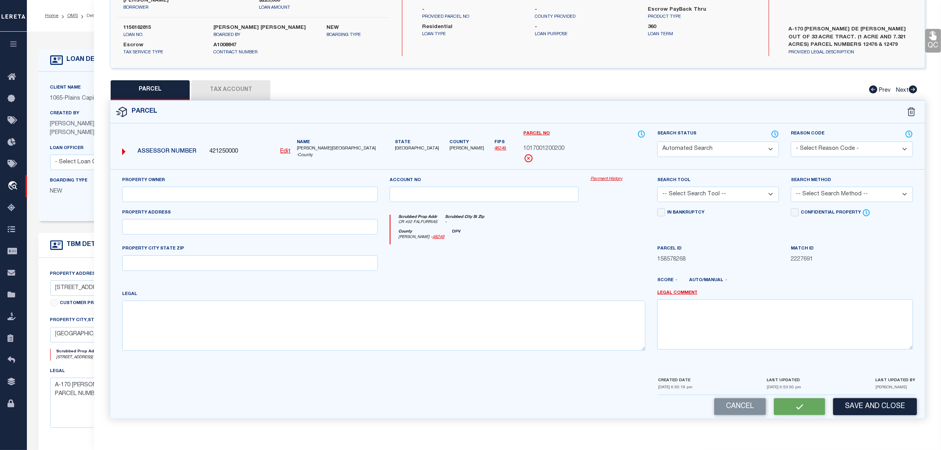
click at [716, 138] on label "Search Status" at bounding box center [718, 134] width 122 height 9
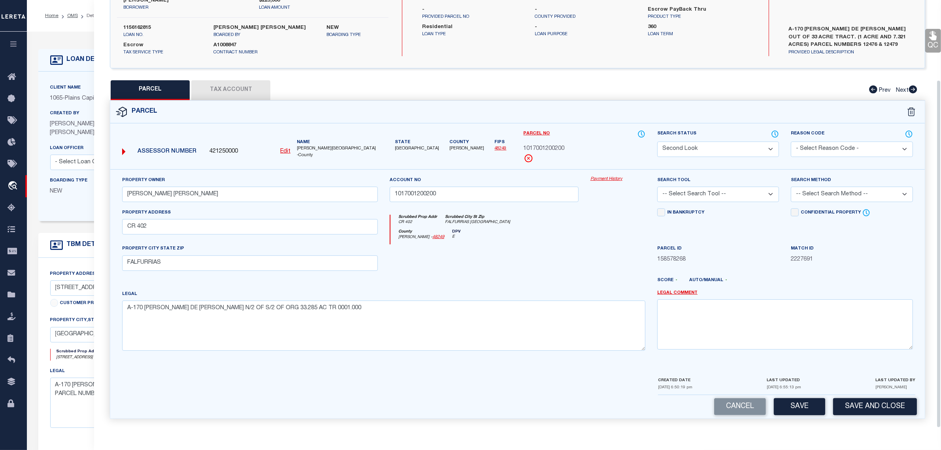
click at [716, 147] on select "Automated Search Bad Parcel Complete Duplicate Parcel High Dollar Reporting In …" at bounding box center [718, 148] width 122 height 15
click at [657, 141] on select "Automated Search Bad Parcel Complete Duplicate Parcel High Dollar Reporting In …" at bounding box center [718, 148] width 122 height 15
click at [809, 407] on button "Save" at bounding box center [799, 406] width 51 height 17
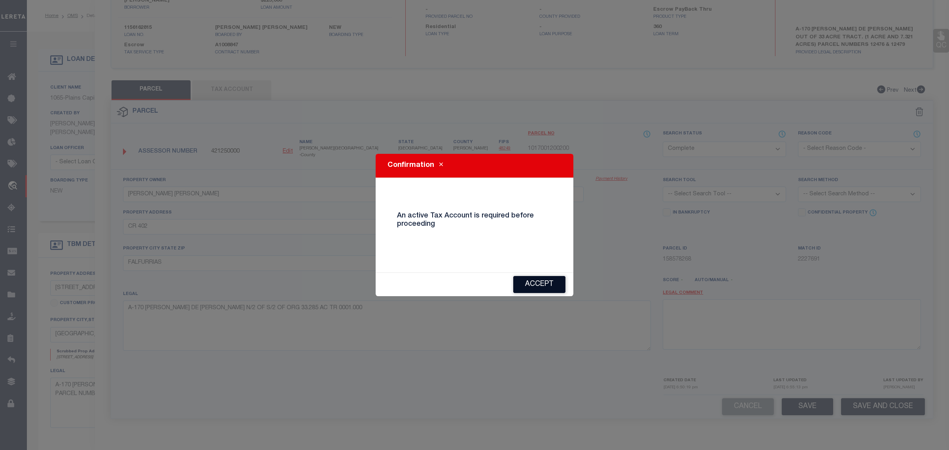
click at [530, 289] on button "Accept" at bounding box center [539, 284] width 52 height 17
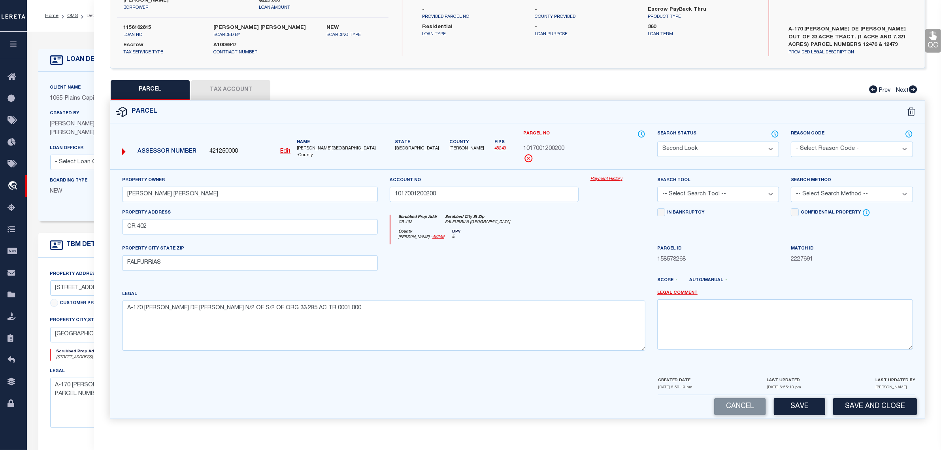
click at [240, 81] on button "Tax Account" at bounding box center [230, 90] width 79 height 20
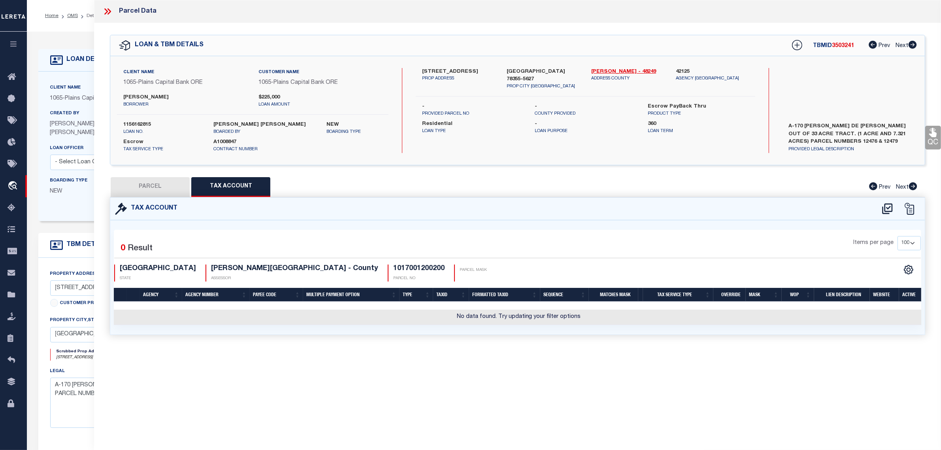
scroll to position [0, 0]
drag, startPoint x: 84, startPoint y: 68, endPoint x: 79, endPoint y: 55, distance: 13.1
click at [84, 68] on div "LOAN DETAILS" at bounding box center [371, 60] width 666 height 23
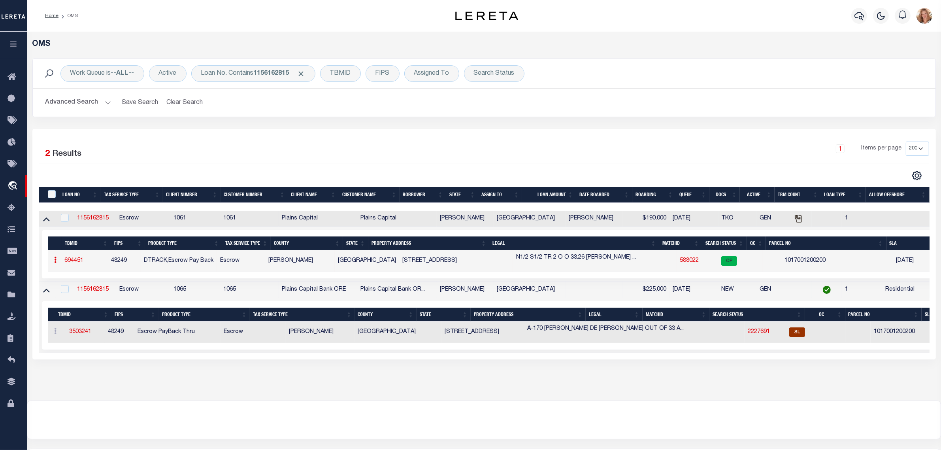
click at [77, 260] on link "694451" at bounding box center [74, 261] width 19 height 6
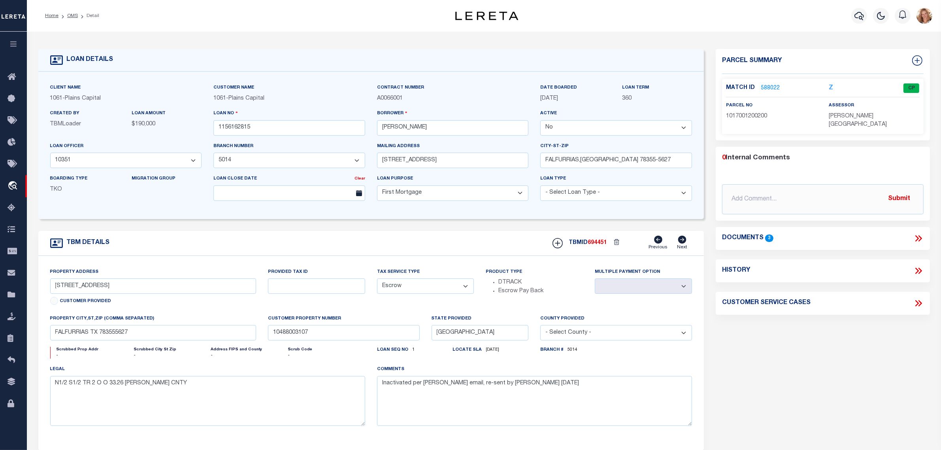
click at [769, 87] on link "588022" at bounding box center [770, 88] width 19 height 8
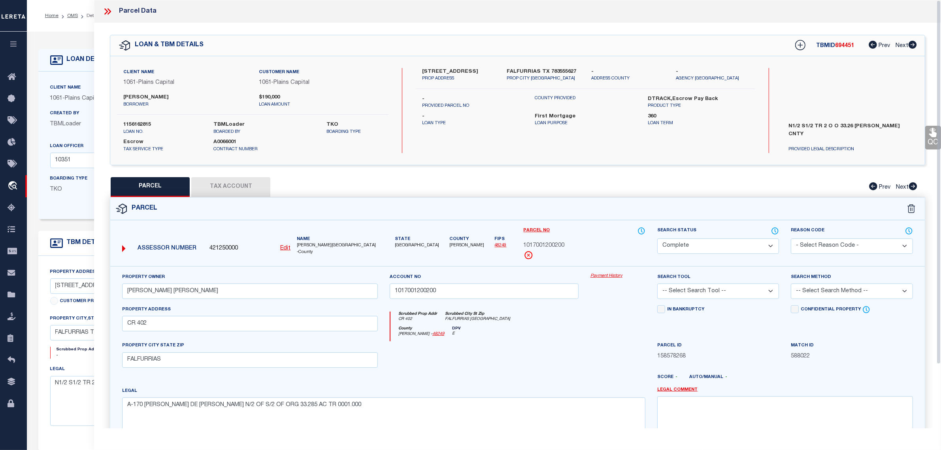
click at [238, 195] on button "Tax Account" at bounding box center [230, 187] width 79 height 20
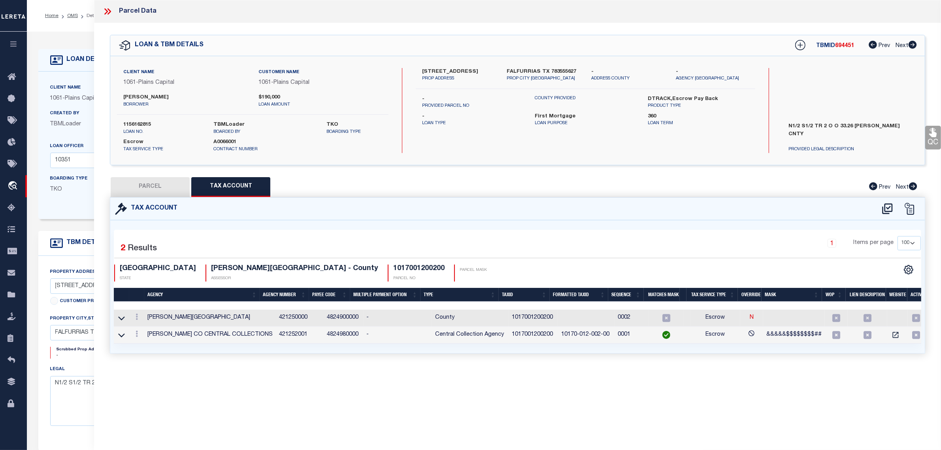
click at [79, 223] on form "LOAN DETAILS Client Name 1061 - Plains Capital" at bounding box center [371, 265] width 666 height 432
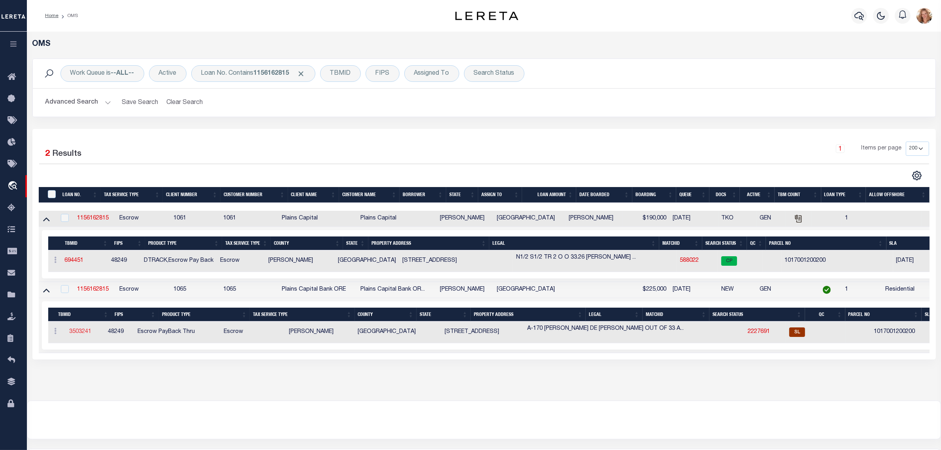
click at [89, 332] on link "3503241" at bounding box center [80, 332] width 22 height 6
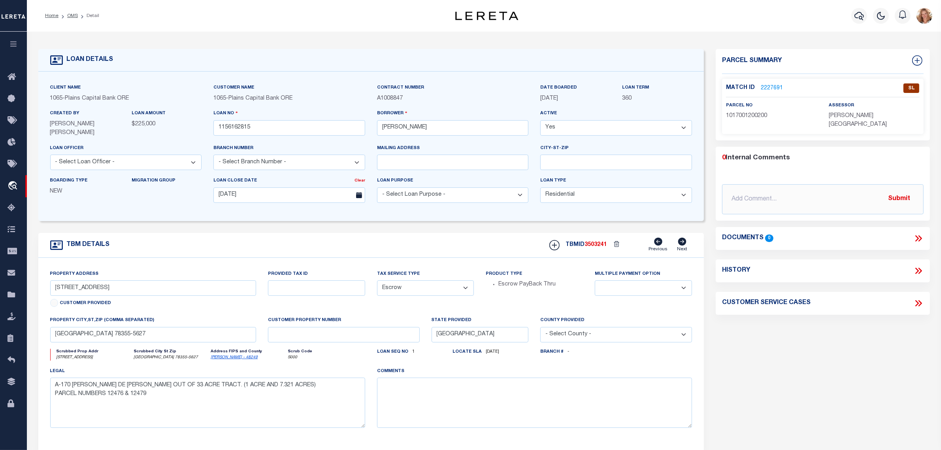
click at [771, 90] on link "2227691" at bounding box center [772, 88] width 22 height 8
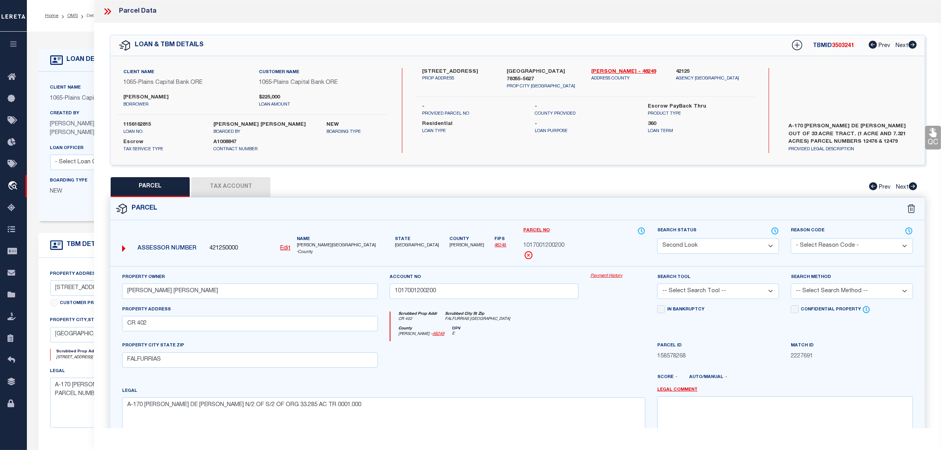
click at [236, 185] on button "Tax Account" at bounding box center [230, 187] width 79 height 20
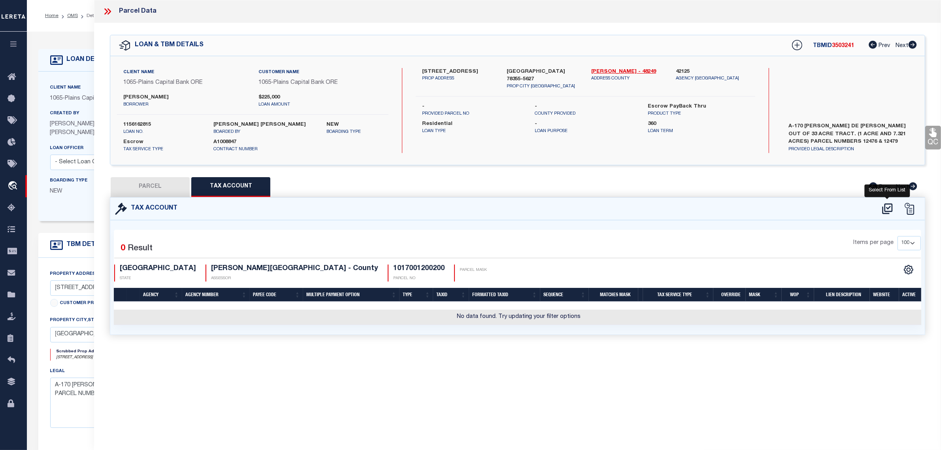
click at [884, 206] on icon at bounding box center [887, 208] width 13 height 13
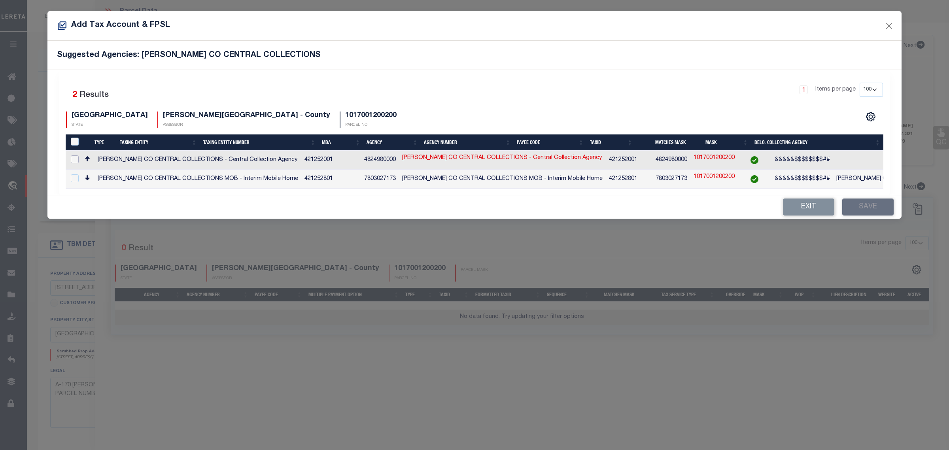
click at [74, 158] on input "checkbox" at bounding box center [75, 159] width 8 height 8
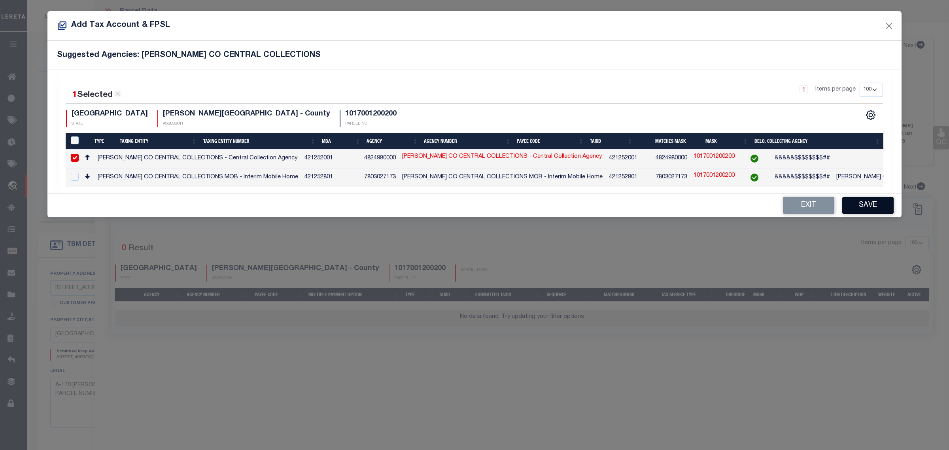
click at [852, 208] on button "Save" at bounding box center [867, 205] width 51 height 17
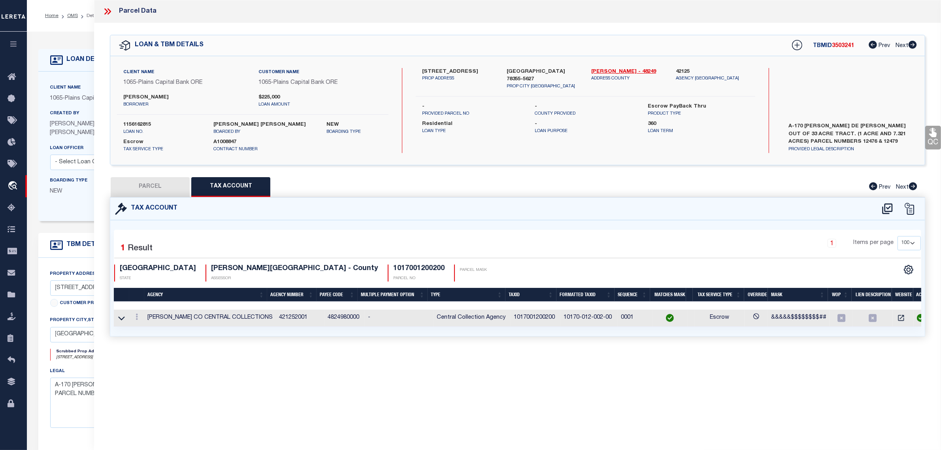
click at [135, 185] on button "PARCEL" at bounding box center [150, 187] width 79 height 20
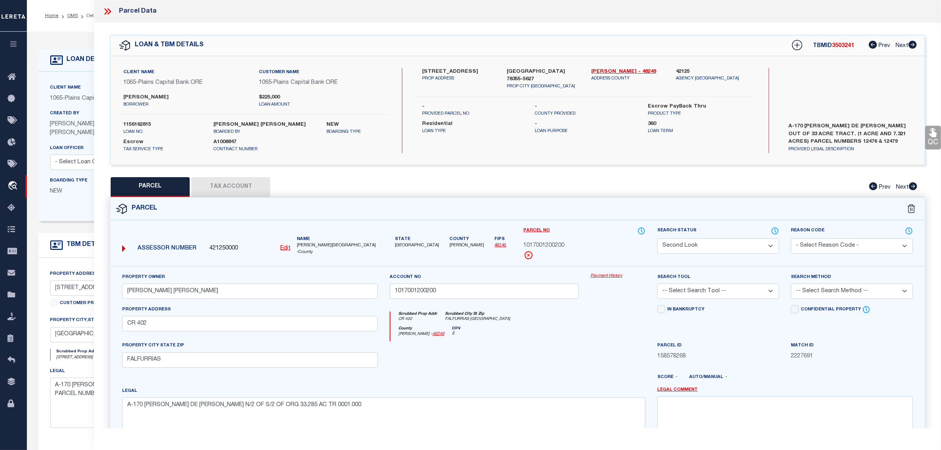
click at [757, 246] on select "Automated Search Bad Parcel Complete Duplicate Parcel High Dollar Reporting In …" at bounding box center [718, 245] width 122 height 15
click at [657, 238] on select "Automated Search Bad Parcel Complete Duplicate Parcel High Dollar Reporting In …" at bounding box center [718, 245] width 122 height 15
click at [719, 181] on div "PARCEL Tax Account Prev Next" at bounding box center [517, 187] width 815 height 20
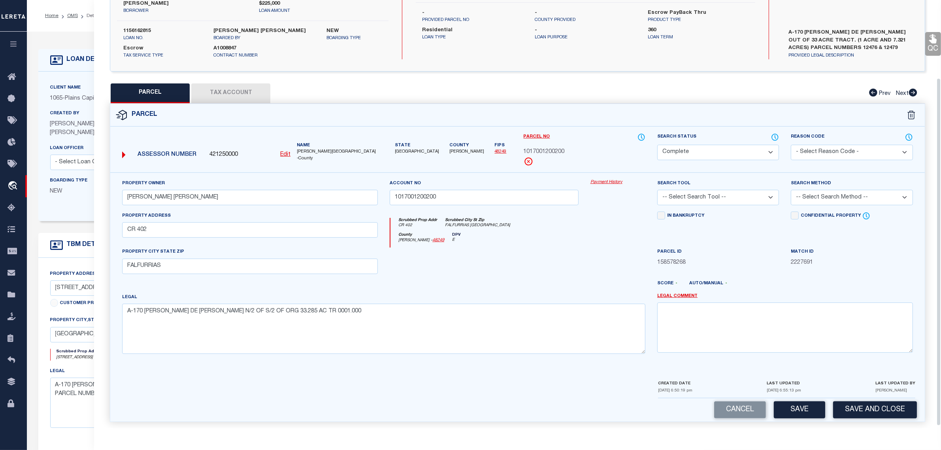
scroll to position [99, 0]
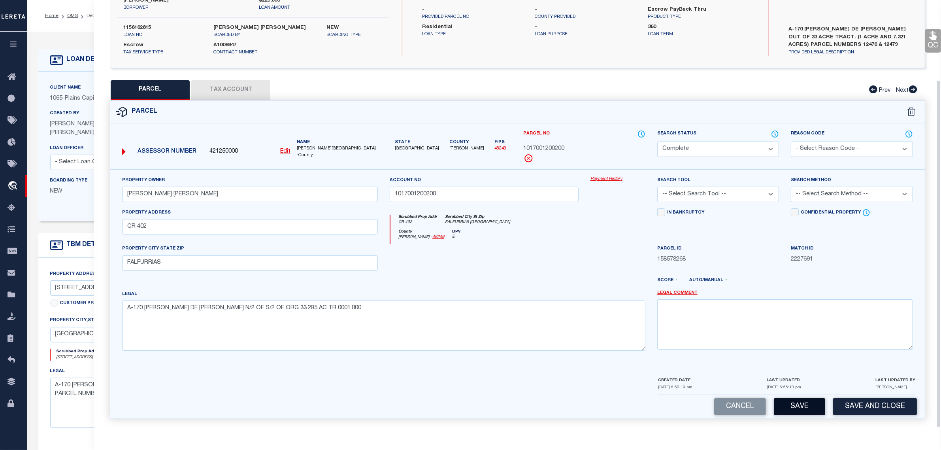
click at [789, 404] on button "Save" at bounding box center [799, 406] width 51 height 17
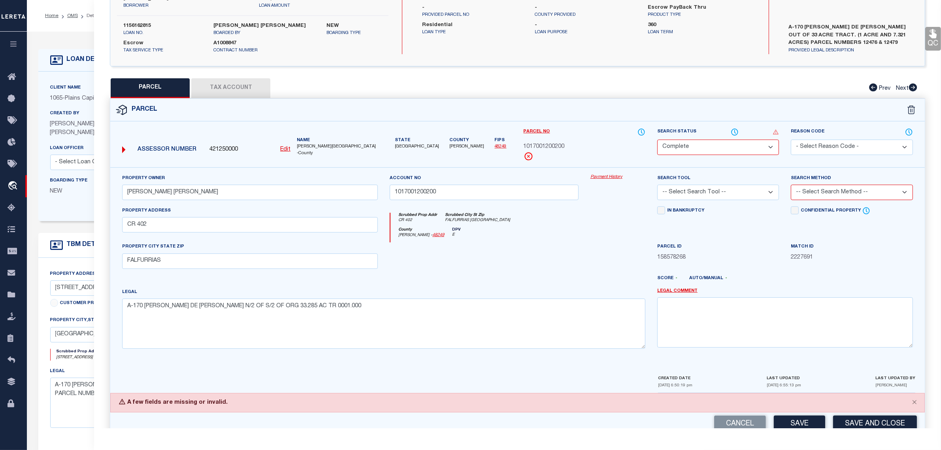
click at [741, 191] on select "-- Select Search Tool -- 3rd Party Website Agency File Agency Website ATLS CNV-…" at bounding box center [718, 192] width 122 height 15
click at [657, 185] on select "-- Select Search Tool -- 3rd Party Website Agency File Agency Website ATLS CNV-…" at bounding box center [718, 192] width 122 height 15
drag, startPoint x: 864, startPoint y: 216, endPoint x: 863, endPoint y: 196, distance: 19.8
click at [863, 196] on select "-- Select Search Method -- Property Address Legal Liability Info Provided" at bounding box center [852, 192] width 122 height 15
click at [791, 185] on select "-- Select Search Method -- Property Address Legal Liability Info Provided" at bounding box center [852, 192] width 122 height 15
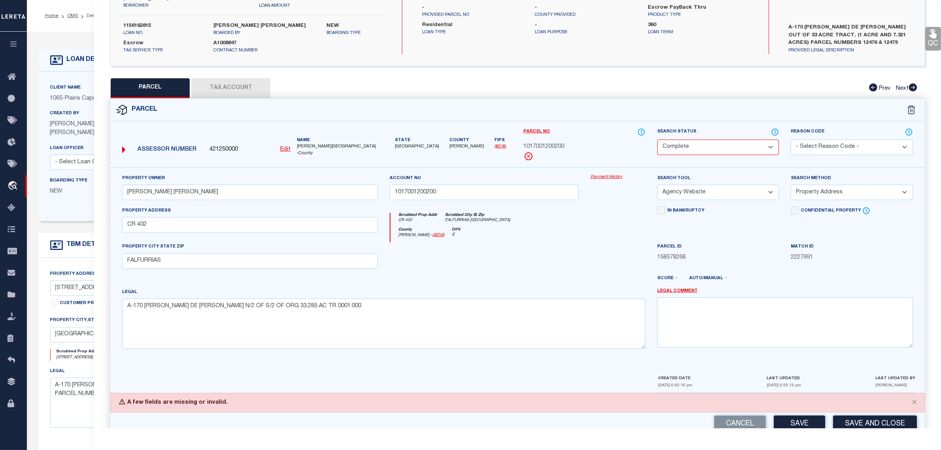
click at [854, 193] on select "-- Select Search Method -- Property Address Legal Liability Info Provided" at bounding box center [852, 192] width 122 height 15
click at [803, 423] on button "Save" at bounding box center [799, 423] width 51 height 17
click at [750, 151] on select "Automated Search Bad Parcel Complete Duplicate Parcel High Dollar Reporting In …" at bounding box center [718, 147] width 122 height 15
click at [657, 140] on select "Automated Search Bad Parcel Complete Duplicate Parcel High Dollar Reporting In …" at bounding box center [718, 147] width 122 height 15
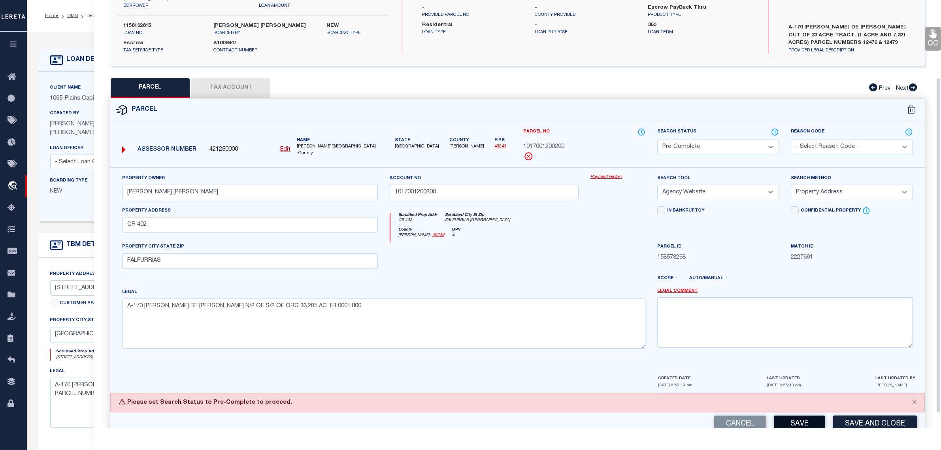
click at [798, 423] on button "Save" at bounding box center [799, 423] width 51 height 17
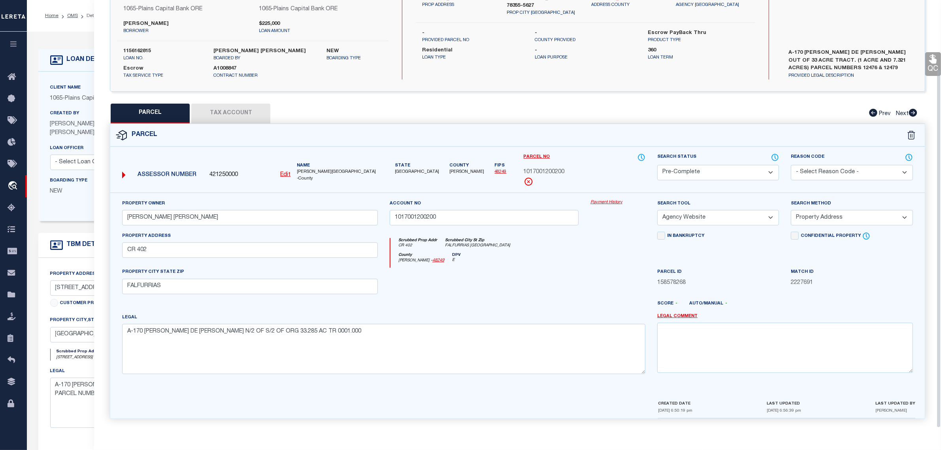
scroll to position [75, 0]
click at [730, 170] on select "Automated Search Bad Parcel Complete Duplicate Parcel High Dollar Reporting In …" at bounding box center [718, 172] width 122 height 15
click at [657, 165] on select "Automated Search Bad Parcel Complete Duplicate Parcel High Dollar Reporting In …" at bounding box center [718, 172] width 122 height 15
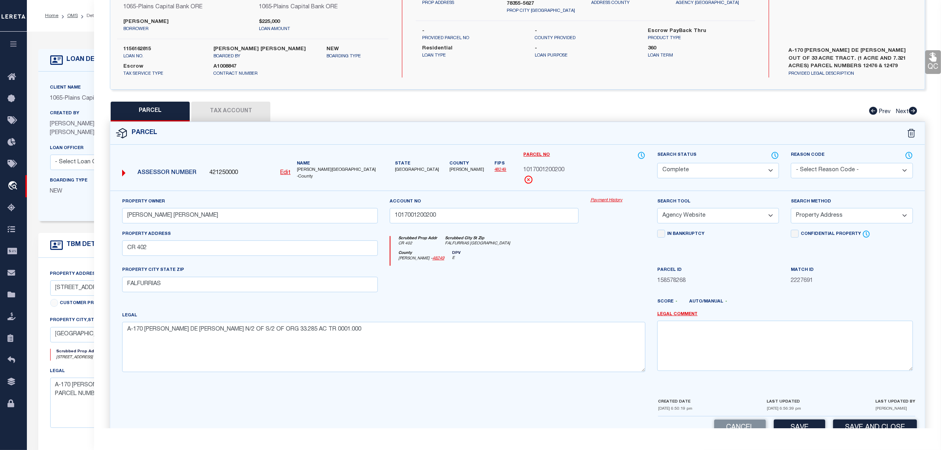
click at [723, 198] on div "Search Tool -- Select Search Tool -- 3rd Party Website Agency File Agency Websi…" at bounding box center [718, 210] width 122 height 26
click at [803, 423] on button "Save" at bounding box center [799, 427] width 51 height 17
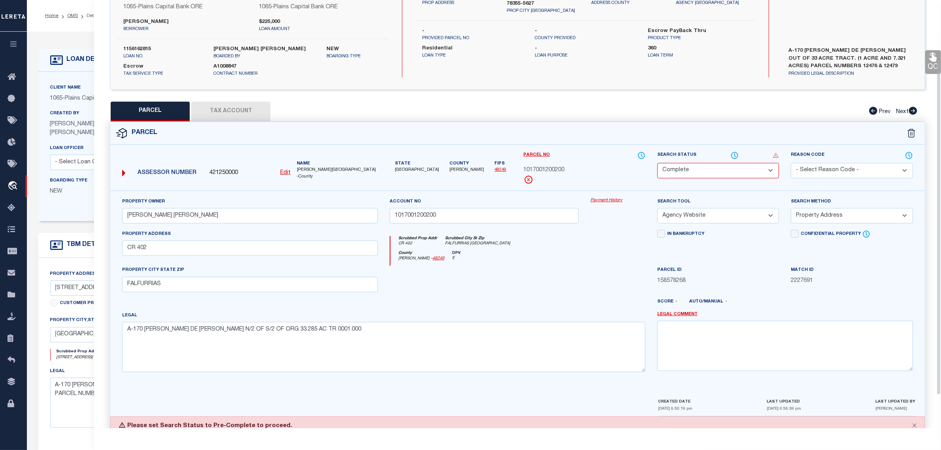
click at [76, 366] on div "Scrubbed Prop Addr 836 COUNTY ROAD 402 Scrubbed City St Zip FALFURRIAS TX 78355…" at bounding box center [207, 358] width 327 height 18
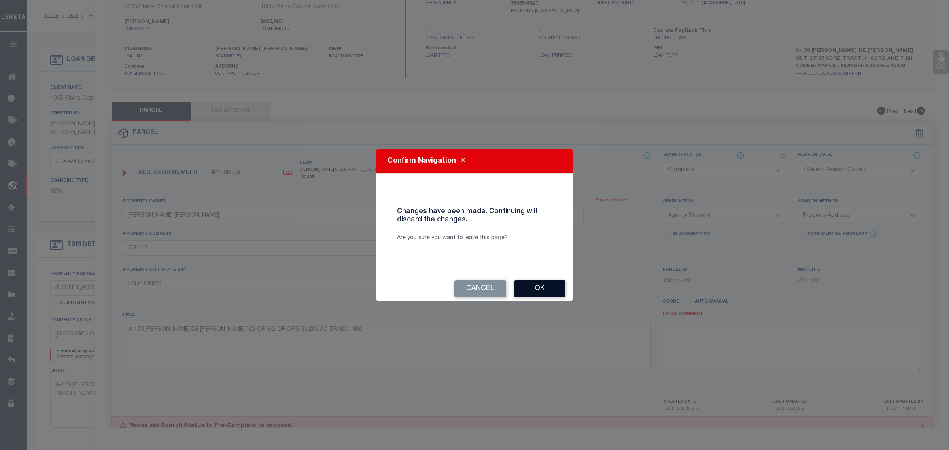
click at [536, 287] on button "Ok" at bounding box center [539, 288] width 51 height 17
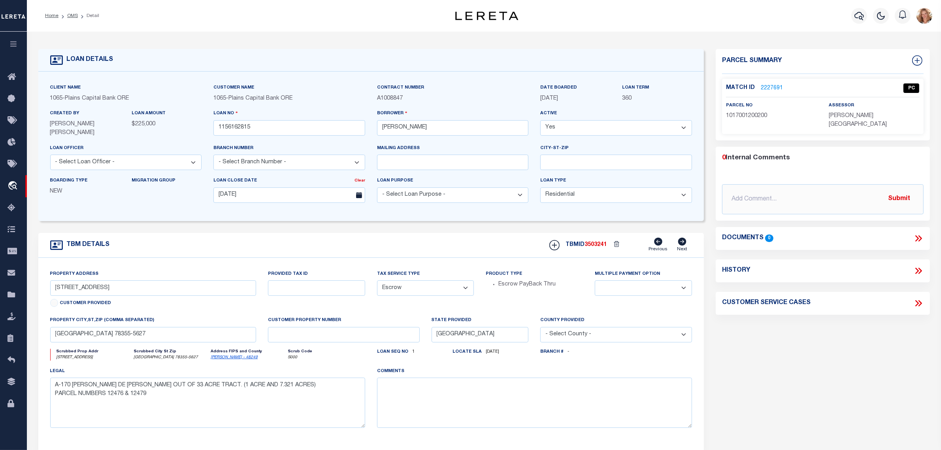
click at [766, 85] on link "2227691" at bounding box center [772, 88] width 22 height 8
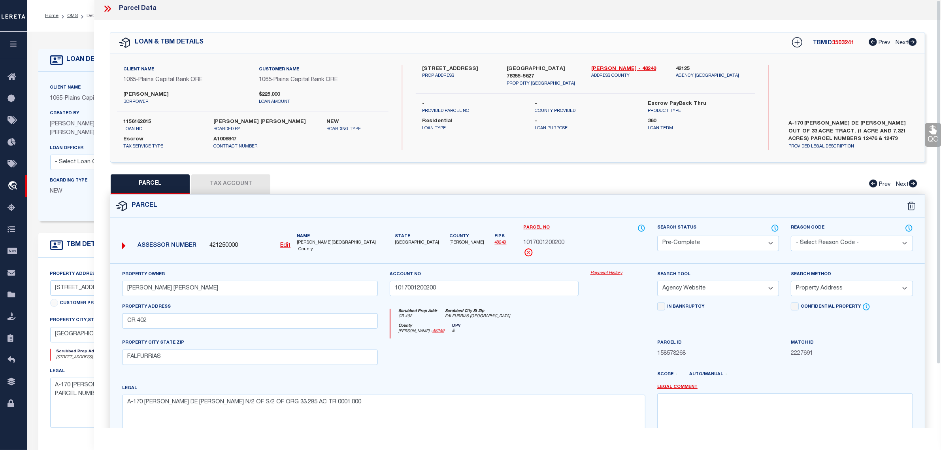
scroll to position [0, 0]
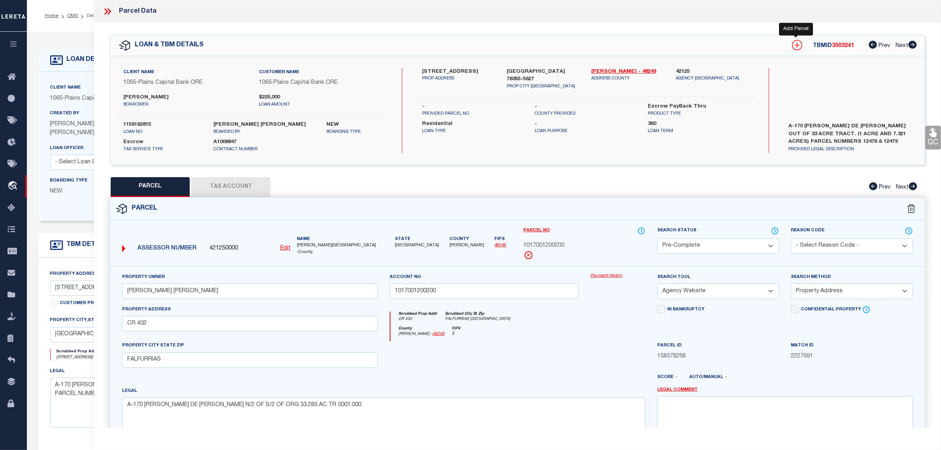
click at [796, 45] on icon at bounding box center [797, 45] width 5 height 5
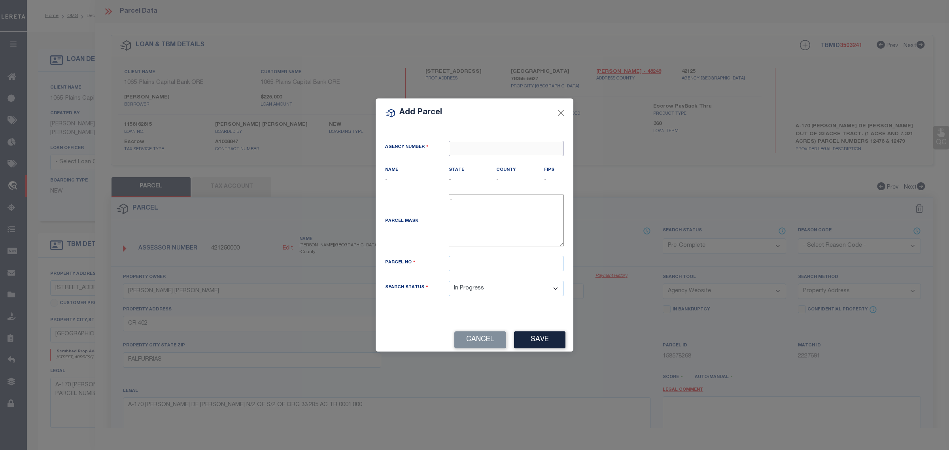
click at [458, 146] on input "text" at bounding box center [506, 148] width 115 height 15
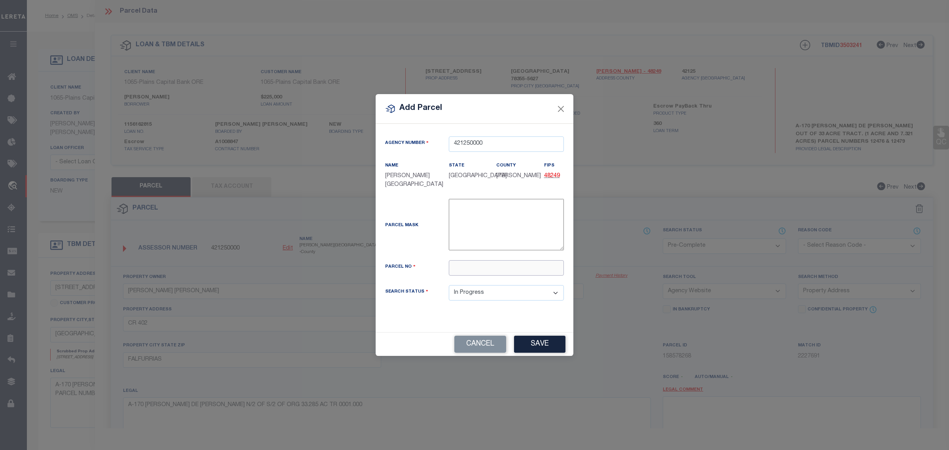
paste input "1017001200500"
click at [502, 295] on select "Automated Search Bad Parcel Complete Duplicate Parcel High Dollar Reporting In …" at bounding box center [506, 292] width 115 height 15
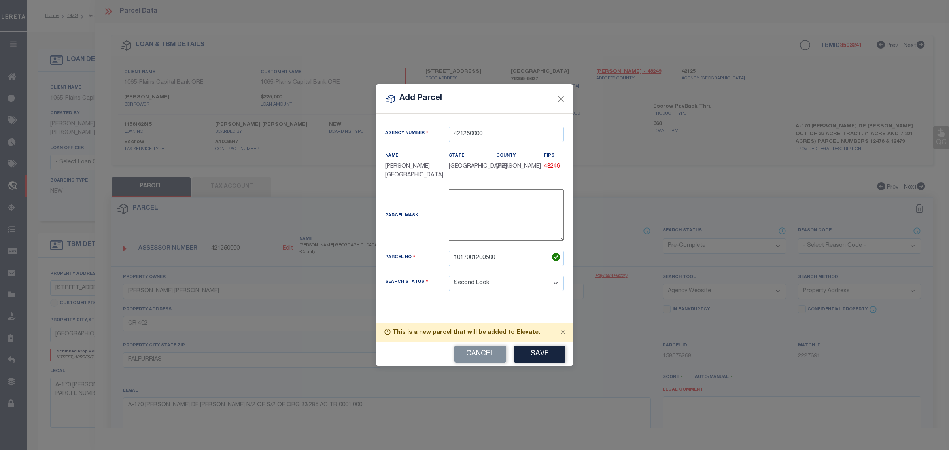
click at [449, 276] on select "Automated Search Bad Parcel Complete Duplicate Parcel High Dollar Reporting In …" at bounding box center [506, 282] width 115 height 15
click at [526, 351] on button "Save" at bounding box center [539, 353] width 51 height 17
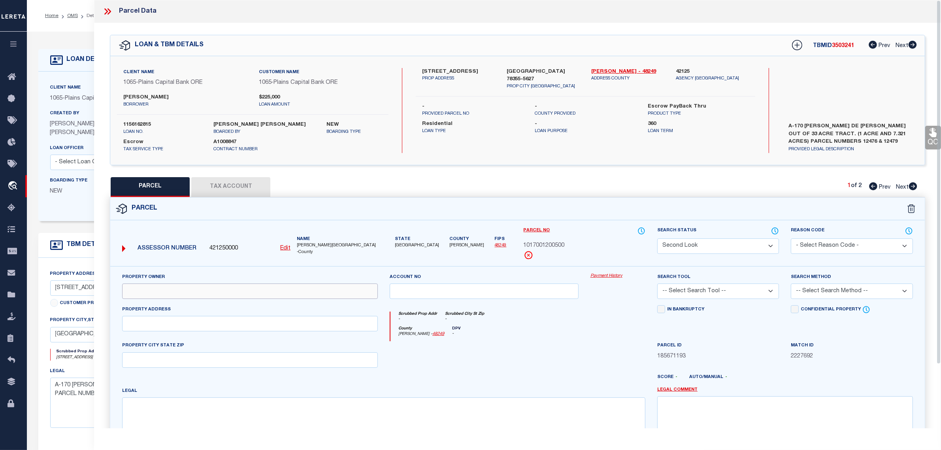
click at [160, 287] on input "text" at bounding box center [250, 290] width 256 height 15
paste input "CANALES MICHAEL RAY"
click at [251, 407] on textarea at bounding box center [383, 422] width 523 height 50
paste textarea "A-170 [PERSON_NAME] DE [PERSON_NAME] N/2 OF S/2 OF ORG 33.285 AC TR 7.321"
drag, startPoint x: 258, startPoint y: 324, endPoint x: 253, endPoint y: 329, distance: 6.4
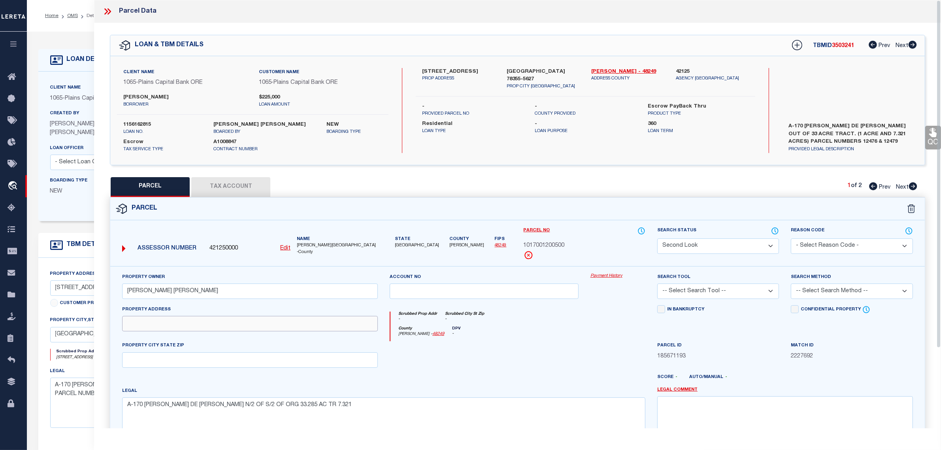
click at [258, 324] on input "text" at bounding box center [250, 323] width 256 height 15
paste input "CR 402"
click at [146, 364] on input "text" at bounding box center [250, 359] width 256 height 15
paste input "FALFURRIAS"
click at [468, 378] on div at bounding box center [551, 380] width 201 height 13
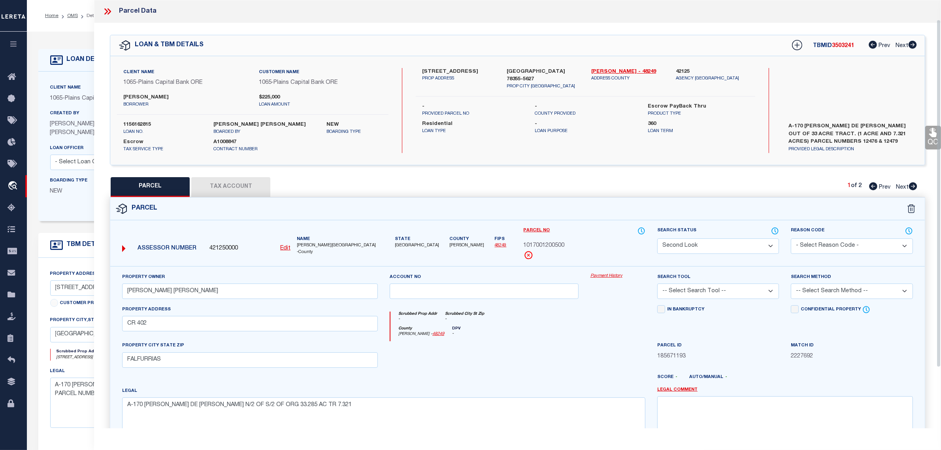
scroll to position [49, 0]
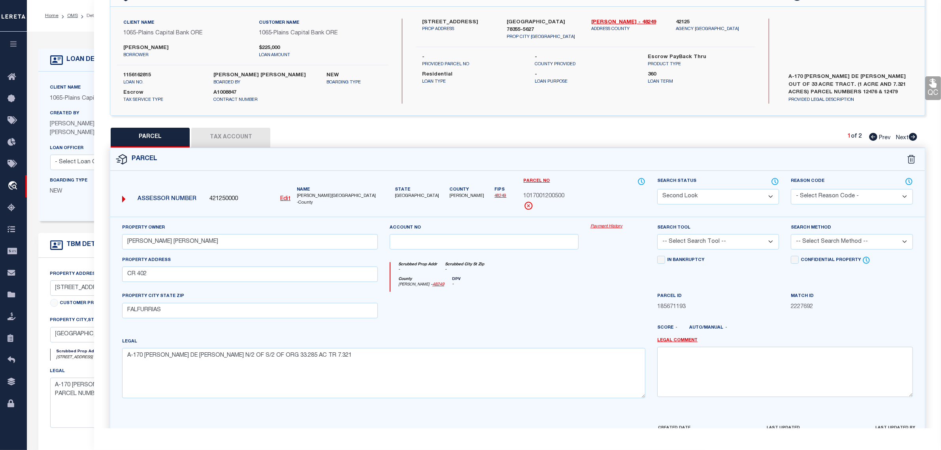
click at [600, 328] on div at bounding box center [551, 330] width 201 height 13
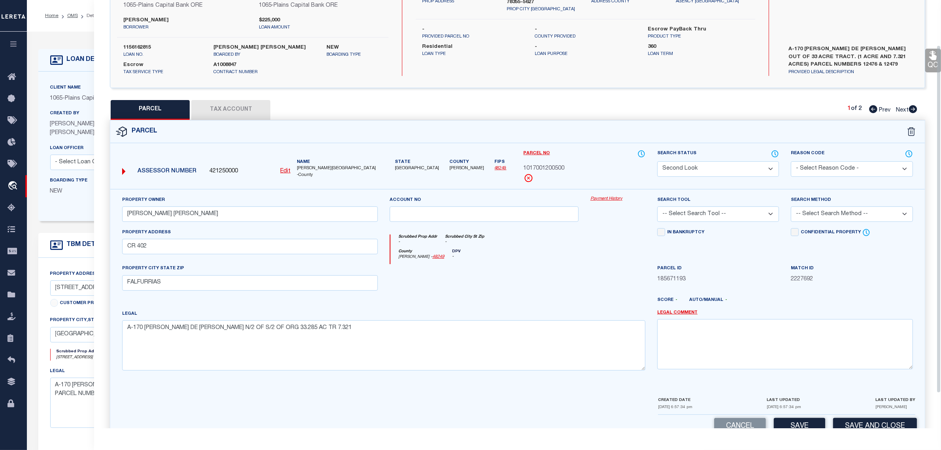
scroll to position [99, 0]
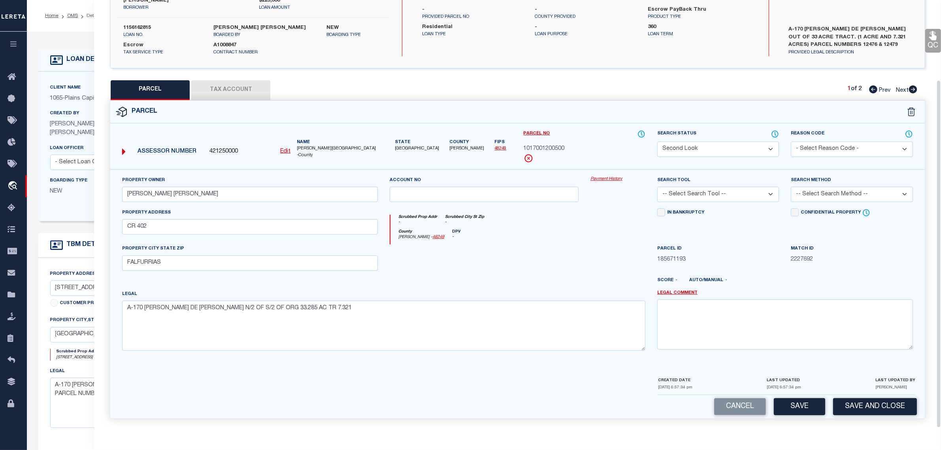
click at [685, 194] on select "-- Select Search Tool -- 3rd Party Website Agency File Agency Website ATLS CNV-…" at bounding box center [718, 194] width 122 height 15
click at [657, 187] on select "-- Select Search Tool -- 3rd Party Website Agency File Agency Website ATLS CNV-…" at bounding box center [718, 194] width 122 height 15
click at [824, 188] on select "-- Select Search Method -- Property Address Legal Liability Info Provided" at bounding box center [852, 194] width 122 height 15
click at [791, 187] on select "-- Select Search Method -- Property Address Legal Liability Info Provided" at bounding box center [852, 194] width 122 height 15
click at [781, 405] on button "Save" at bounding box center [799, 406] width 51 height 17
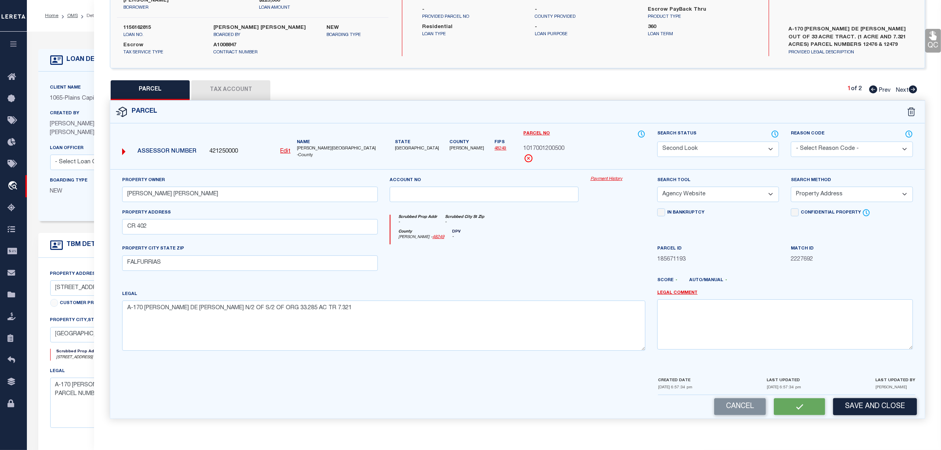
click at [224, 90] on button "Tax Account" at bounding box center [230, 90] width 79 height 20
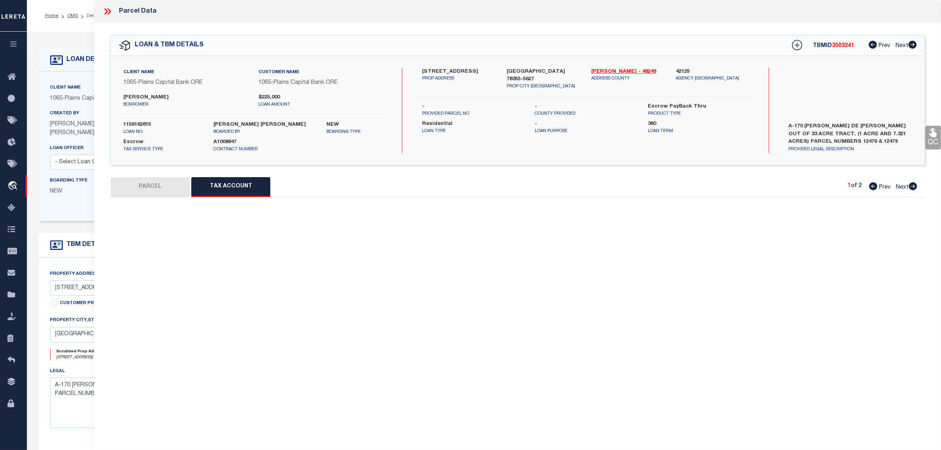
scroll to position [0, 0]
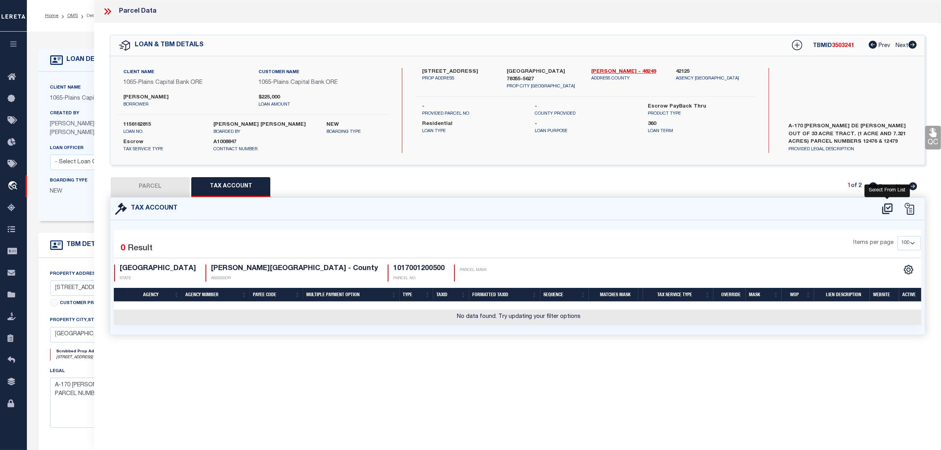
click at [885, 207] on icon at bounding box center [887, 208] width 10 height 11
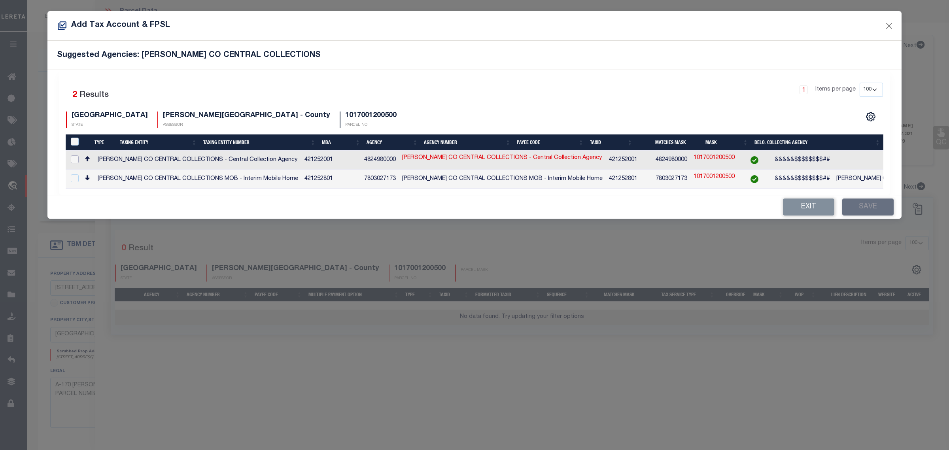
click at [74, 158] on input "checkbox" at bounding box center [75, 159] width 8 height 8
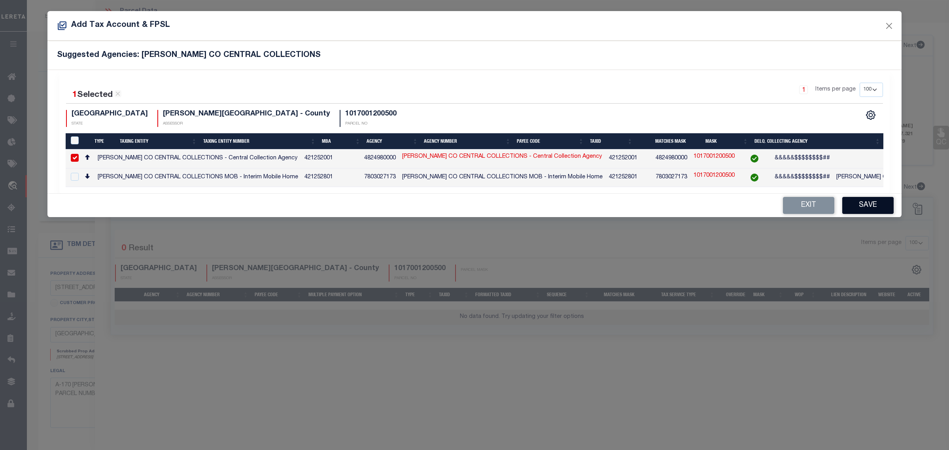
click at [864, 204] on button "Save" at bounding box center [867, 205] width 51 height 17
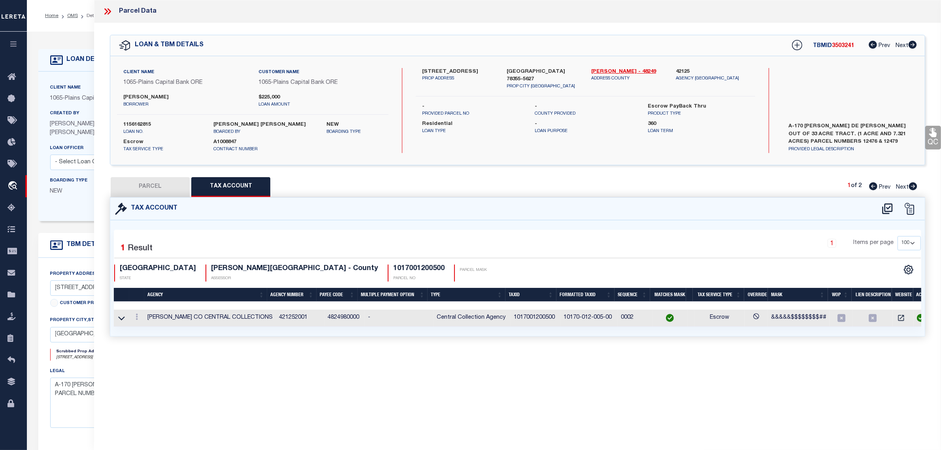
click at [153, 188] on button "PARCEL" at bounding box center [150, 187] width 79 height 20
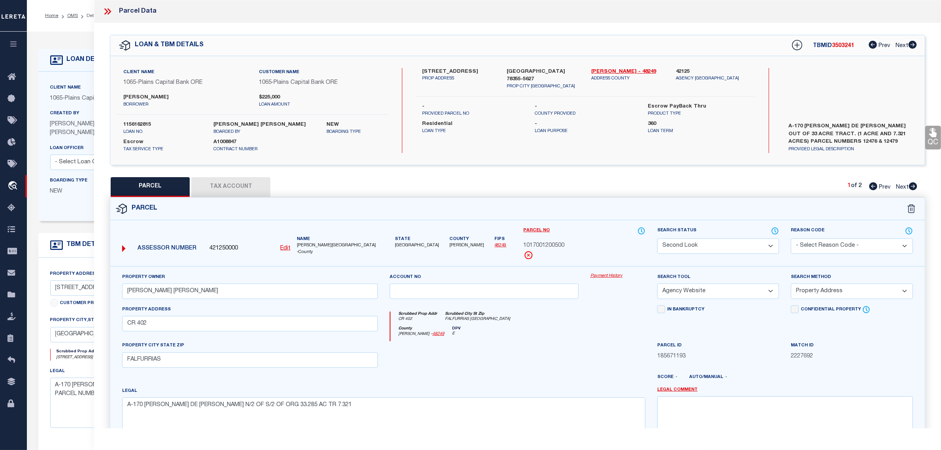
click at [706, 245] on select "Automated Search Bad Parcel Complete Duplicate Parcel High Dollar Reporting In …" at bounding box center [718, 245] width 122 height 15
click at [657, 238] on select "Automated Search Bad Parcel Complete Duplicate Parcel High Dollar Reporting In …" at bounding box center [718, 245] width 122 height 15
click at [700, 210] on div "Parcel" at bounding box center [517, 209] width 815 height 23
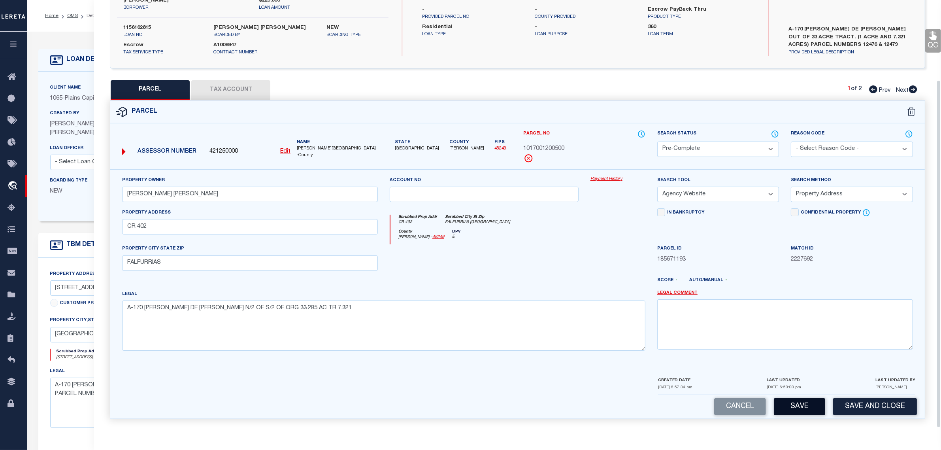
click at [785, 407] on button "Save" at bounding box center [799, 406] width 51 height 17
click at [56, 207] on div "Boarding Type NEW Migration Group" at bounding box center [126, 192] width 164 height 32
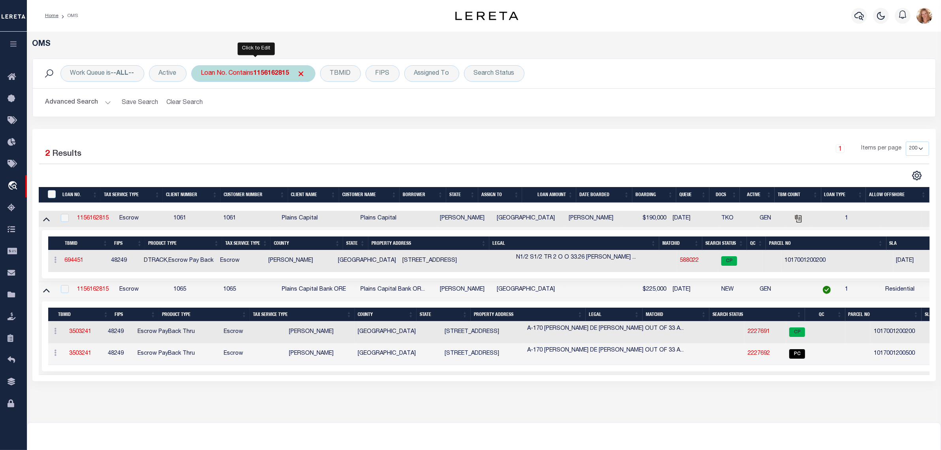
click at [265, 72] on b "1156162815" at bounding box center [272, 73] width 36 height 6
click at [305, 127] on input "Apply" at bounding box center [305, 129] width 23 height 13
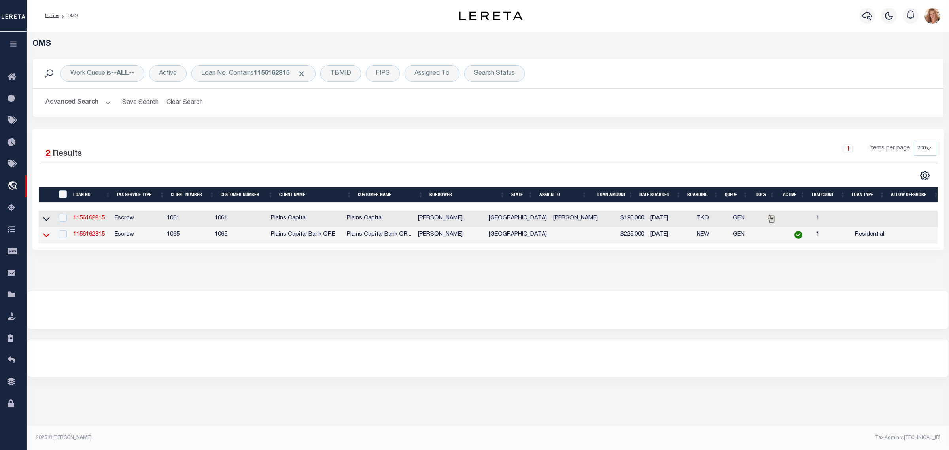
click at [45, 238] on icon at bounding box center [46, 235] width 7 height 8
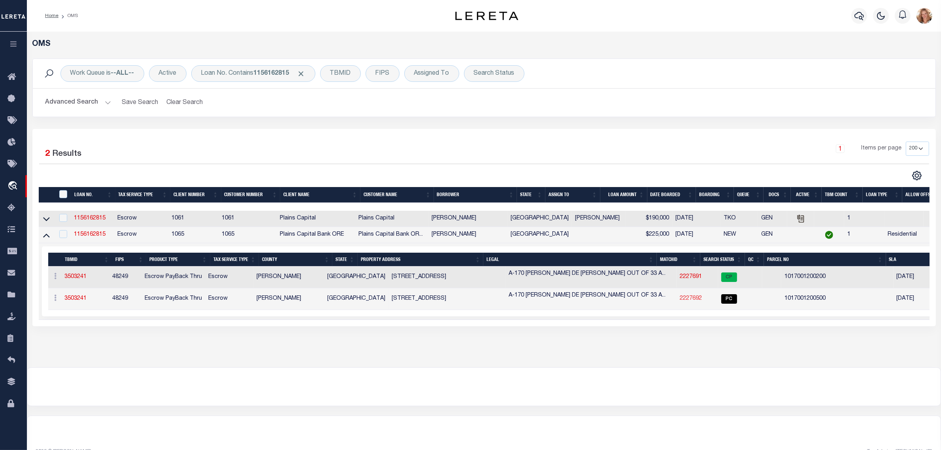
click at [680, 300] on link "2227692" at bounding box center [691, 299] width 22 height 6
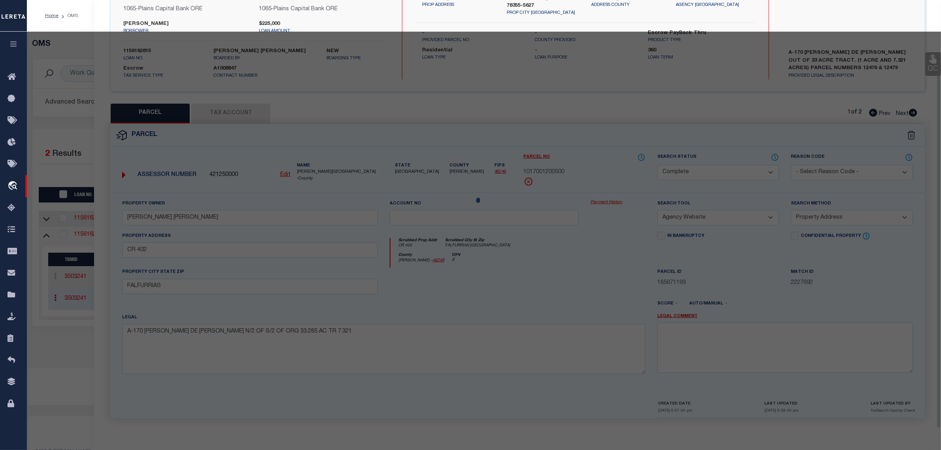
scroll to position [75, 0]
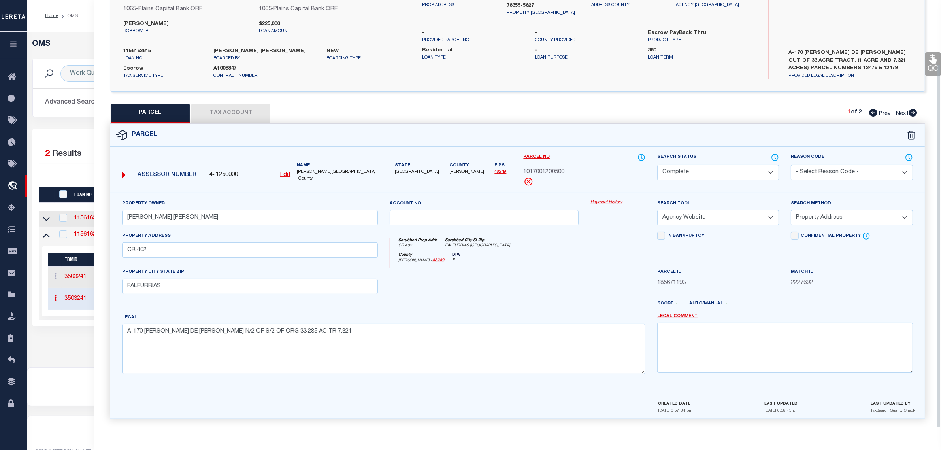
click at [898, 111] on span "Next" at bounding box center [902, 114] width 13 height 6
click at [54, 360] on div "OMS Work Queue is --ALL-- Active Loan No. Contains 1156162815 TBMID FIPS Assign…" at bounding box center [484, 200] width 914 height 336
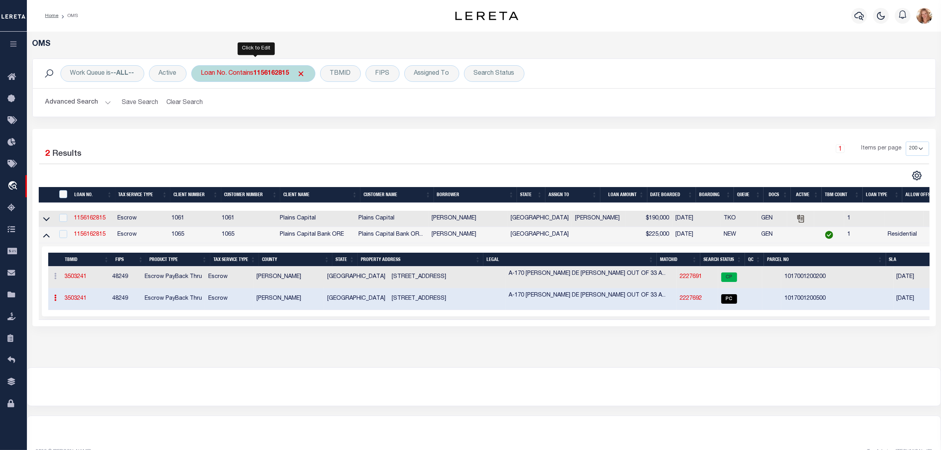
click at [243, 66] on div "Loan No. Contains 1156162815" at bounding box center [253, 73] width 124 height 17
click at [309, 131] on input "Apply" at bounding box center [305, 129] width 23 height 13
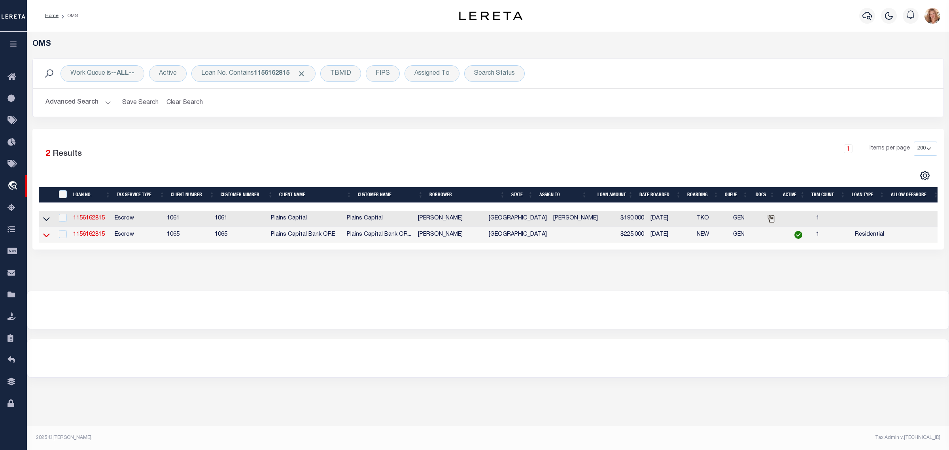
click at [44, 236] on icon at bounding box center [46, 235] width 7 height 8
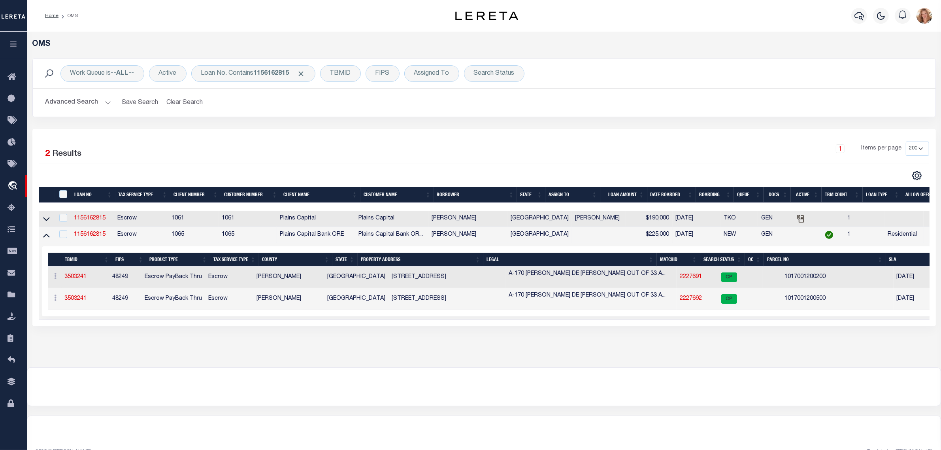
click at [370, 337] on div "OMS Work Queue is --ALL-- Active Loan No. Contains 1156162815 TBMID FIPS Assign…" at bounding box center [483, 192] width 909 height 304
click at [83, 237] on link "1156162815" at bounding box center [90, 235] width 32 height 6
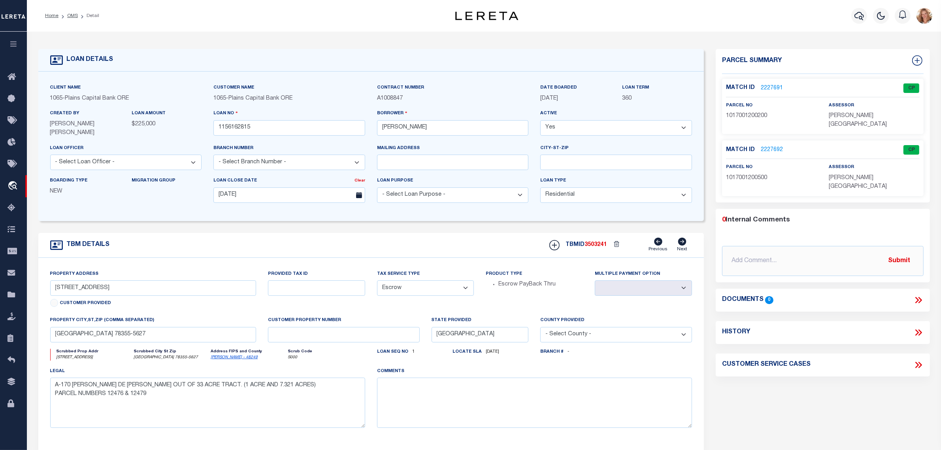
click at [770, 146] on link "2227692" at bounding box center [772, 150] width 22 height 8
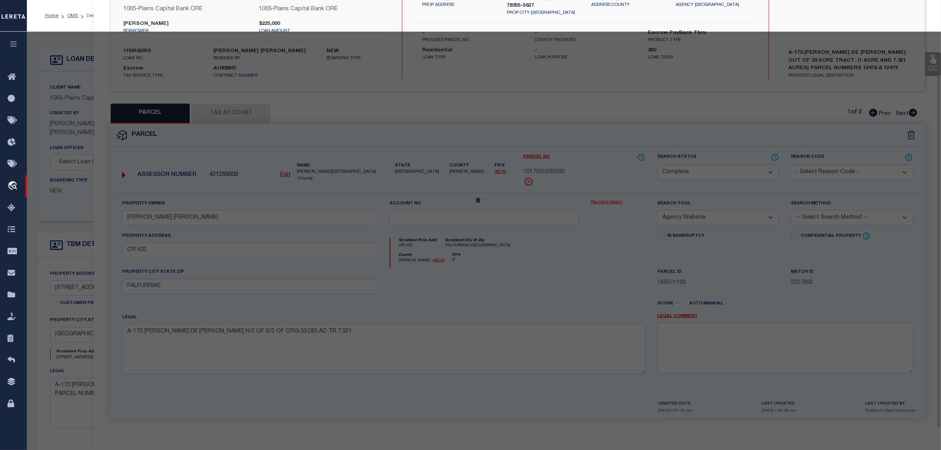
scroll to position [75, 0]
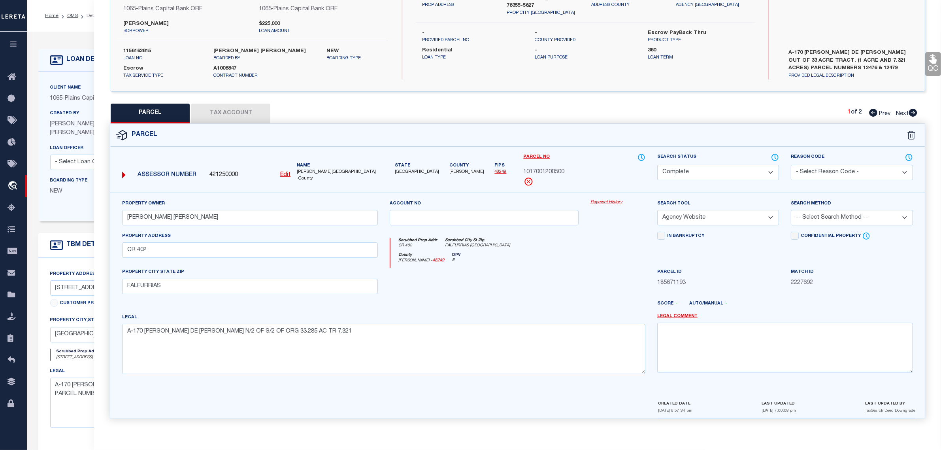
click at [605, 201] on link "Payment History" at bounding box center [617, 202] width 55 height 7
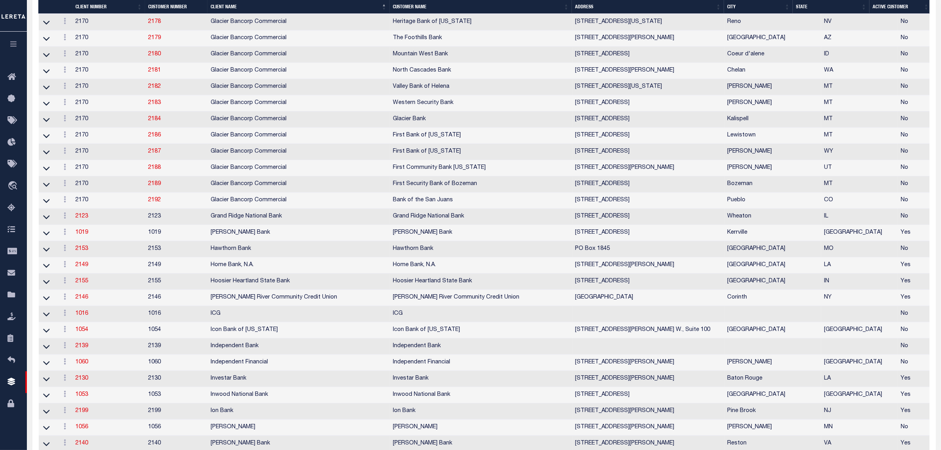
scroll to position [196, 0]
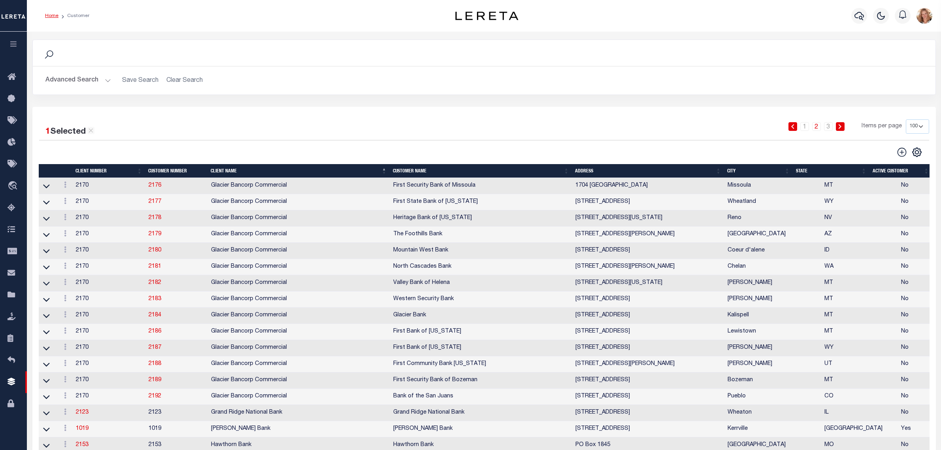
scroll to position [196, 0]
